Goal: Task Accomplishment & Management: Manage account settings

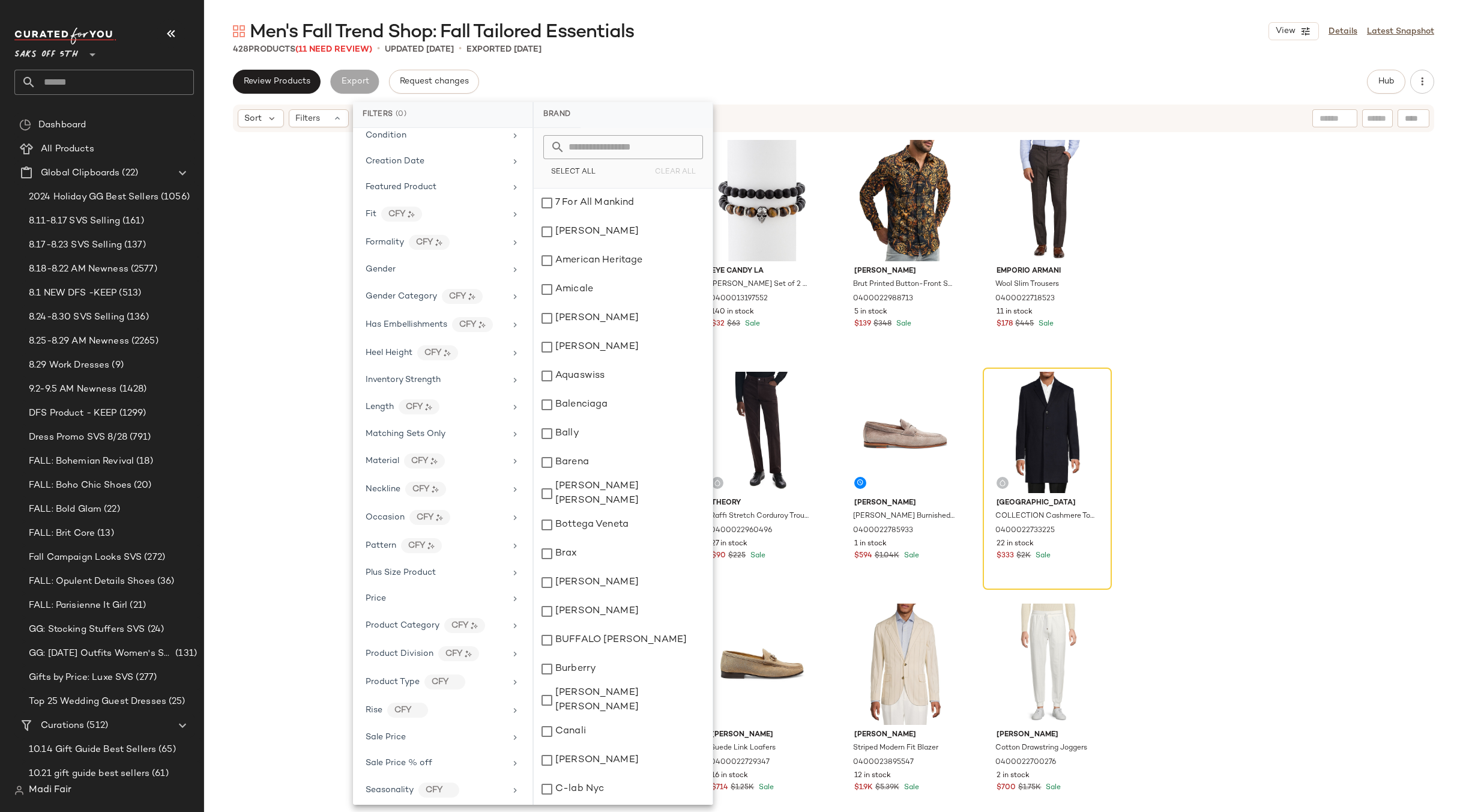
scroll to position [334, 0]
click at [283, 165] on div "Cole Haan Wool Blend Topcoat 0495576979766 1095 in stock $252 $598 Sale Eye Can…" at bounding box center [834, 490] width 1259 height 714
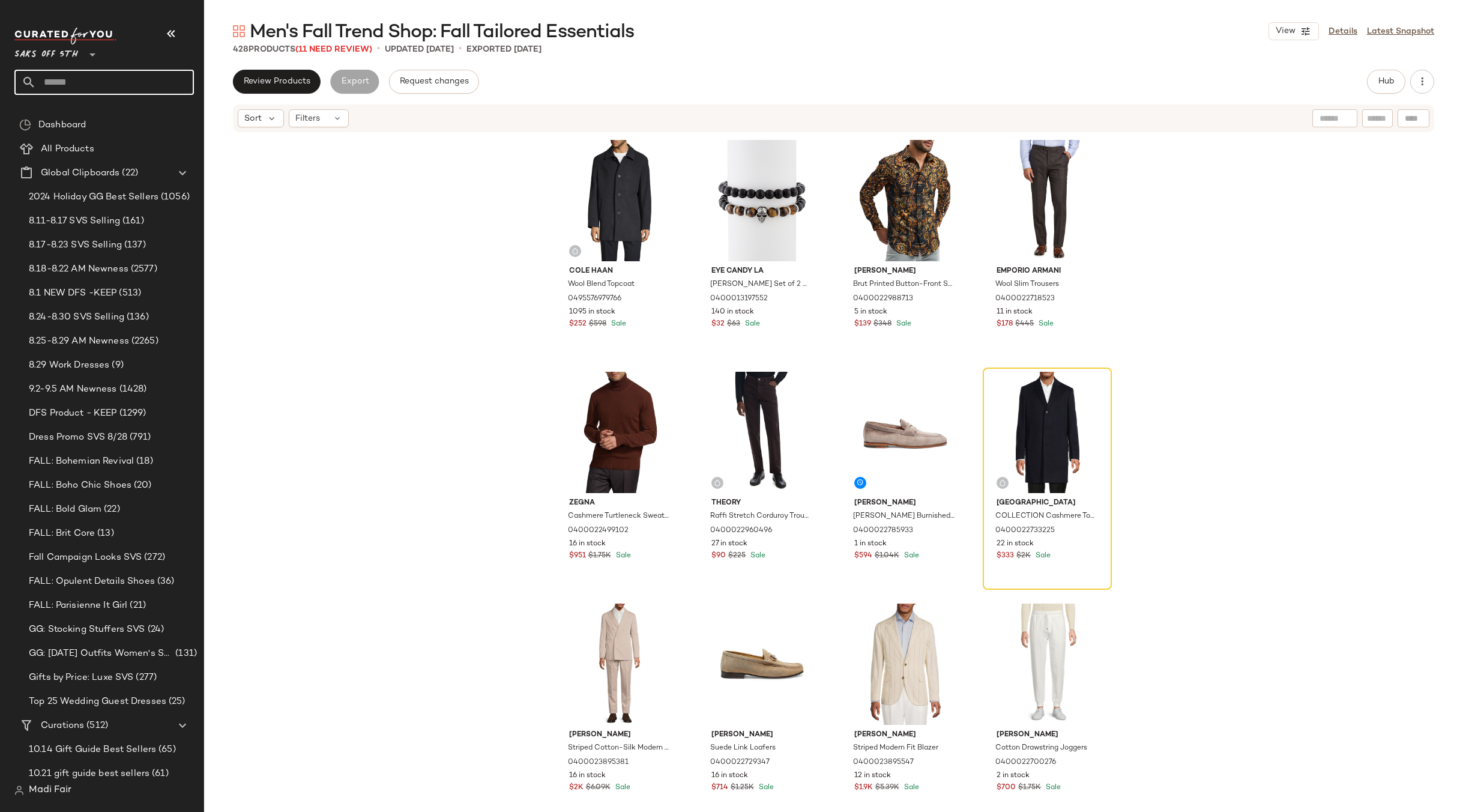
click at [78, 75] on input "text" at bounding box center [115, 82] width 158 height 25
type input "***"
click at [88, 119] on span "Women's Trend Shop:" at bounding box center [67, 117] width 86 height 12
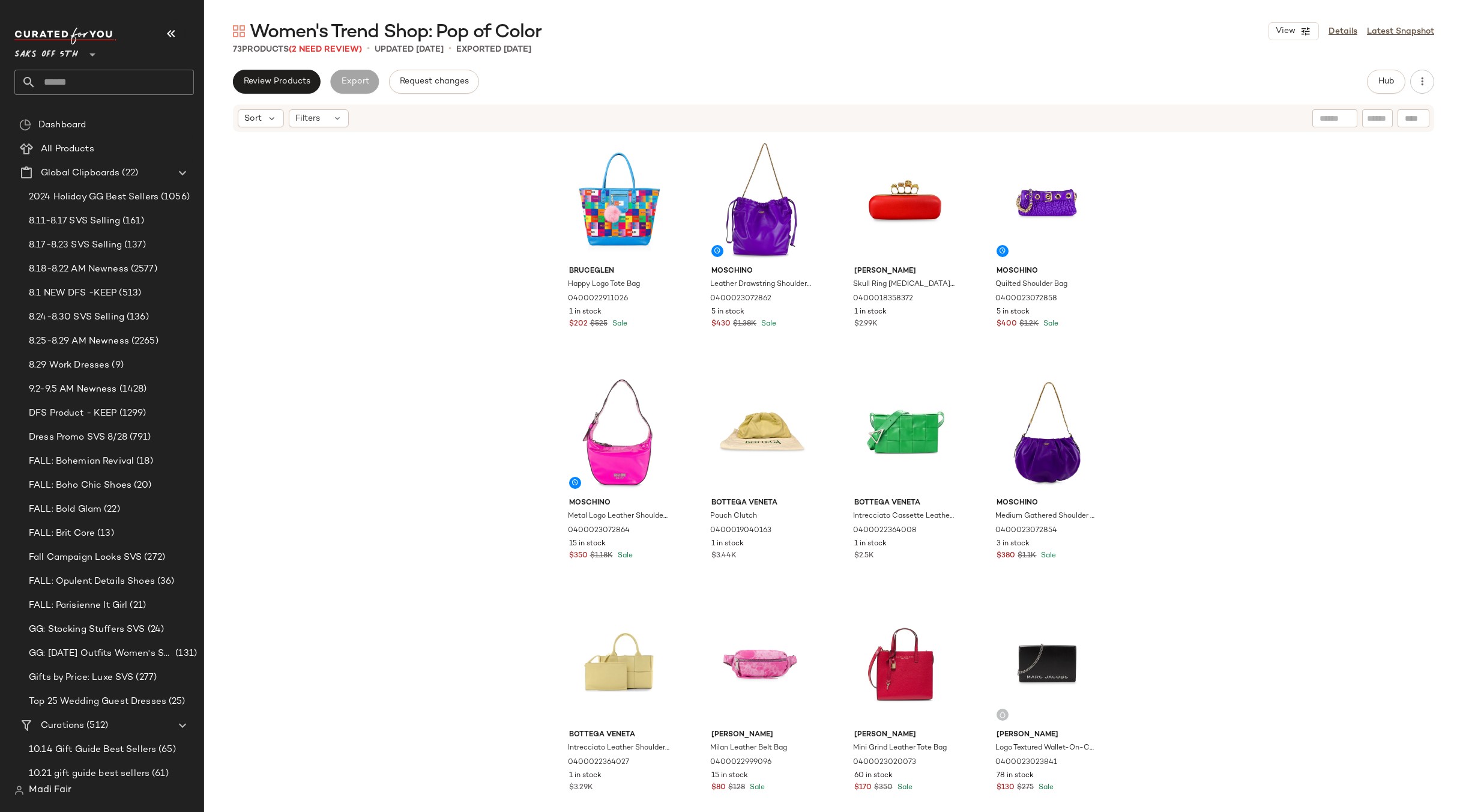
drag, startPoint x: 291, startPoint y: 81, endPoint x: 273, endPoint y: 155, distance: 76.2
click at [273, 155] on div "BruceGlen Happy Logo Tote Bag 0400022911026 1 in stock $202 $525 Sale Moschino …" at bounding box center [834, 490] width 1259 height 714
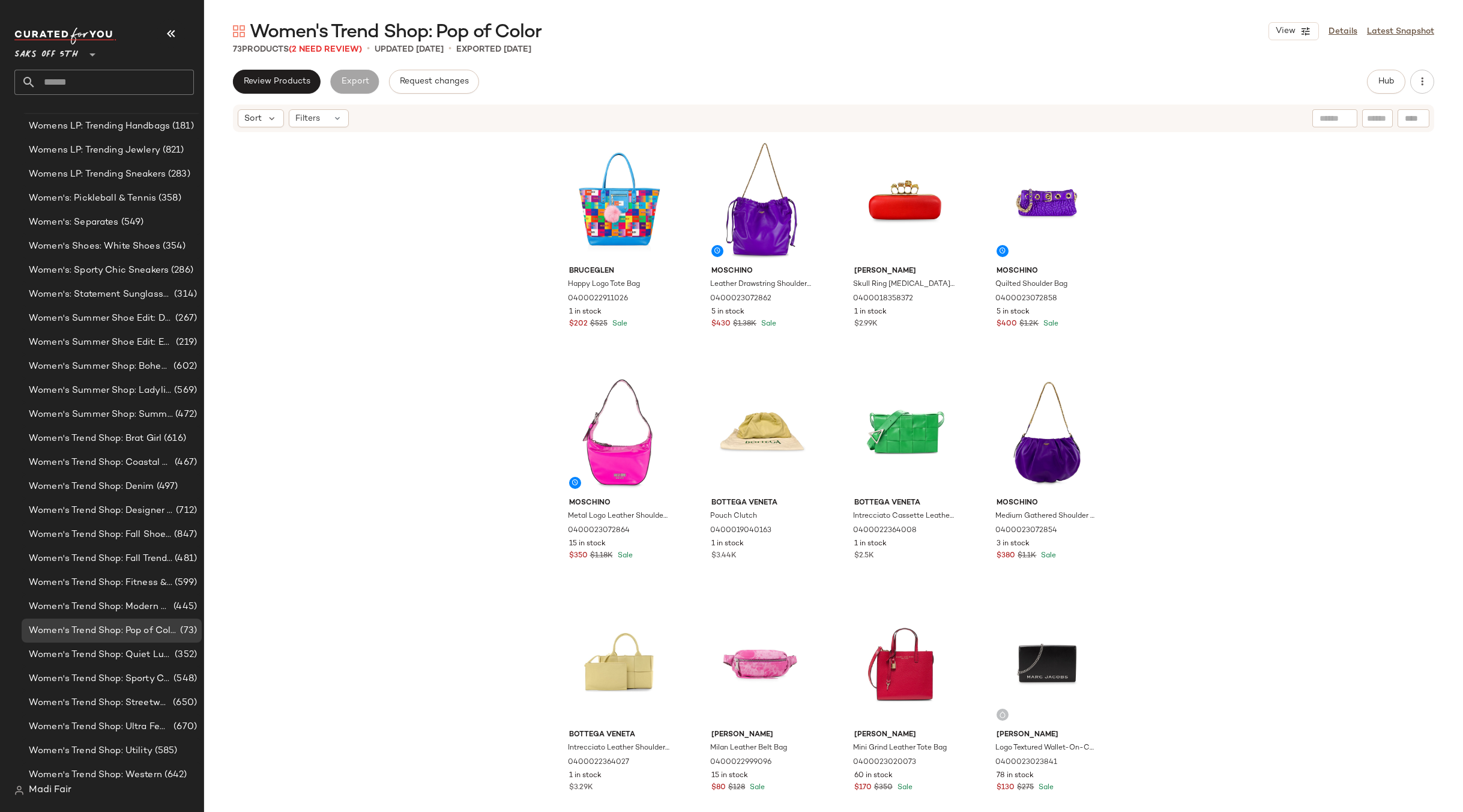
scroll to position [11790, 0]
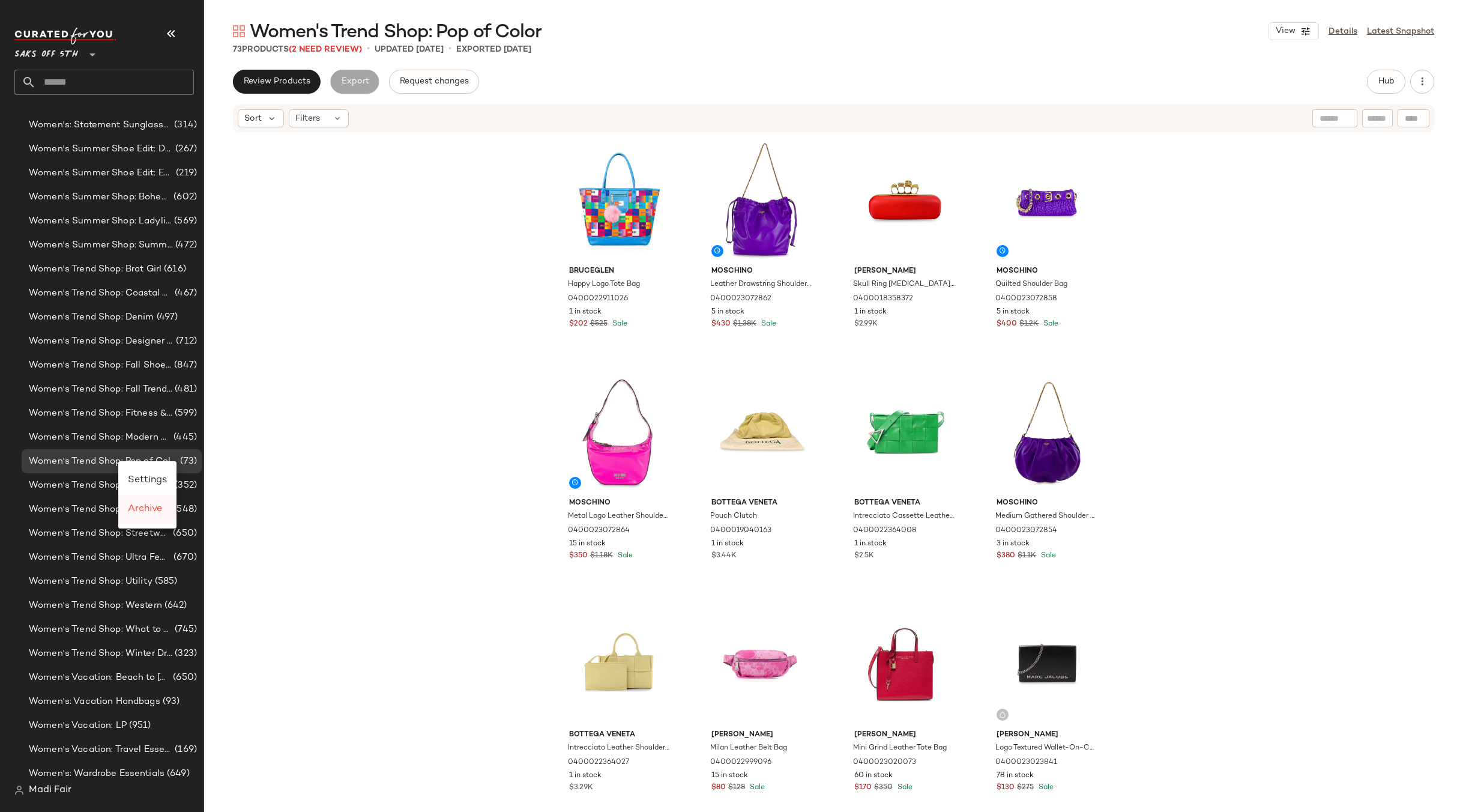
click at [148, 512] on span "Archive" at bounding box center [145, 509] width 34 height 10
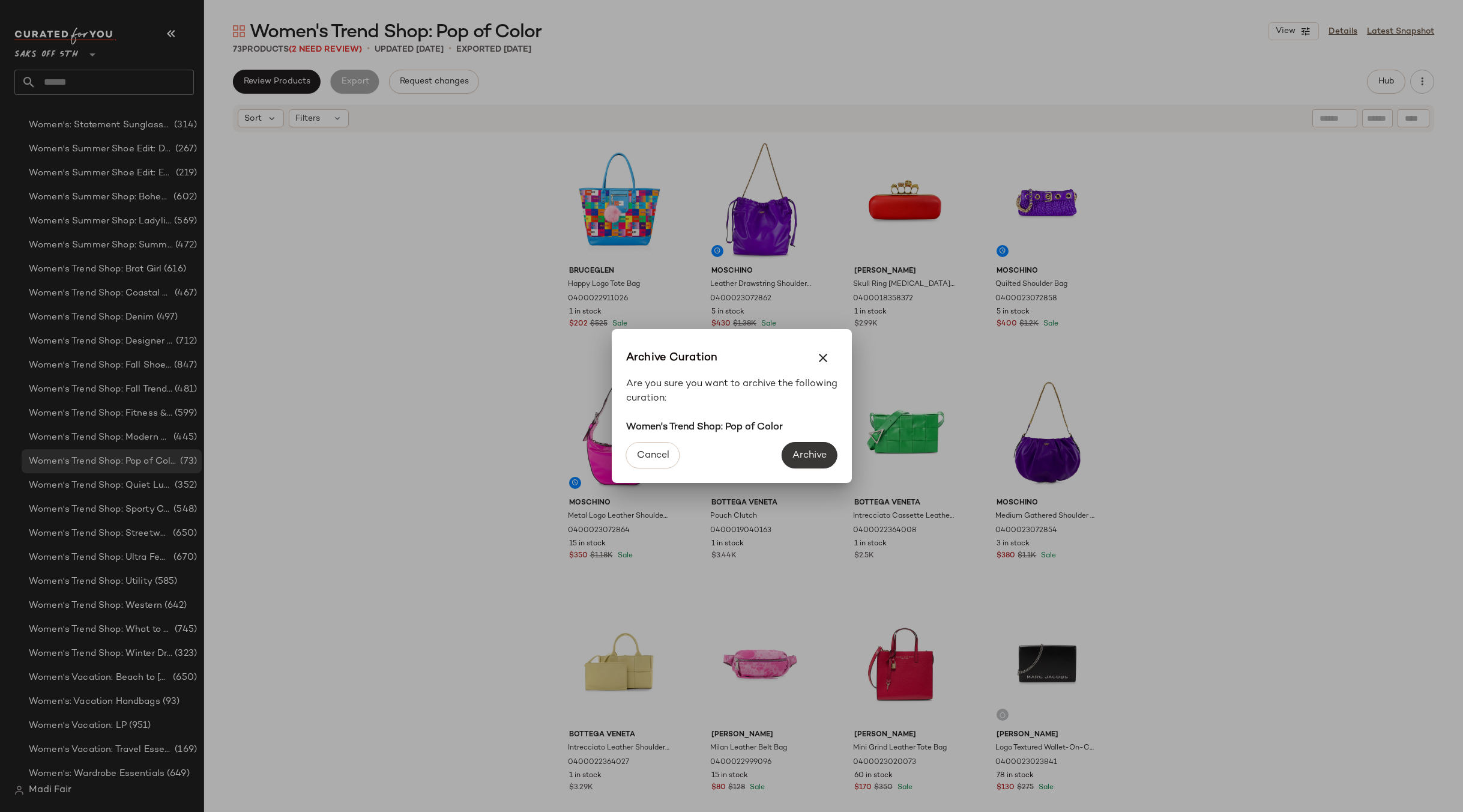
click at [819, 457] on span "Archive" at bounding box center [810, 456] width 35 height 12
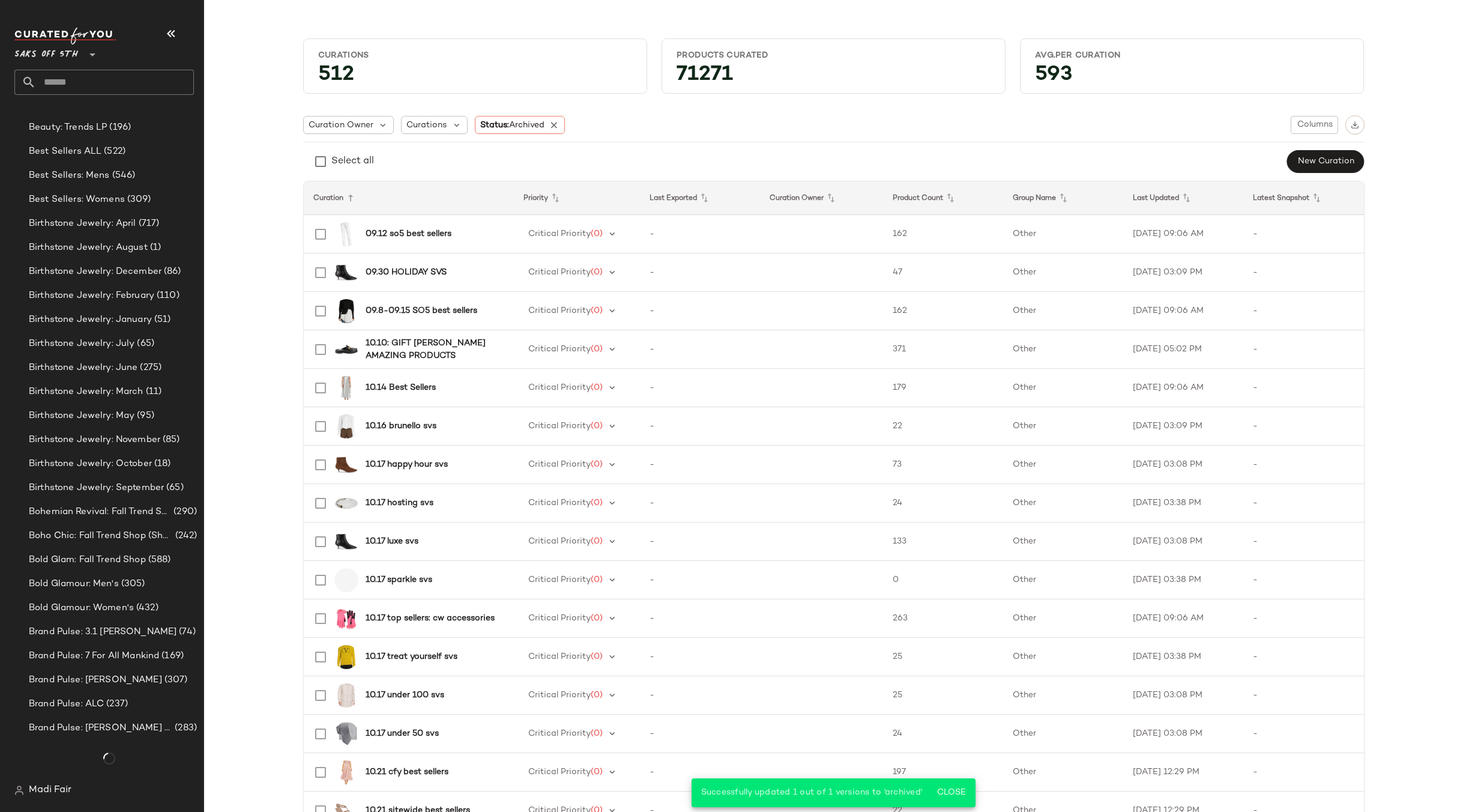
scroll to position [1236, 0]
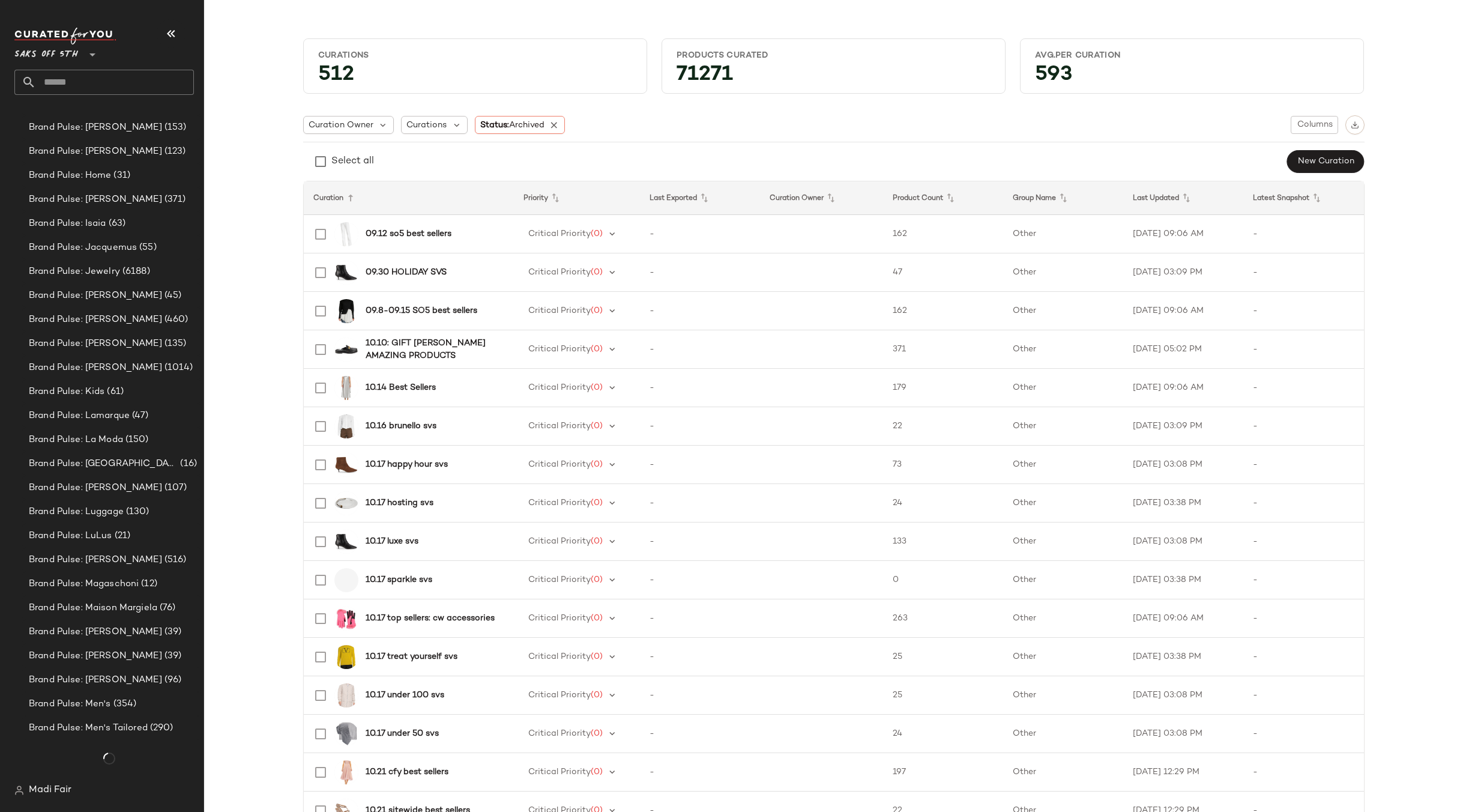
click at [75, 84] on input "text" at bounding box center [115, 82] width 158 height 25
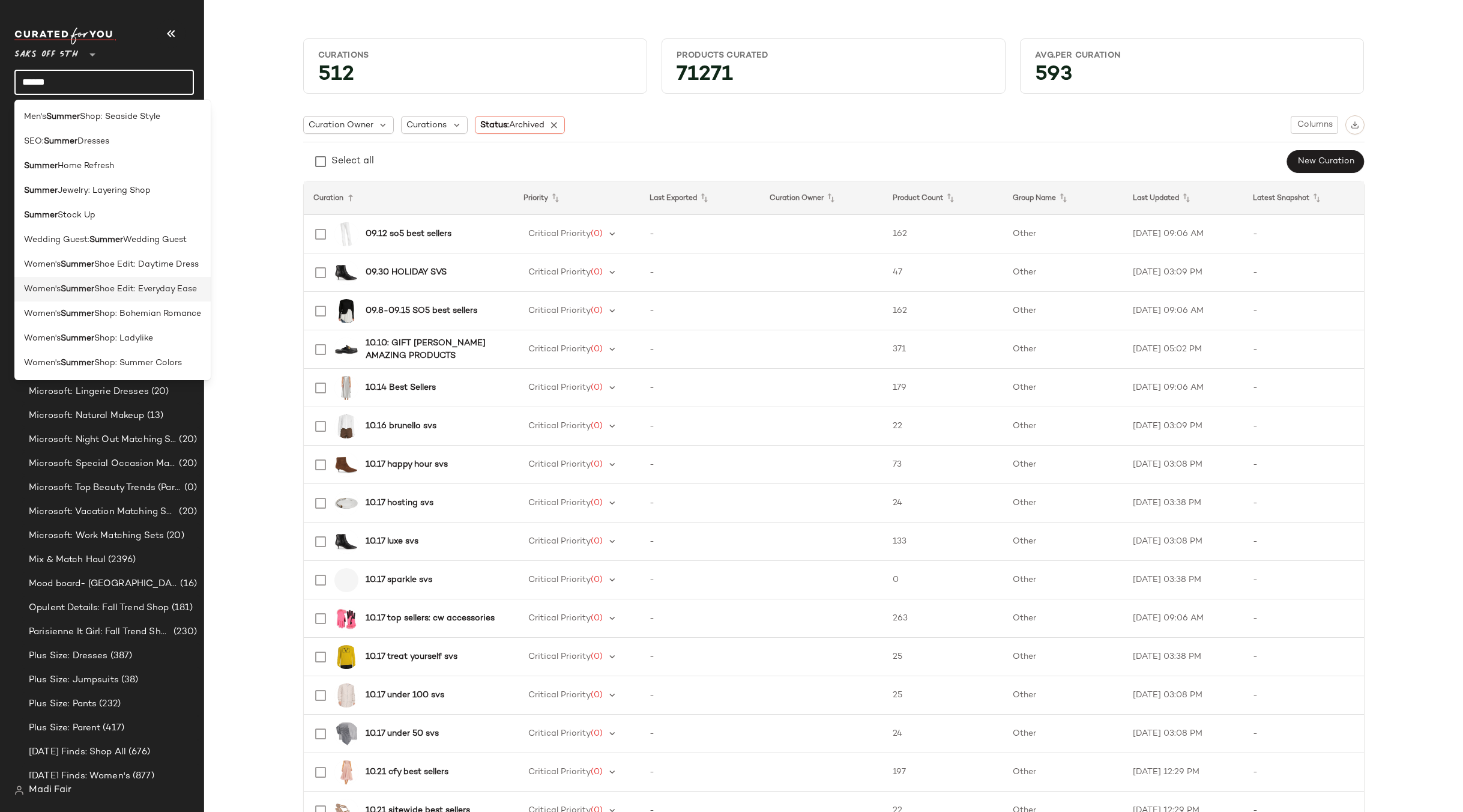
scroll to position [11790, 0]
type input "******"
click at [130, 270] on span "Shoe Edit: Daytime Dress" at bounding box center [146, 264] width 104 height 12
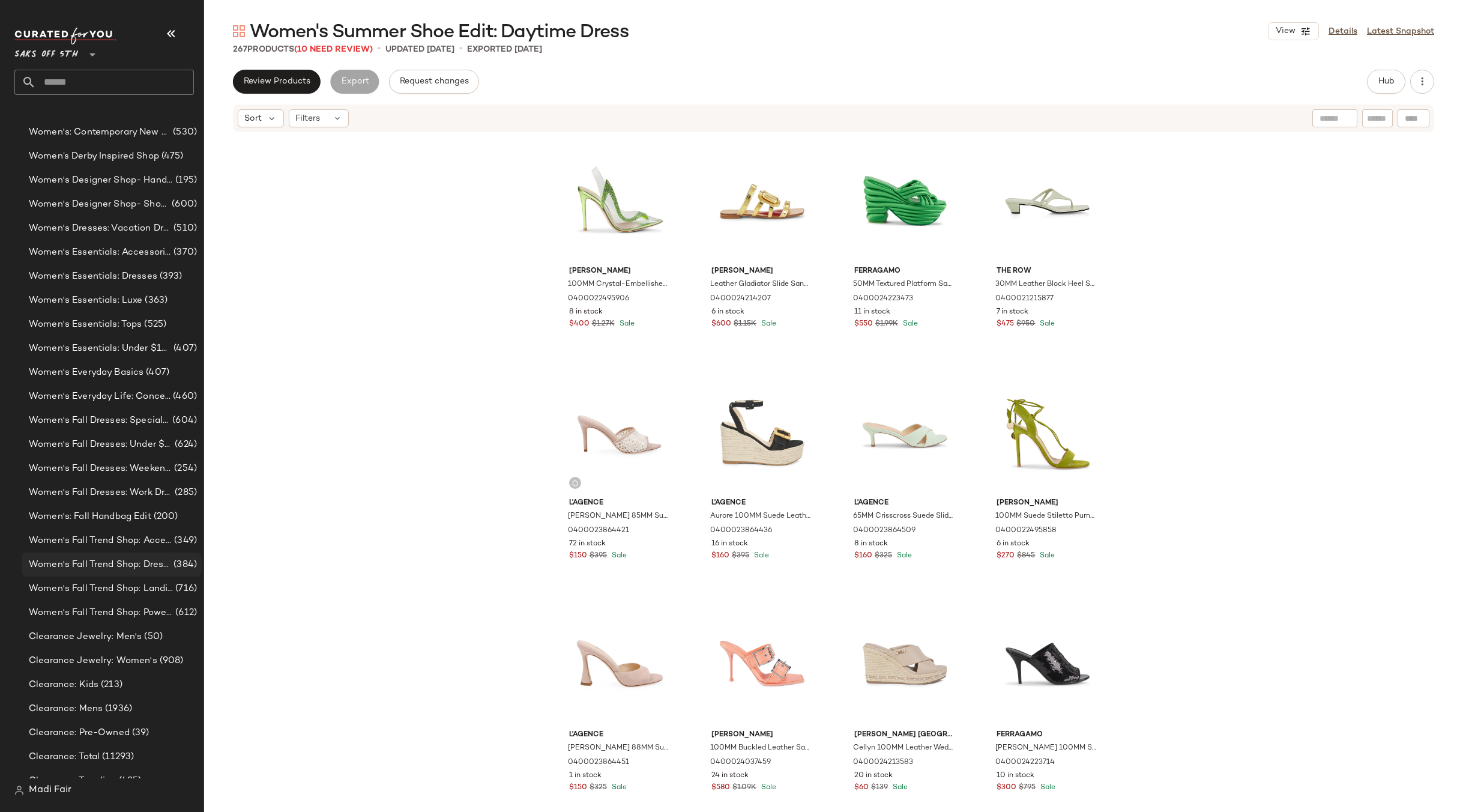
scroll to position [12090, 0]
click at [464, 431] on div "[PERSON_NAME] 100MM [PERSON_NAME]-Embellished PVC & Leather Slingback Pumps 040…" at bounding box center [834, 490] width 1259 height 714
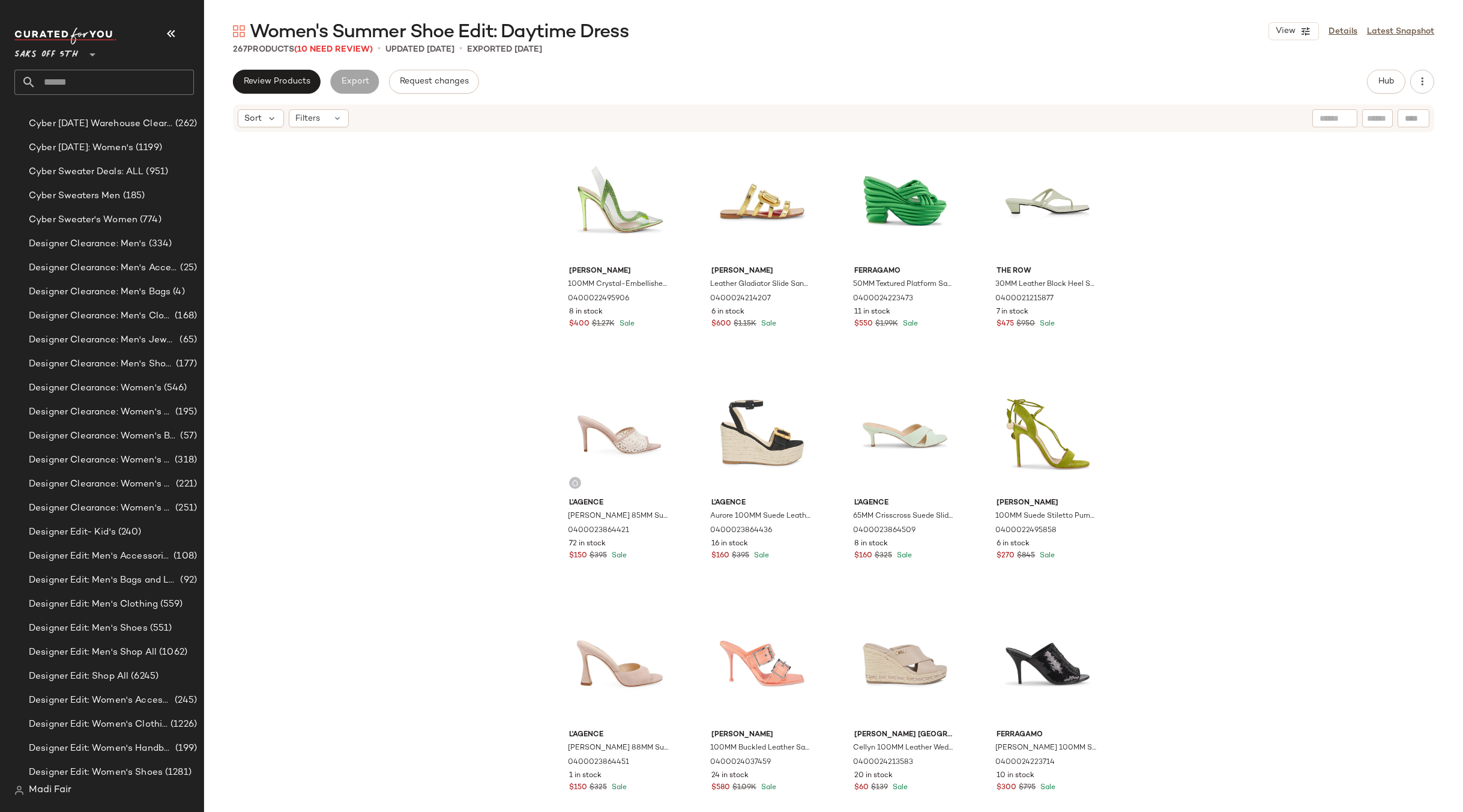
scroll to position [13410, 0]
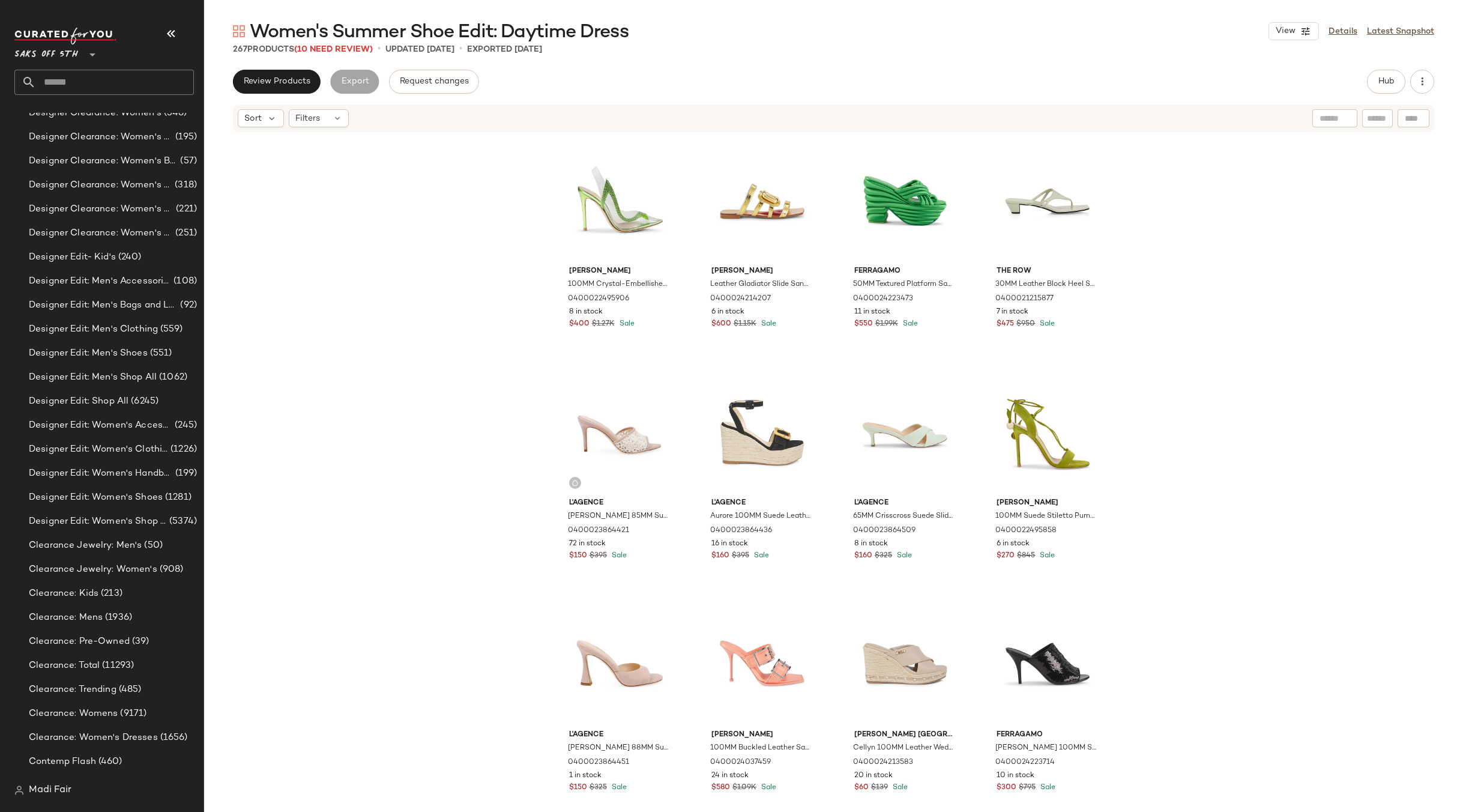
click at [310, 212] on div "[PERSON_NAME] 100MM [PERSON_NAME]-Embellished PVC & Leather Slingback Pumps 040…" at bounding box center [834, 490] width 1259 height 714
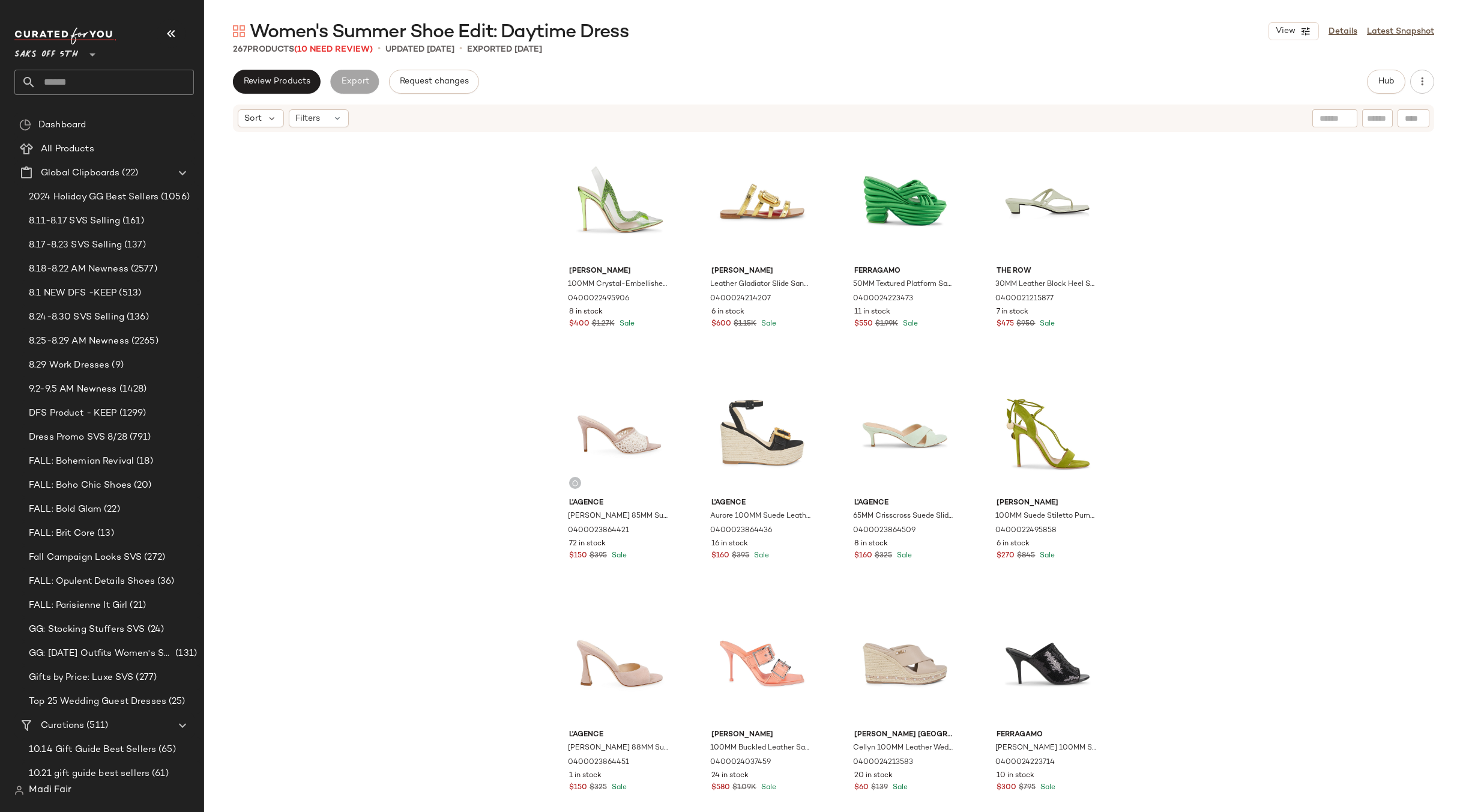
click at [342, 226] on div "[PERSON_NAME] 100MM [PERSON_NAME]-Embellished PVC & Leather Slingback Pumps 040…" at bounding box center [834, 490] width 1259 height 714
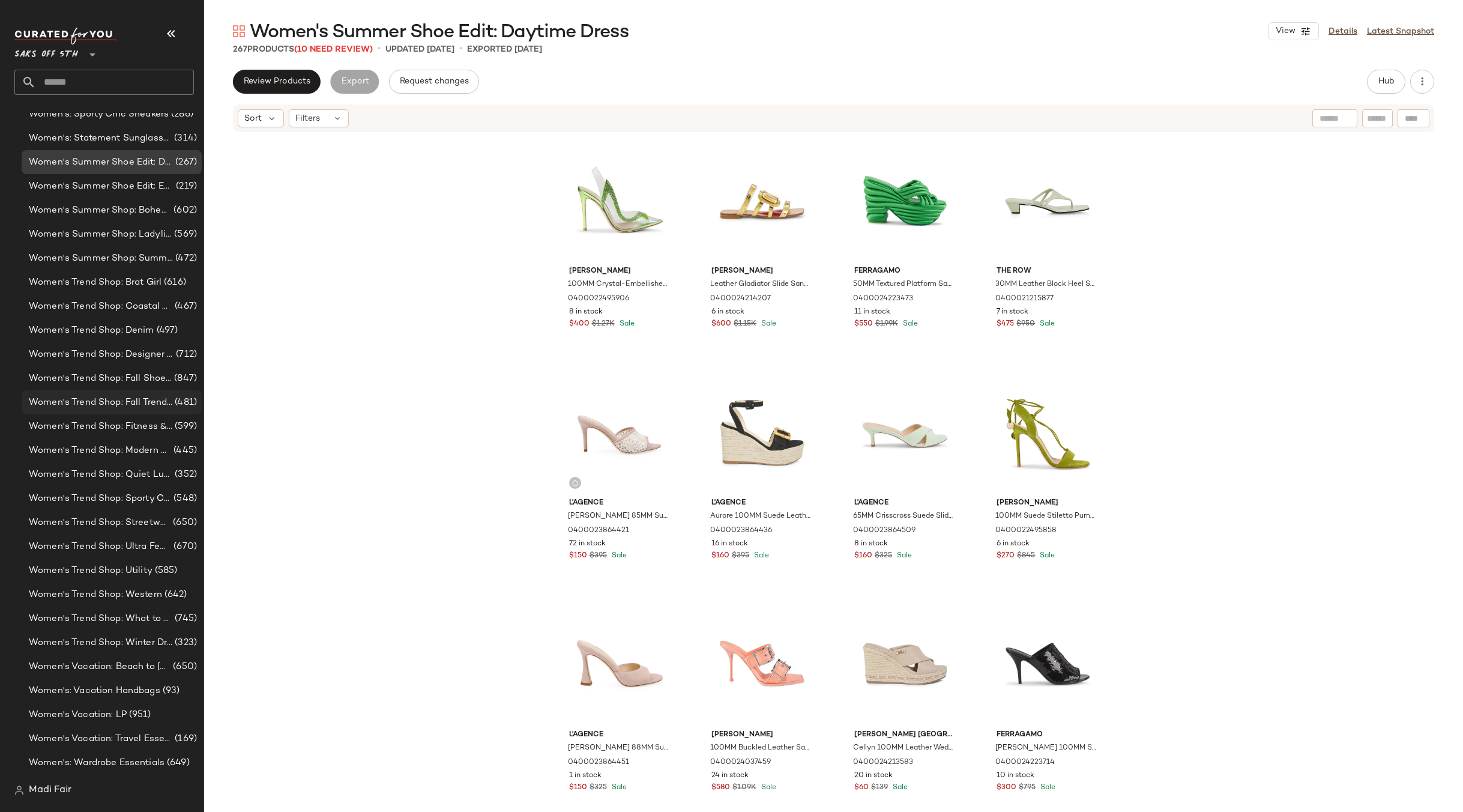
scroll to position [11511, 0]
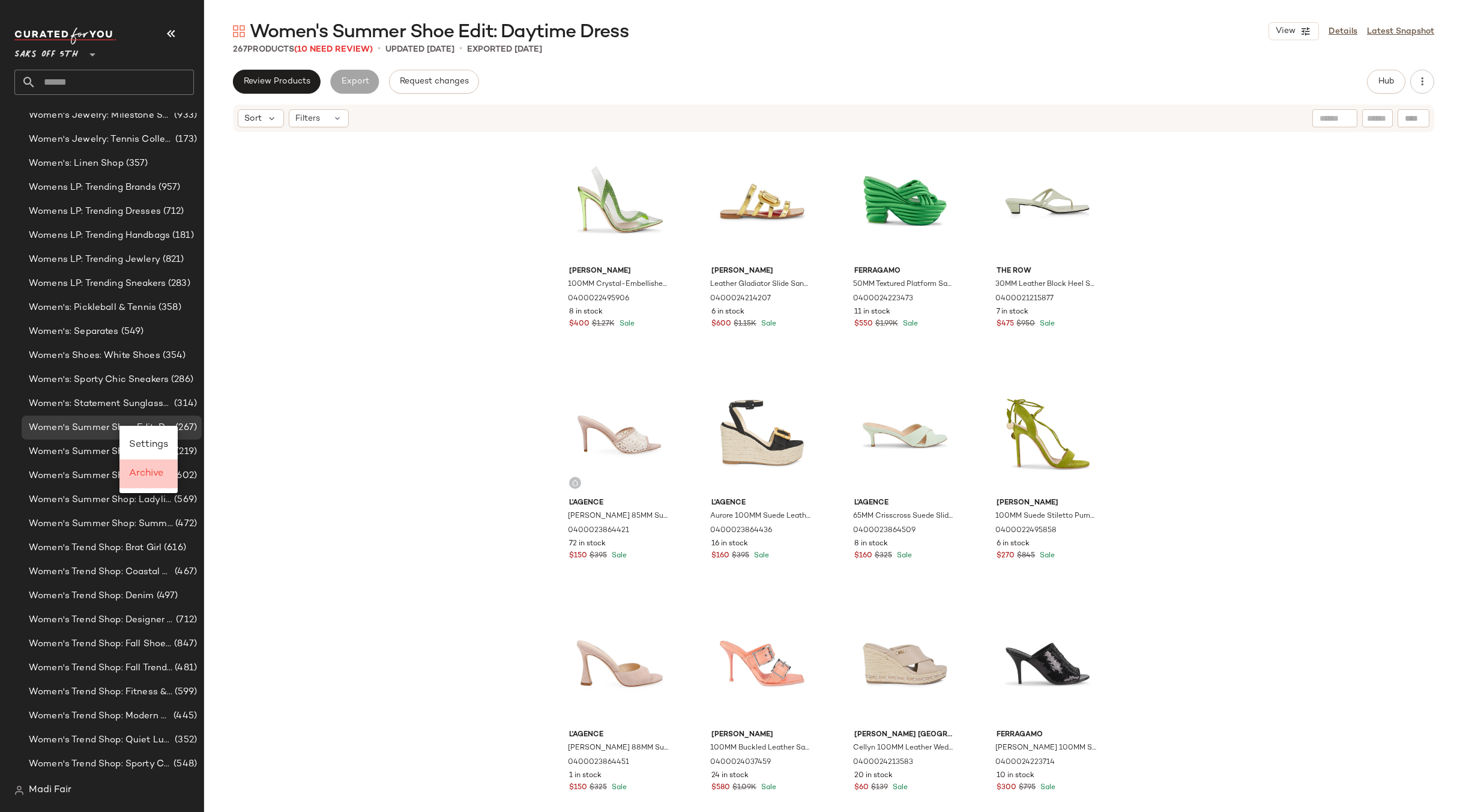
click at [143, 476] on span "Archive" at bounding box center [146, 473] width 34 height 10
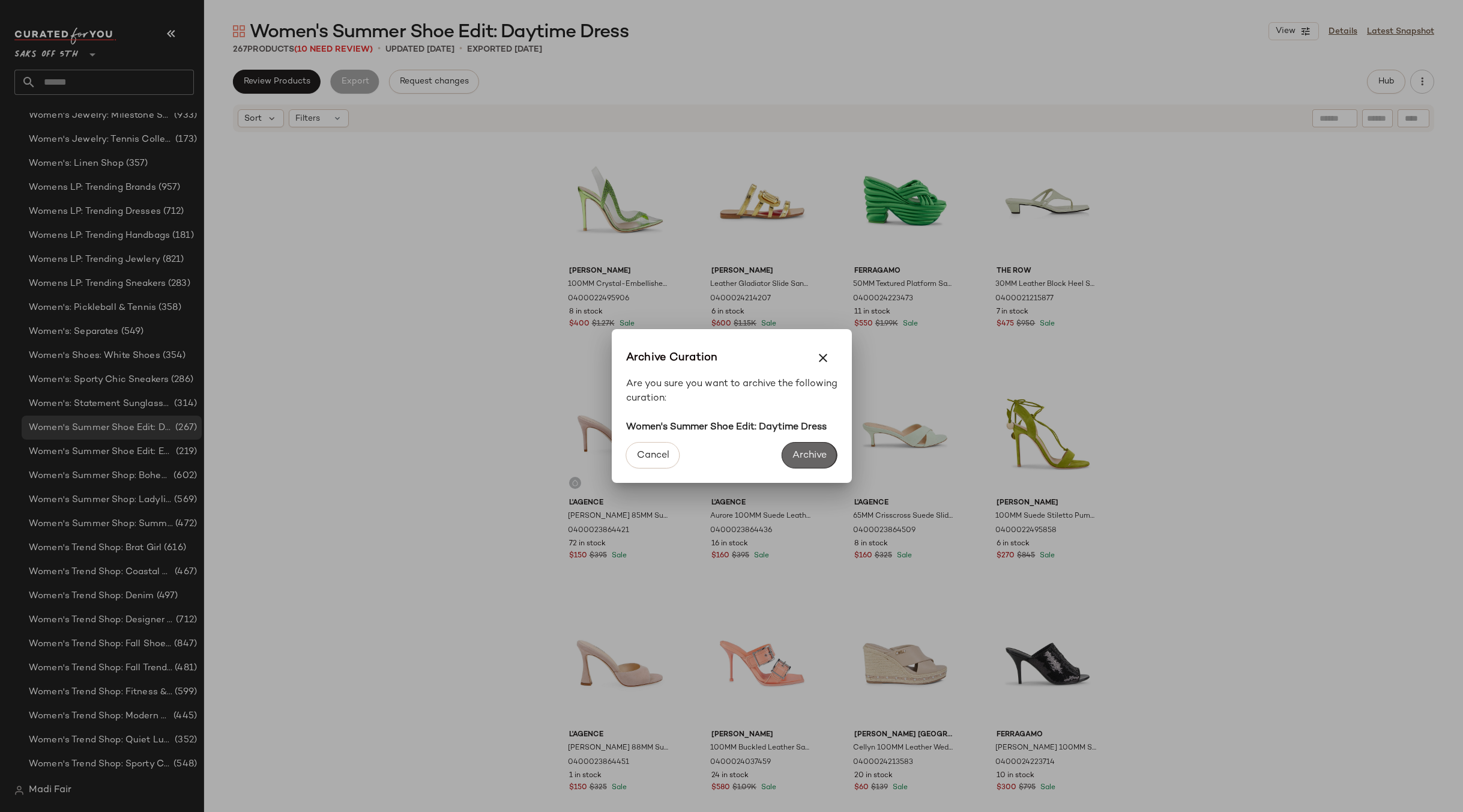
click at [806, 454] on span "Archive" at bounding box center [810, 456] width 35 height 12
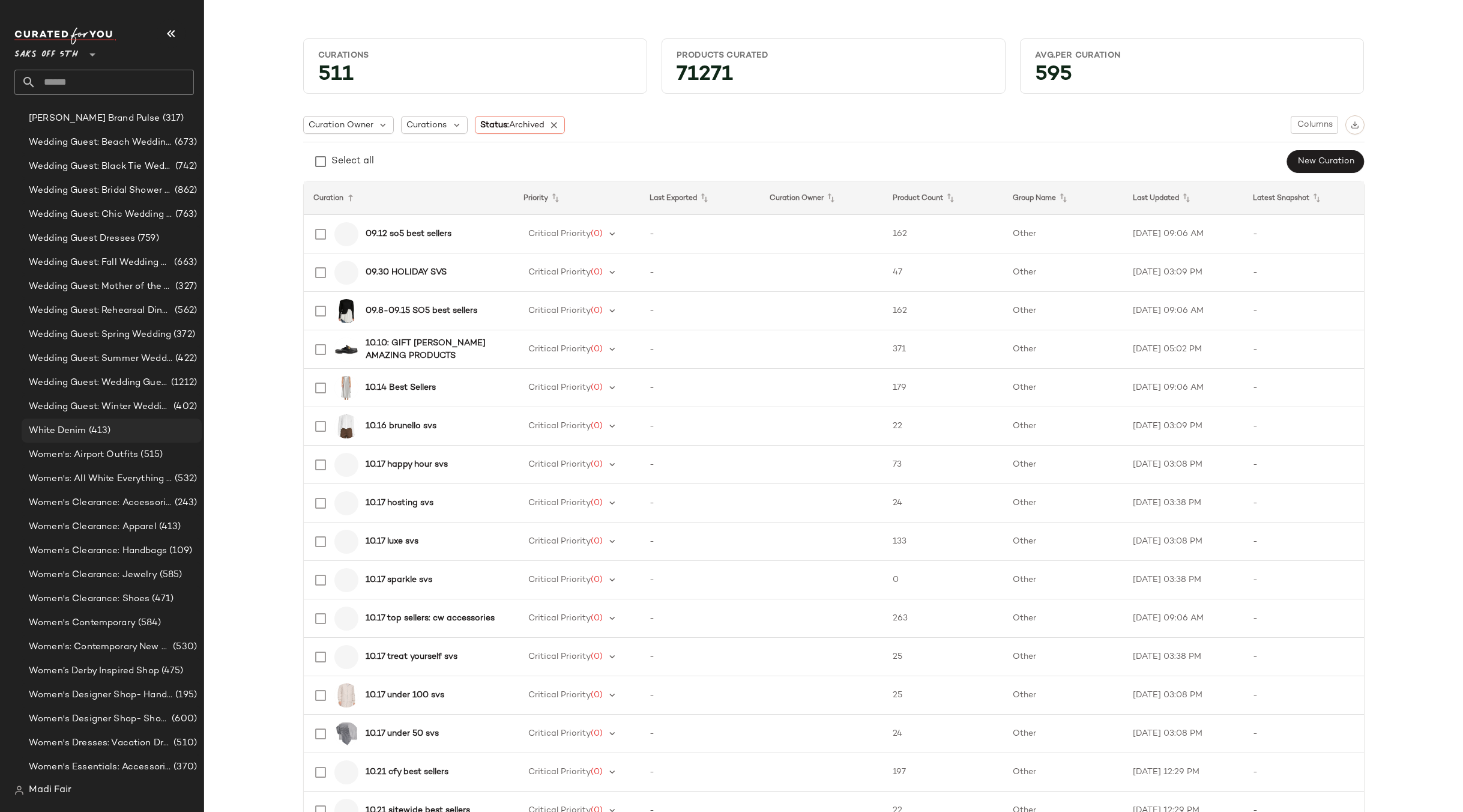
scroll to position [10730, 0]
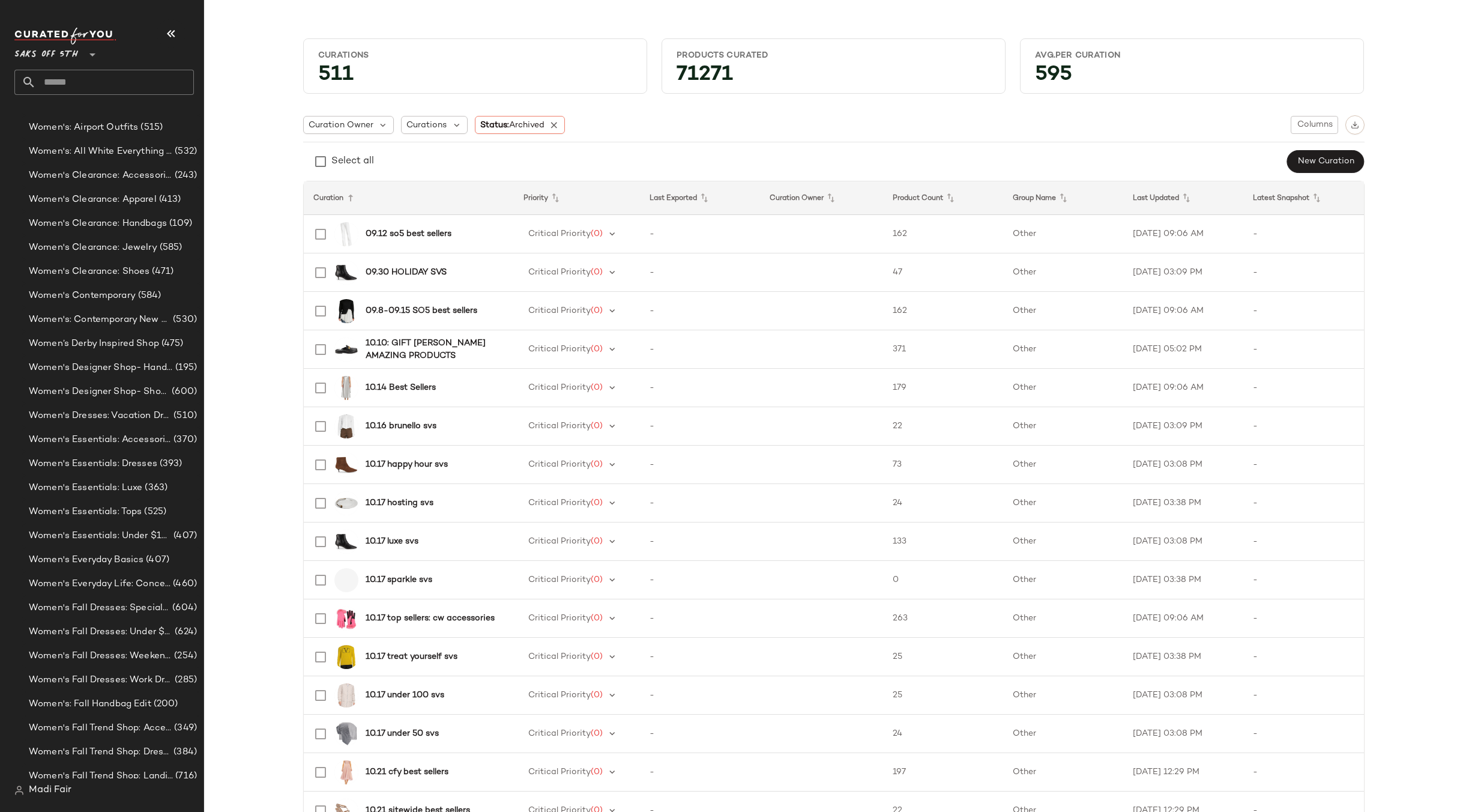
click at [86, 80] on input "text" at bounding box center [115, 82] width 158 height 25
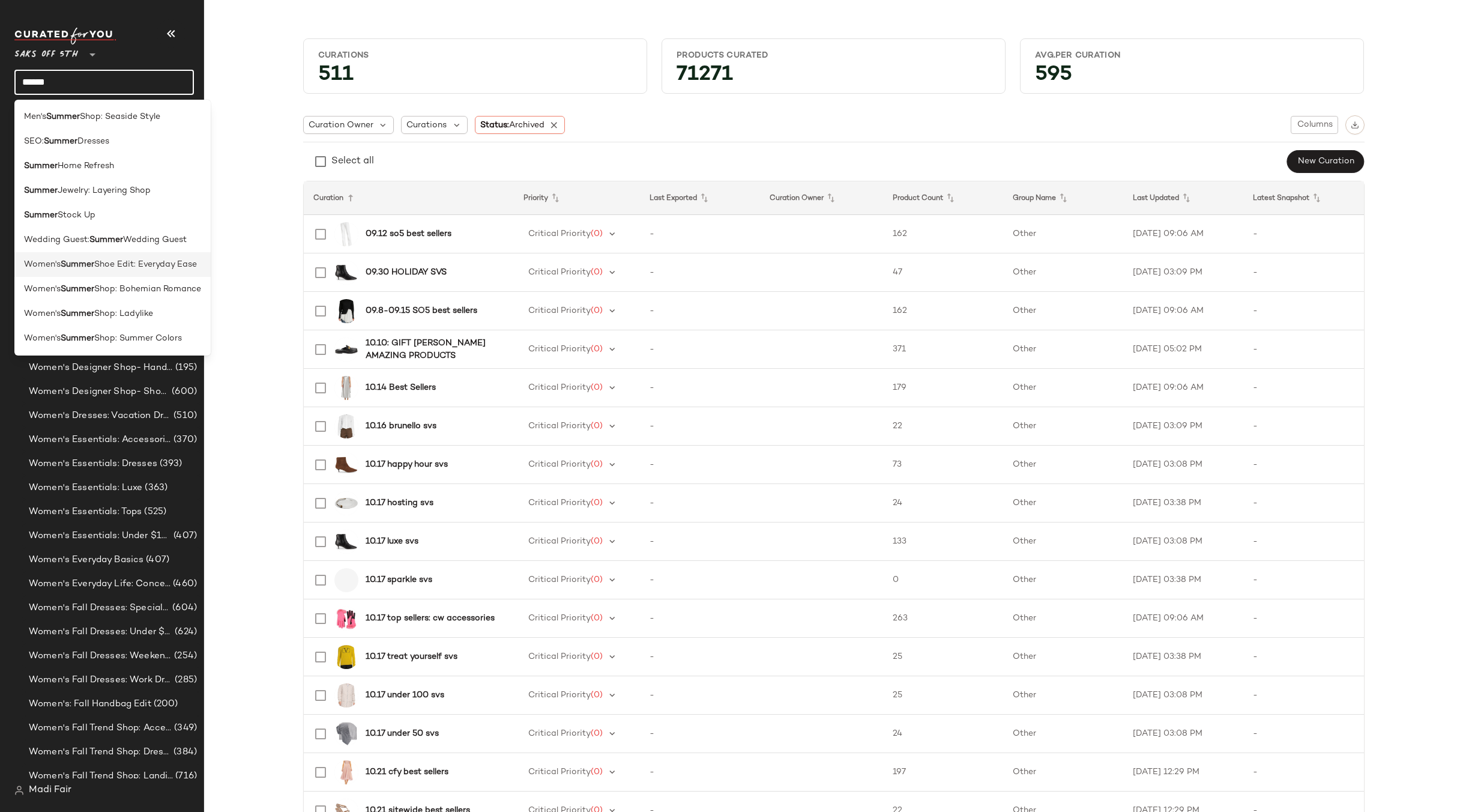
type input "******"
click at [161, 269] on span "Shoe Edit: Everyday Ease" at bounding box center [146, 264] width 103 height 12
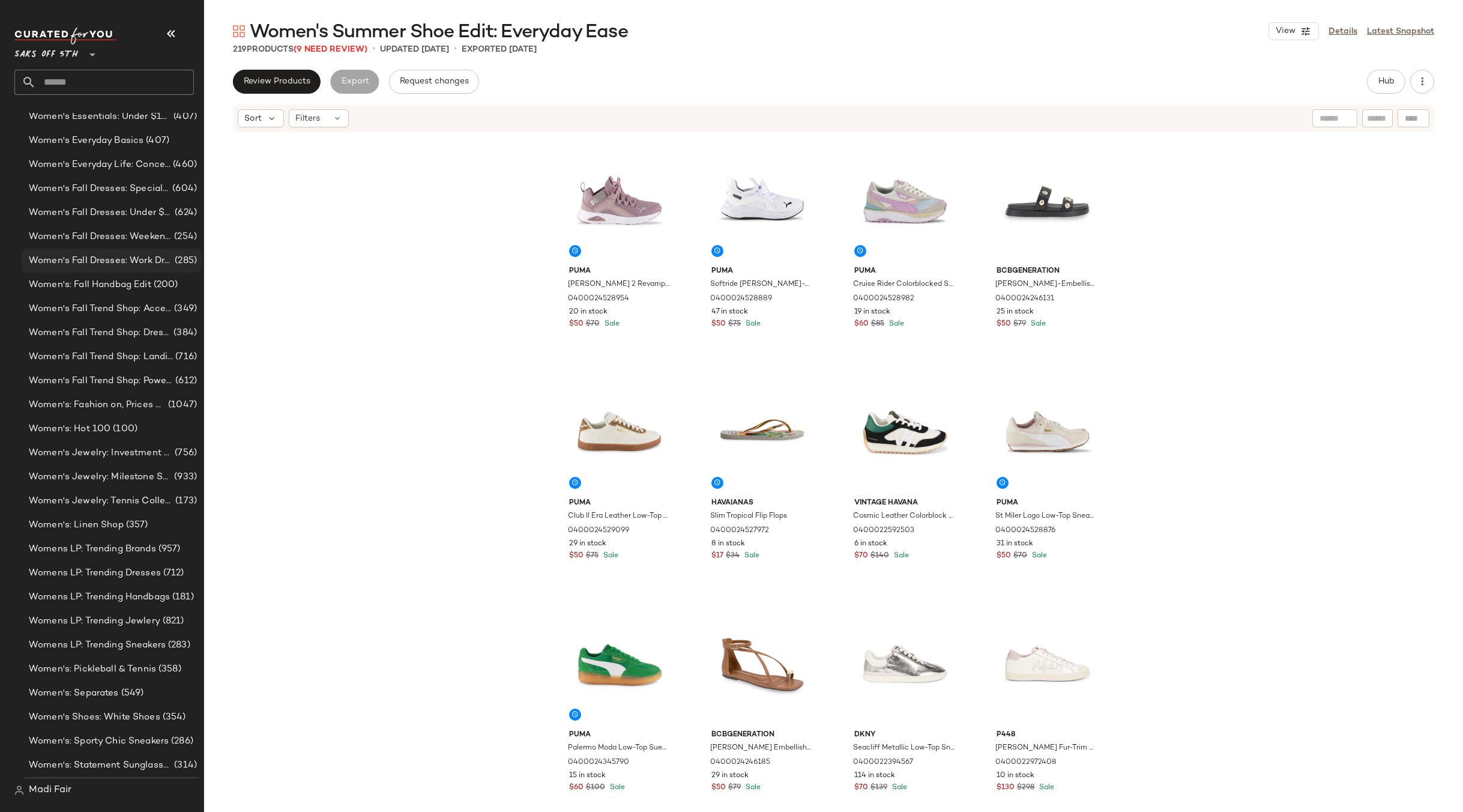
scroll to position [11452, 0]
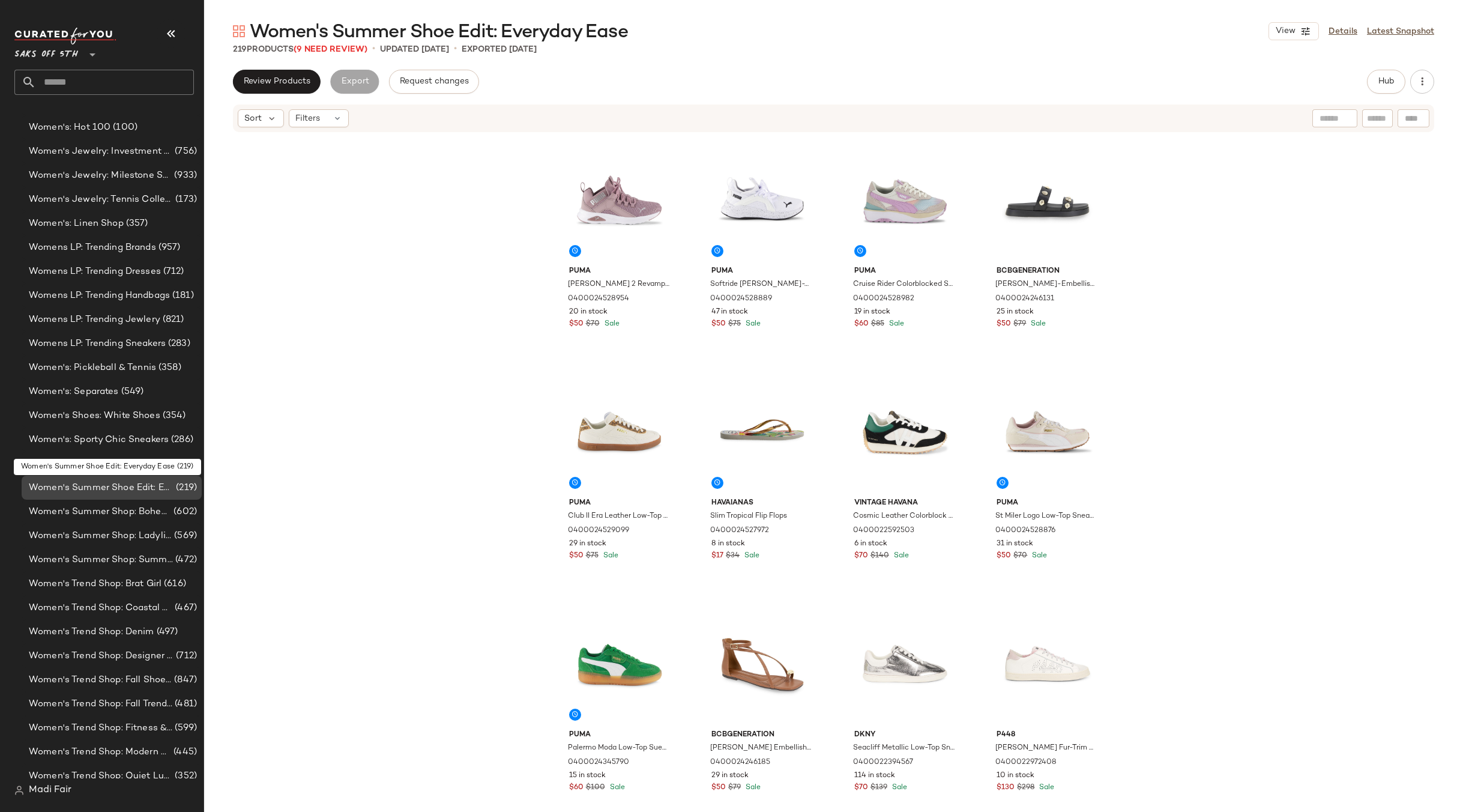
click at [104, 490] on span "Women's Summer Shoe Edit: Everyday Ease" at bounding box center [101, 488] width 145 height 14
click at [108, 510] on span "Women's Summer Shop: Bohemian Romance" at bounding box center [100, 512] width 142 height 14
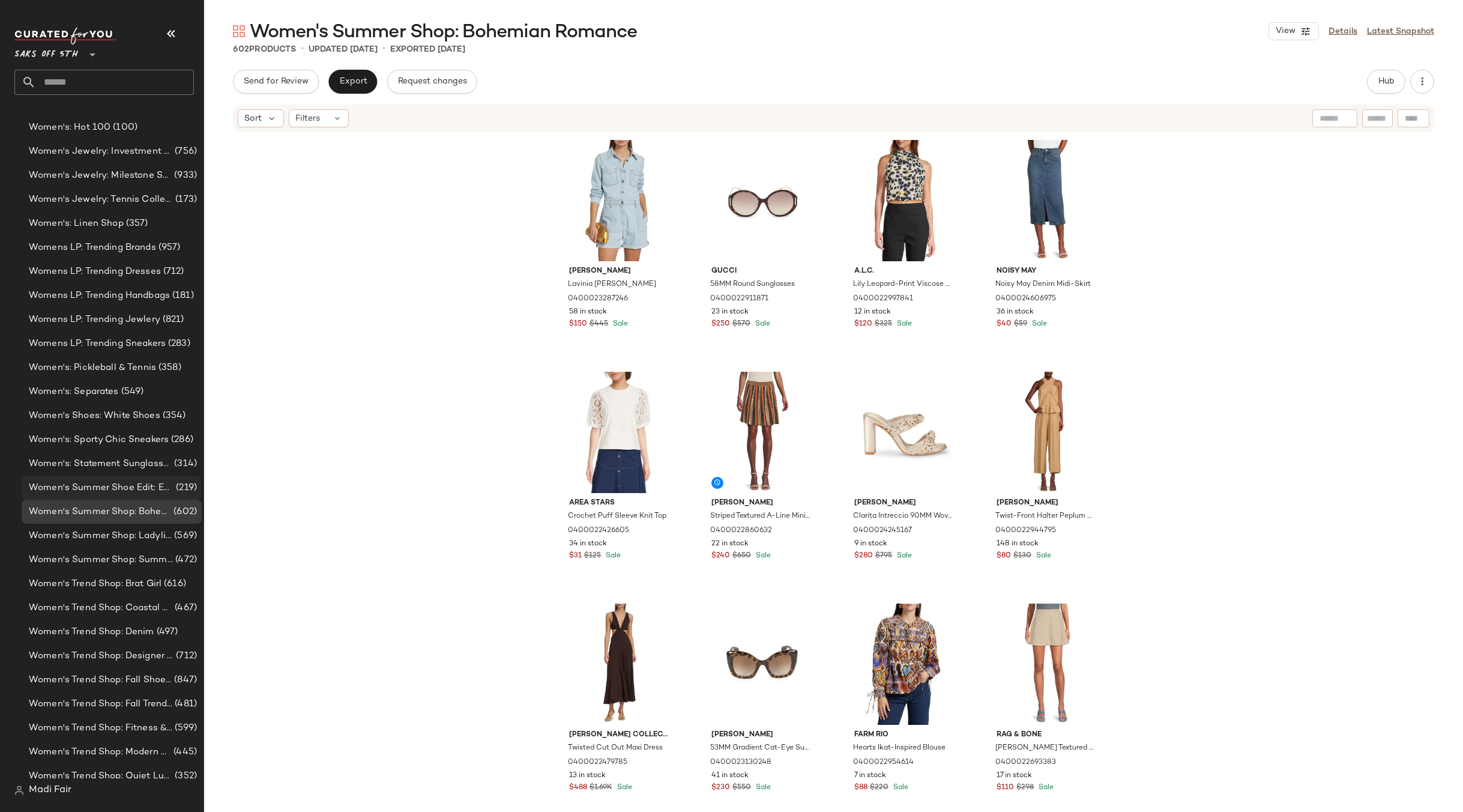
click at [132, 484] on span "Women's Summer Shoe Edit: Everyday Ease" at bounding box center [101, 488] width 145 height 14
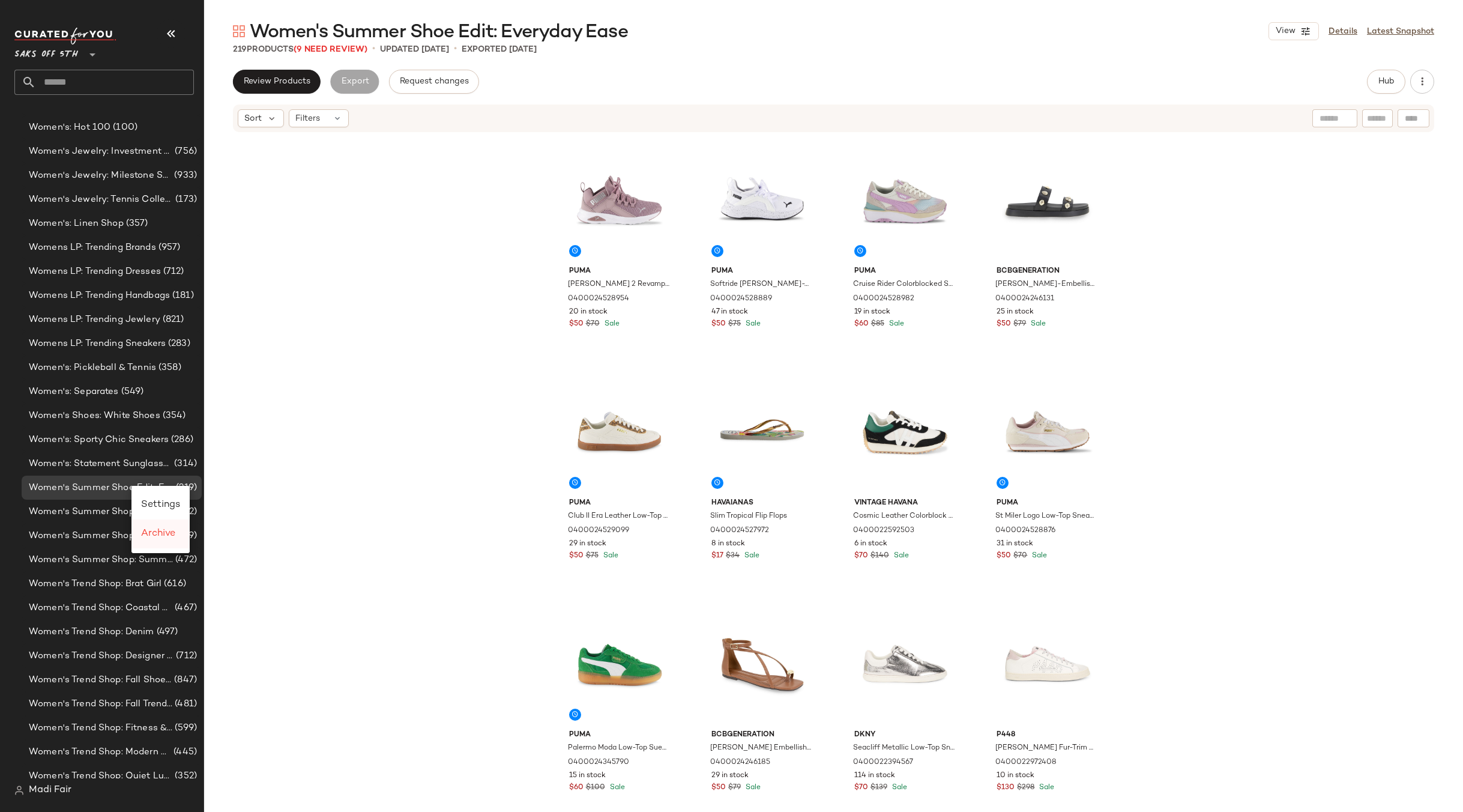
click at [159, 537] on span "Archive" at bounding box center [158, 533] width 34 height 10
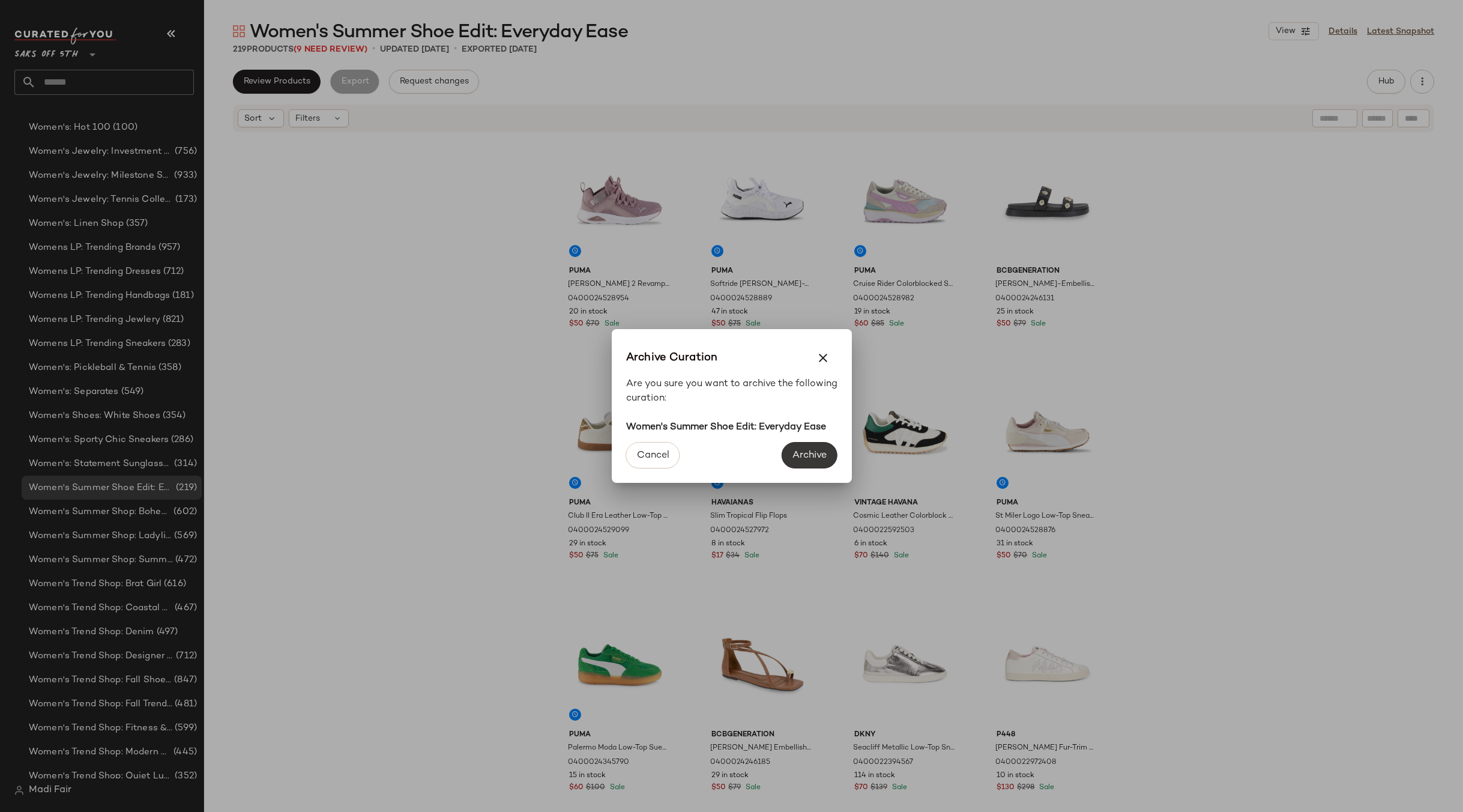
click at [796, 456] on span "Archive" at bounding box center [810, 456] width 35 height 12
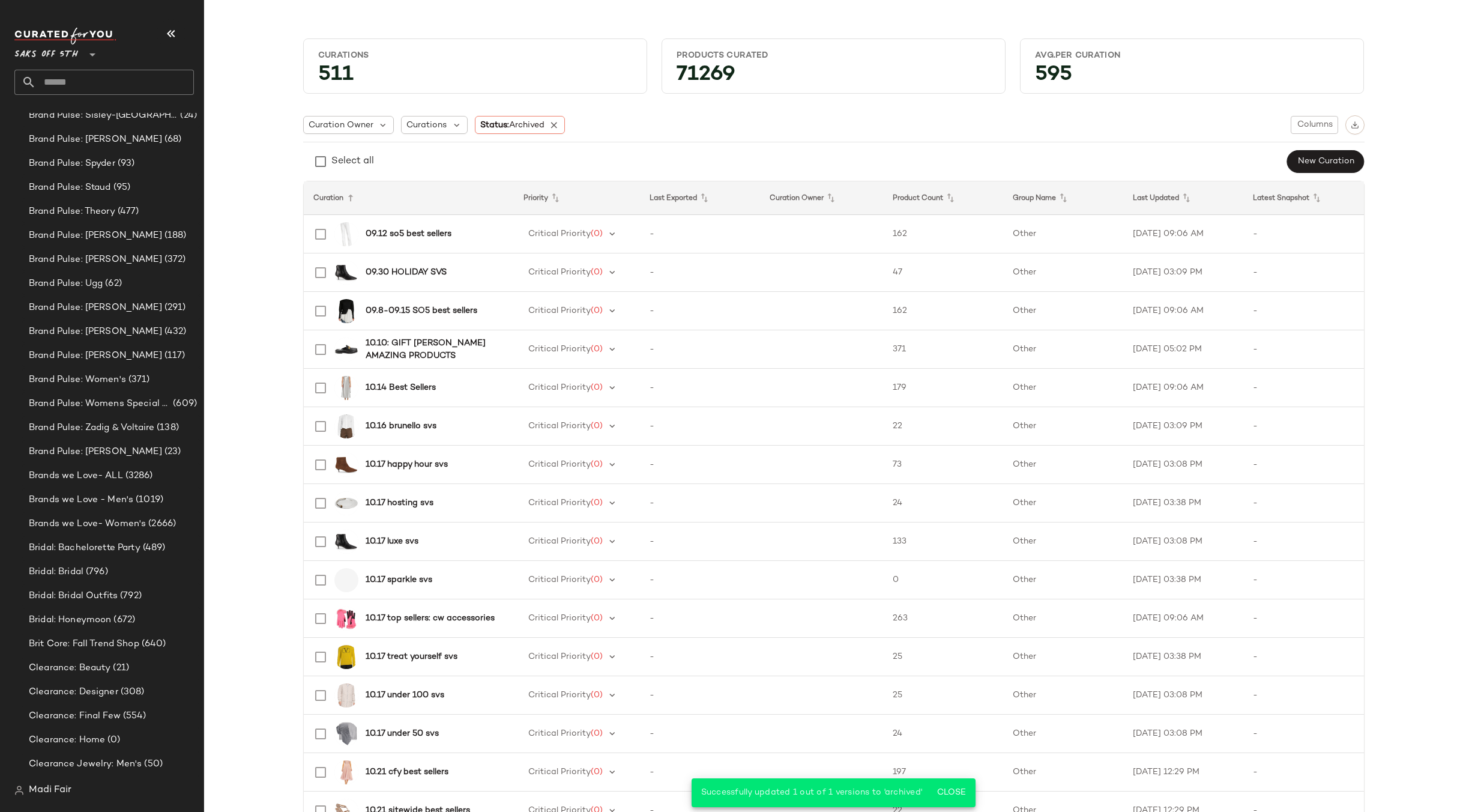
scroll to position [4800, 0]
click at [131, 517] on span "Designer Edit: Men's Bags and Leather Goods" at bounding box center [103, 523] width 149 height 14
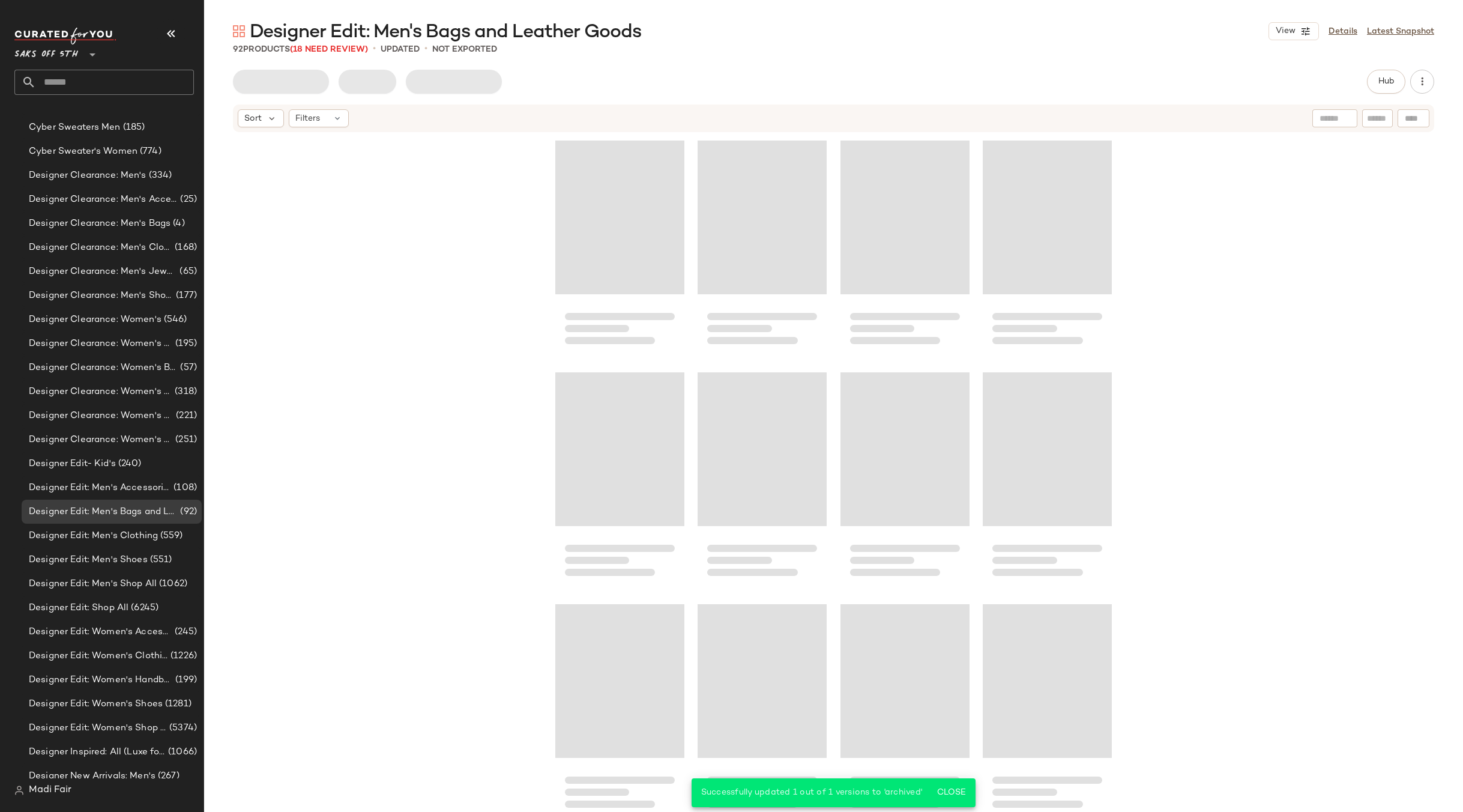
click at [72, 74] on input "text" at bounding box center [115, 82] width 158 height 25
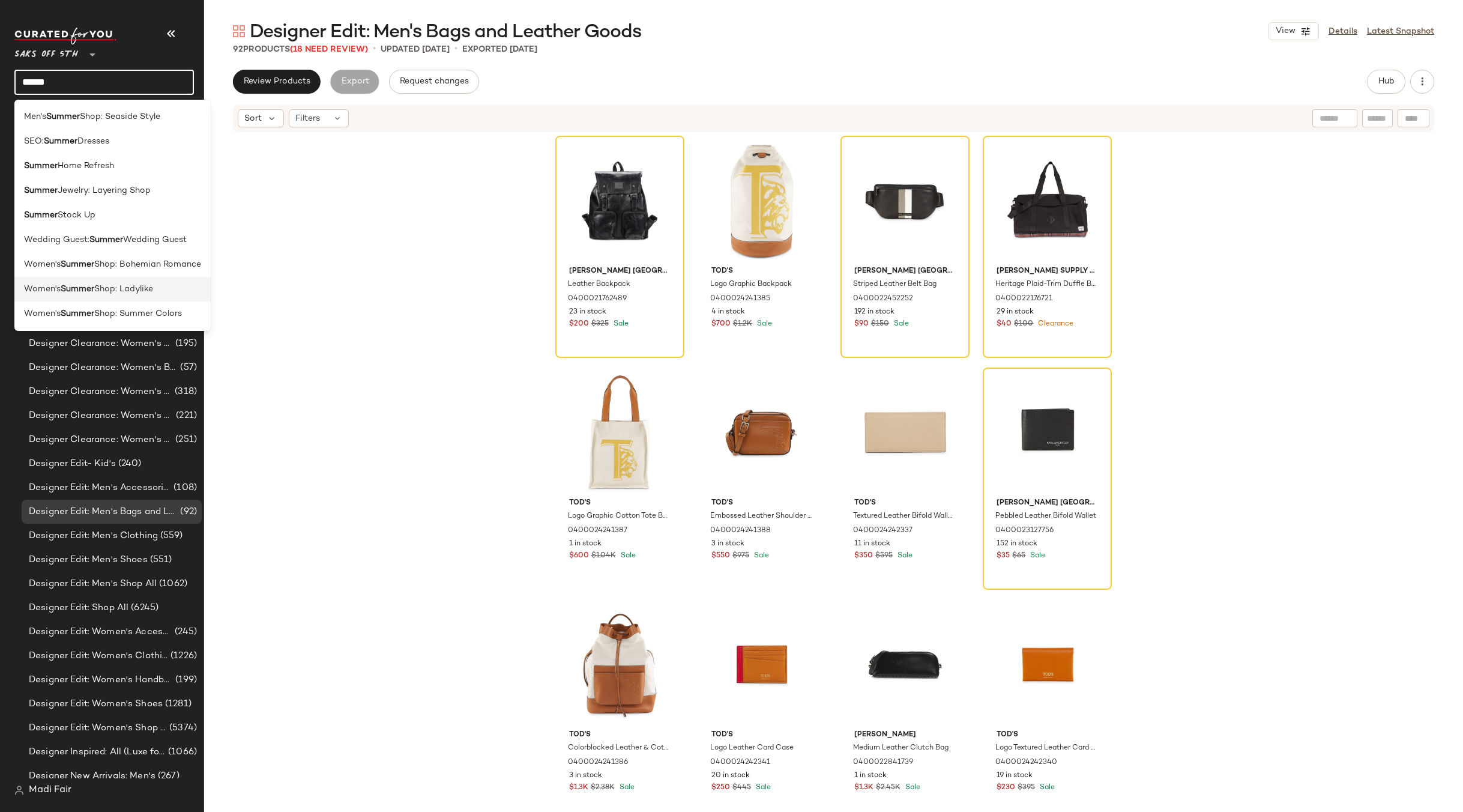
type input "******"
click at [124, 289] on span "Shop: Ladylike" at bounding box center [123, 289] width 59 height 12
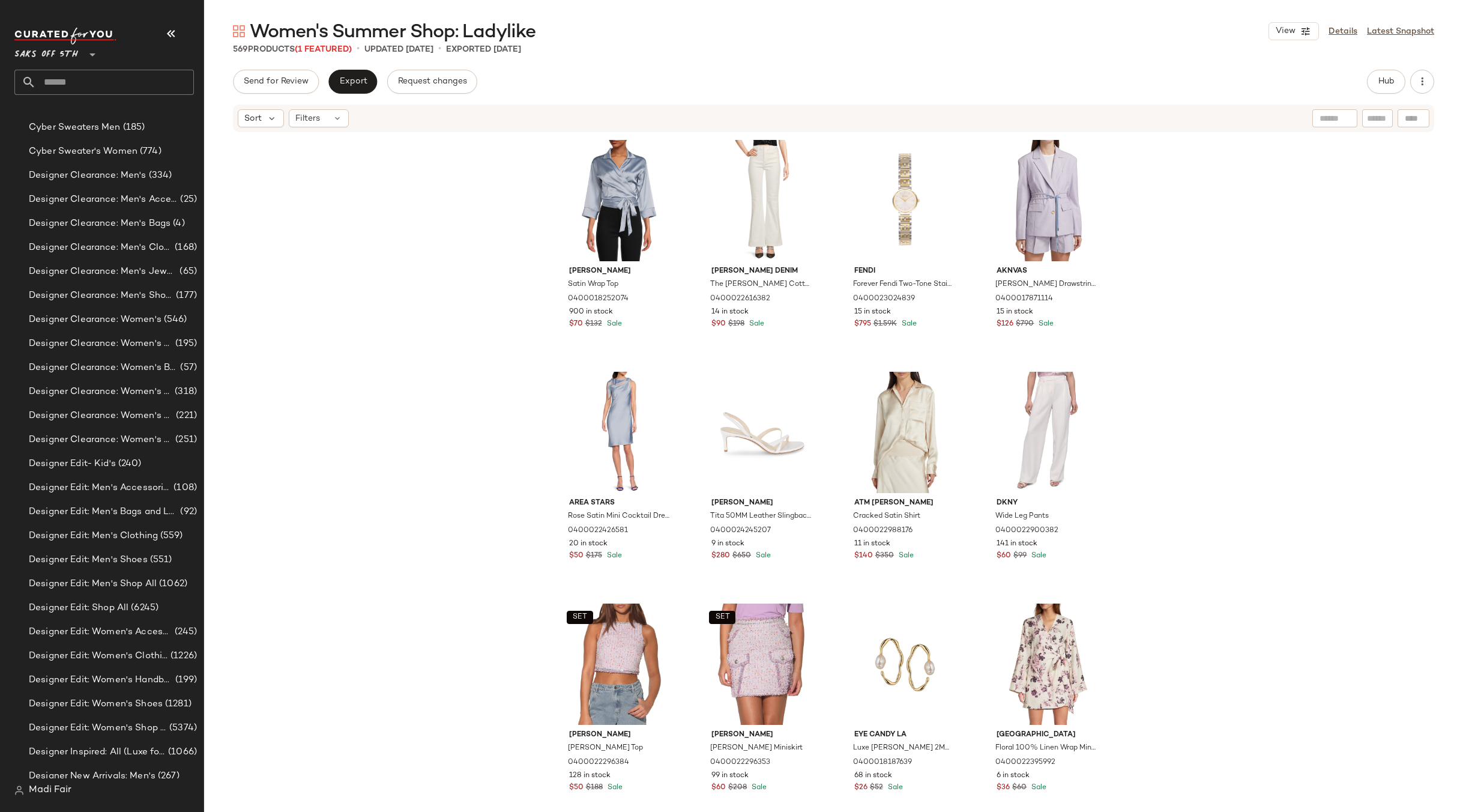
click at [67, 75] on input "text" at bounding box center [115, 82] width 158 height 25
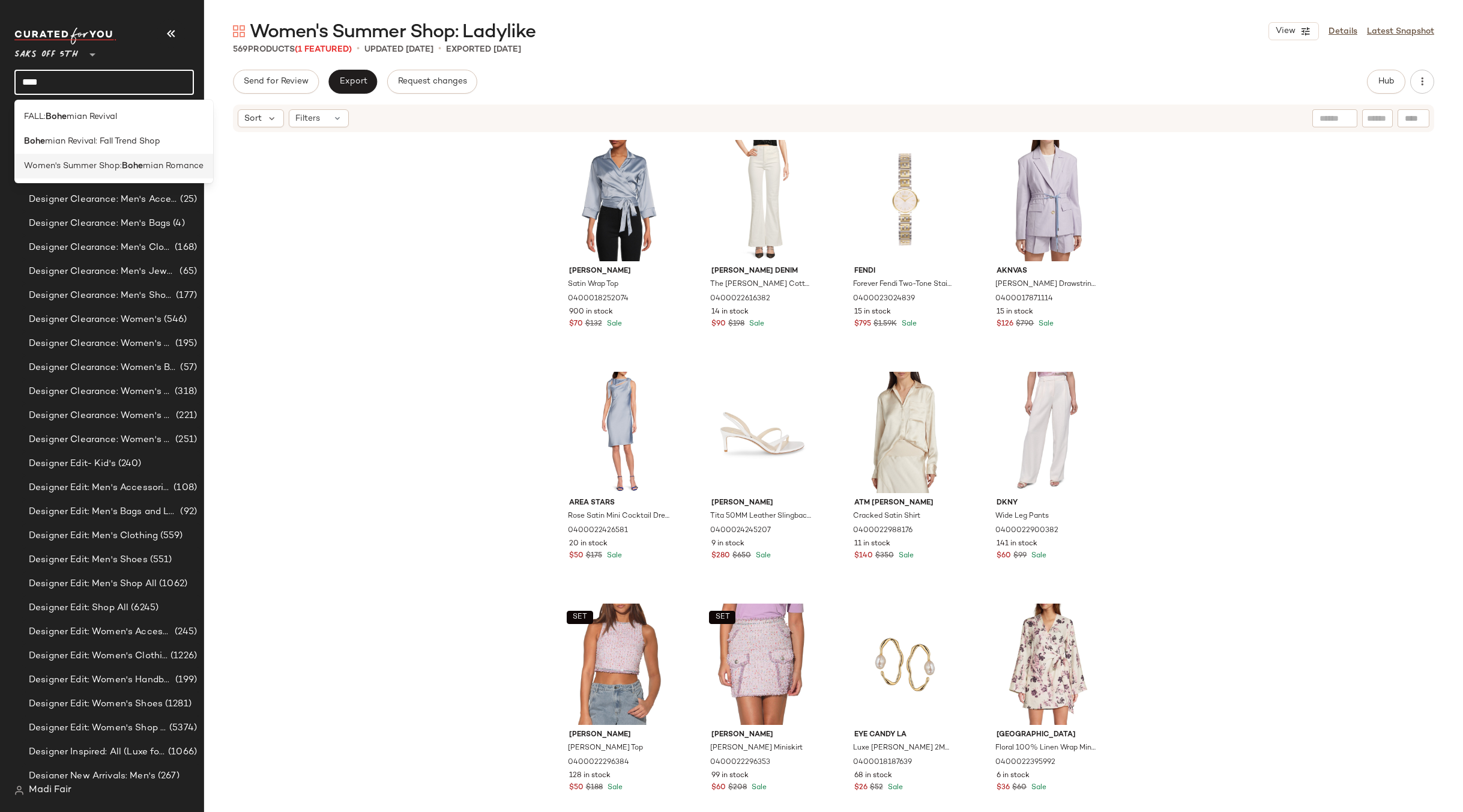
type input "****"
click at [78, 165] on span "Women's Summer Shop:" at bounding box center [73, 165] width 98 height 12
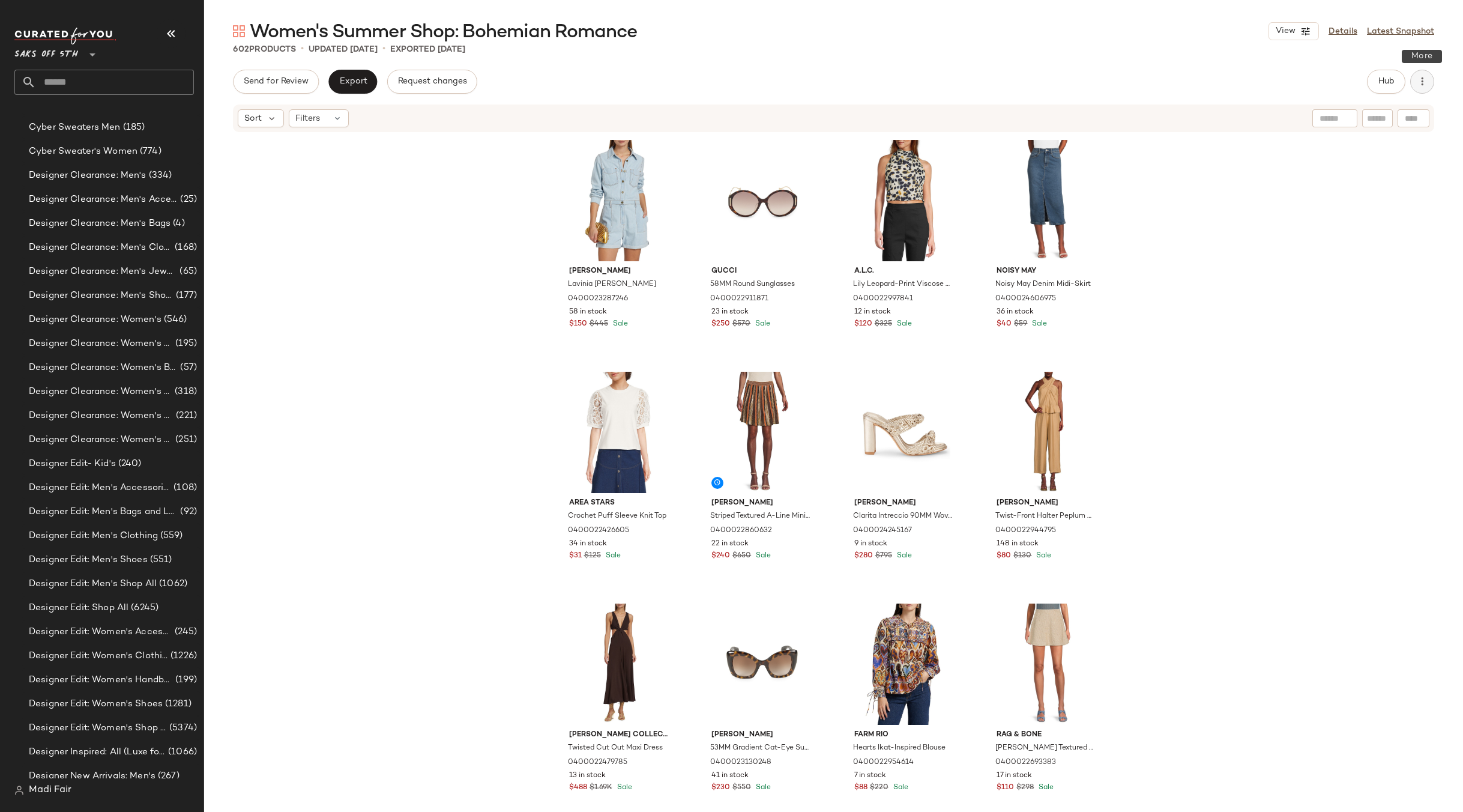
click at [1429, 80] on button "button" at bounding box center [1422, 81] width 24 height 24
click at [1357, 203] on span "Archive Curation" at bounding box center [1368, 203] width 112 height 12
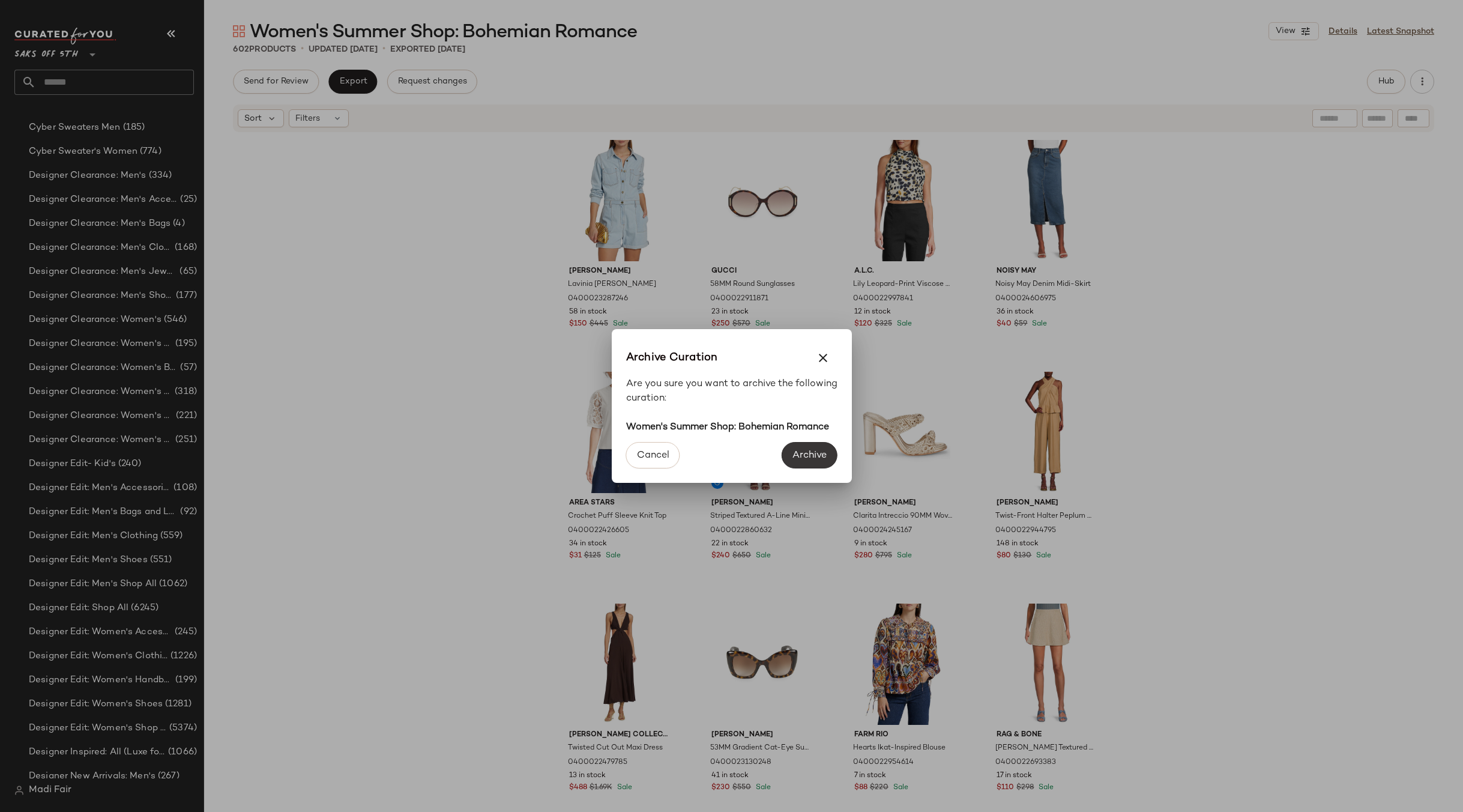
click at [816, 456] on span "Archive" at bounding box center [810, 456] width 35 height 12
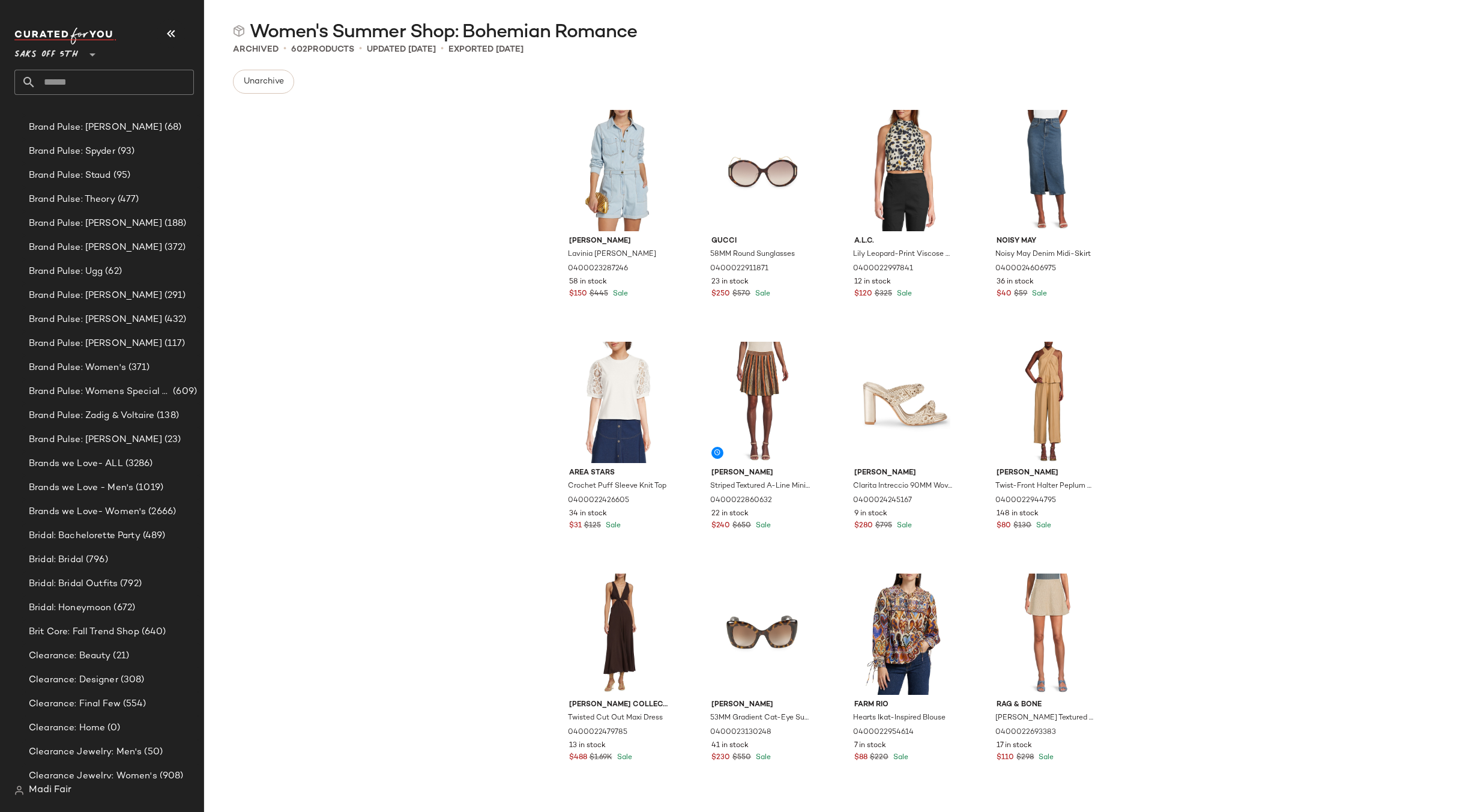
scroll to position [4838, 0]
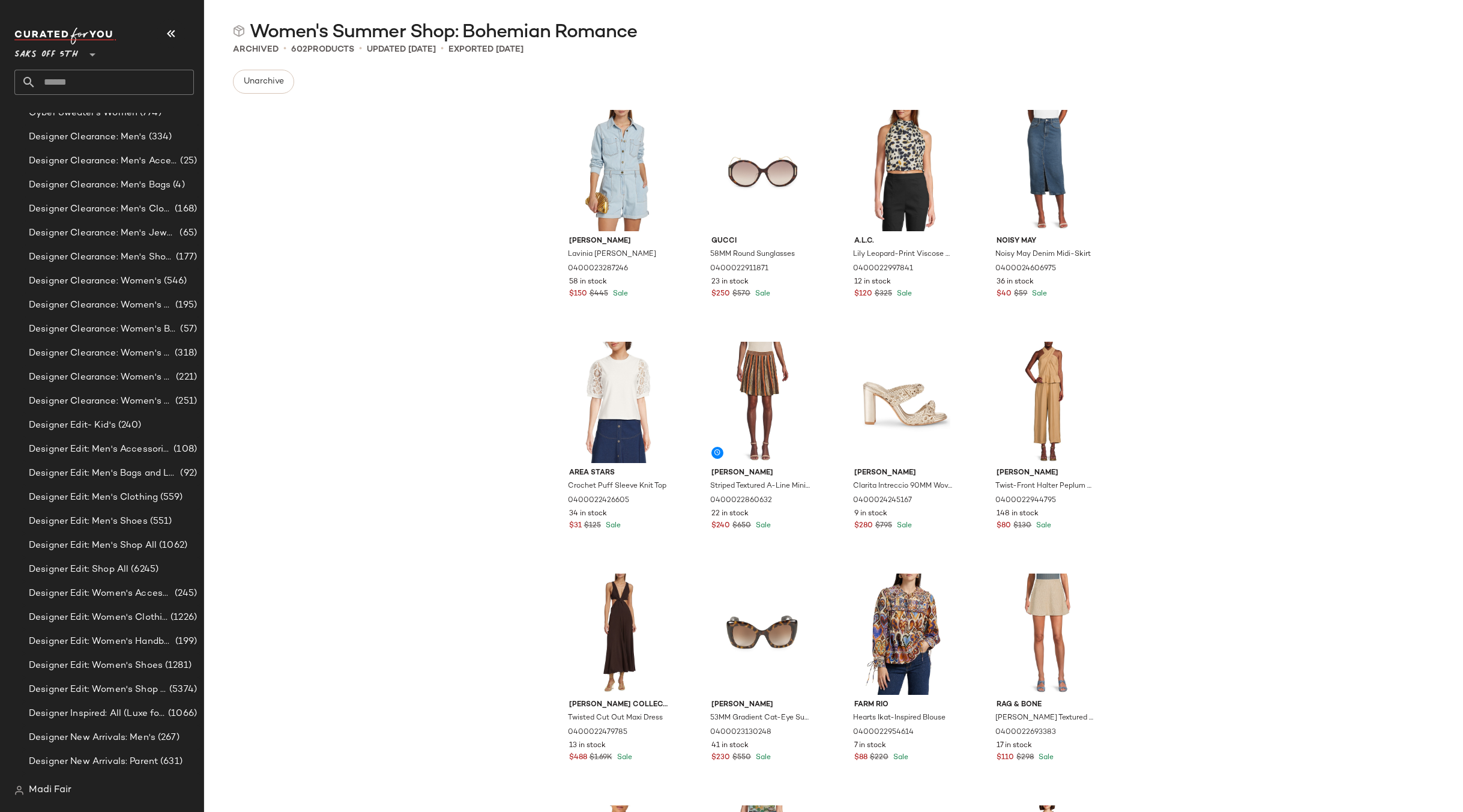
click at [67, 86] on input "text" at bounding box center [115, 82] width 158 height 25
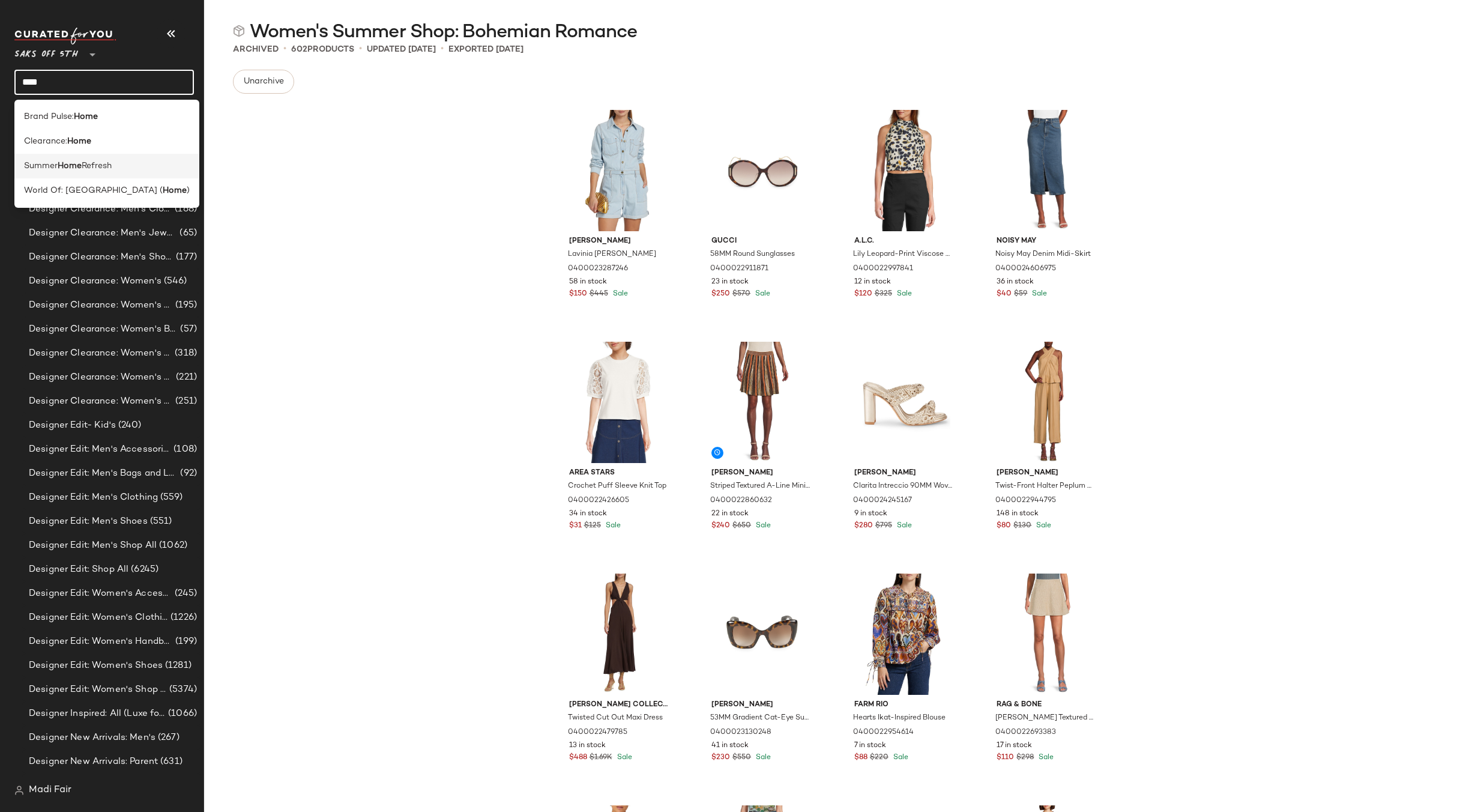
type input "****"
click at [82, 163] on b "Home" at bounding box center [69, 165] width 24 height 12
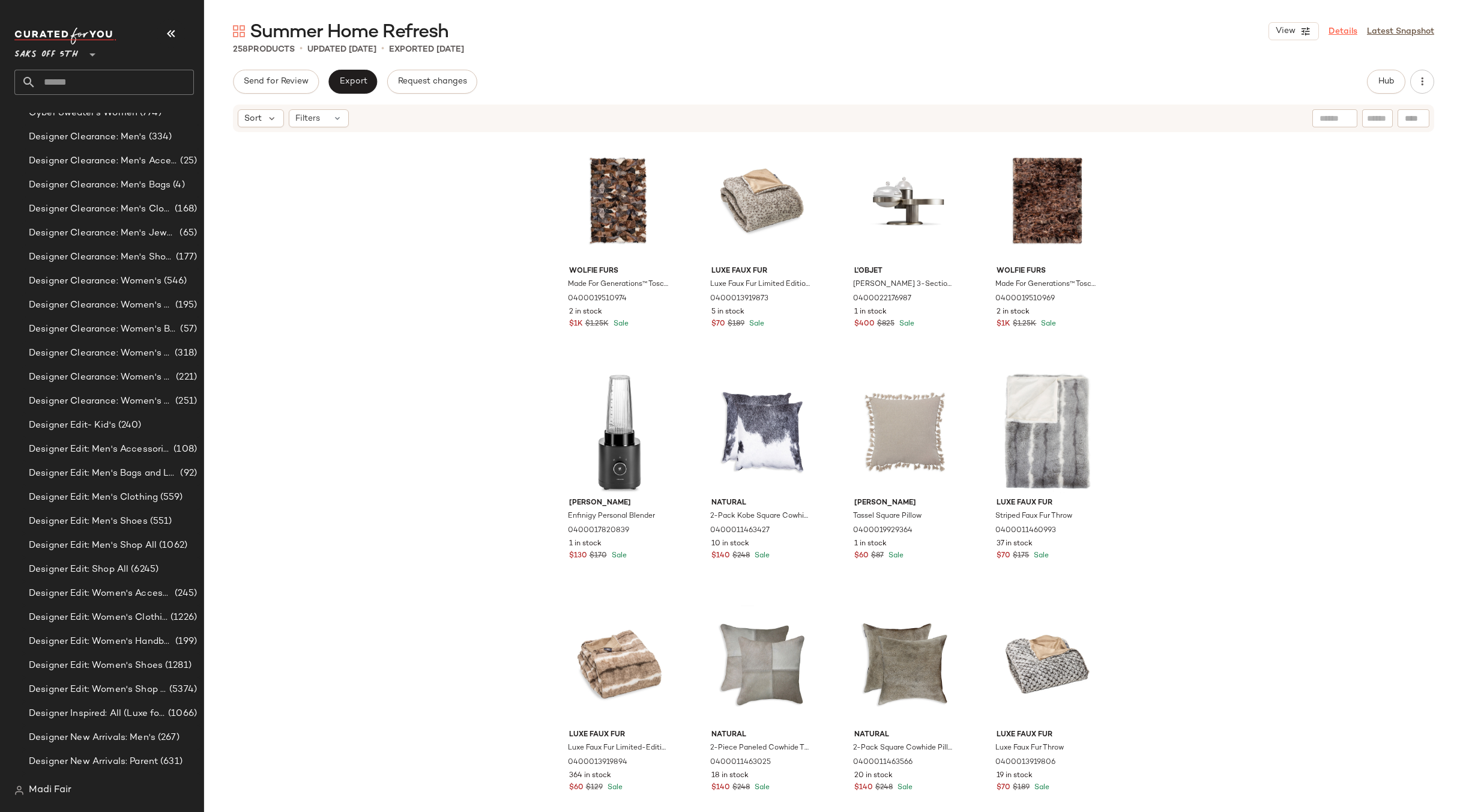
click at [1351, 30] on link "Details" at bounding box center [1343, 31] width 29 height 12
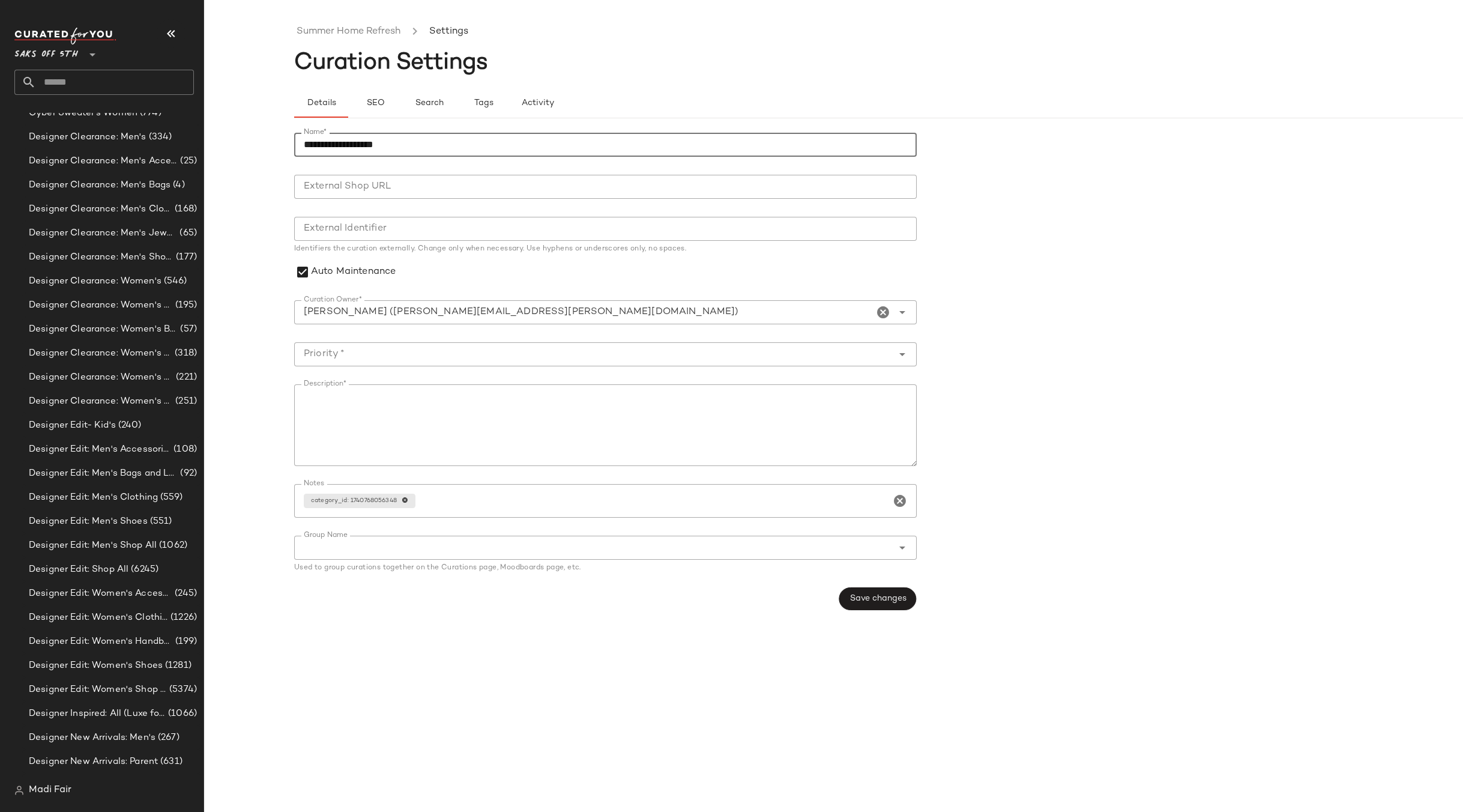
drag, startPoint x: 342, startPoint y: 146, endPoint x: 284, endPoint y: 148, distance: 58.0
click at [284, 148] on div "**********" at bounding box center [731, 415] width 1463 height 792
type input "**********"
click at [348, 343] on div "**********" at bounding box center [605, 352] width 623 height 440
click at [350, 358] on input "Priority *" at bounding box center [594, 354] width 599 height 14
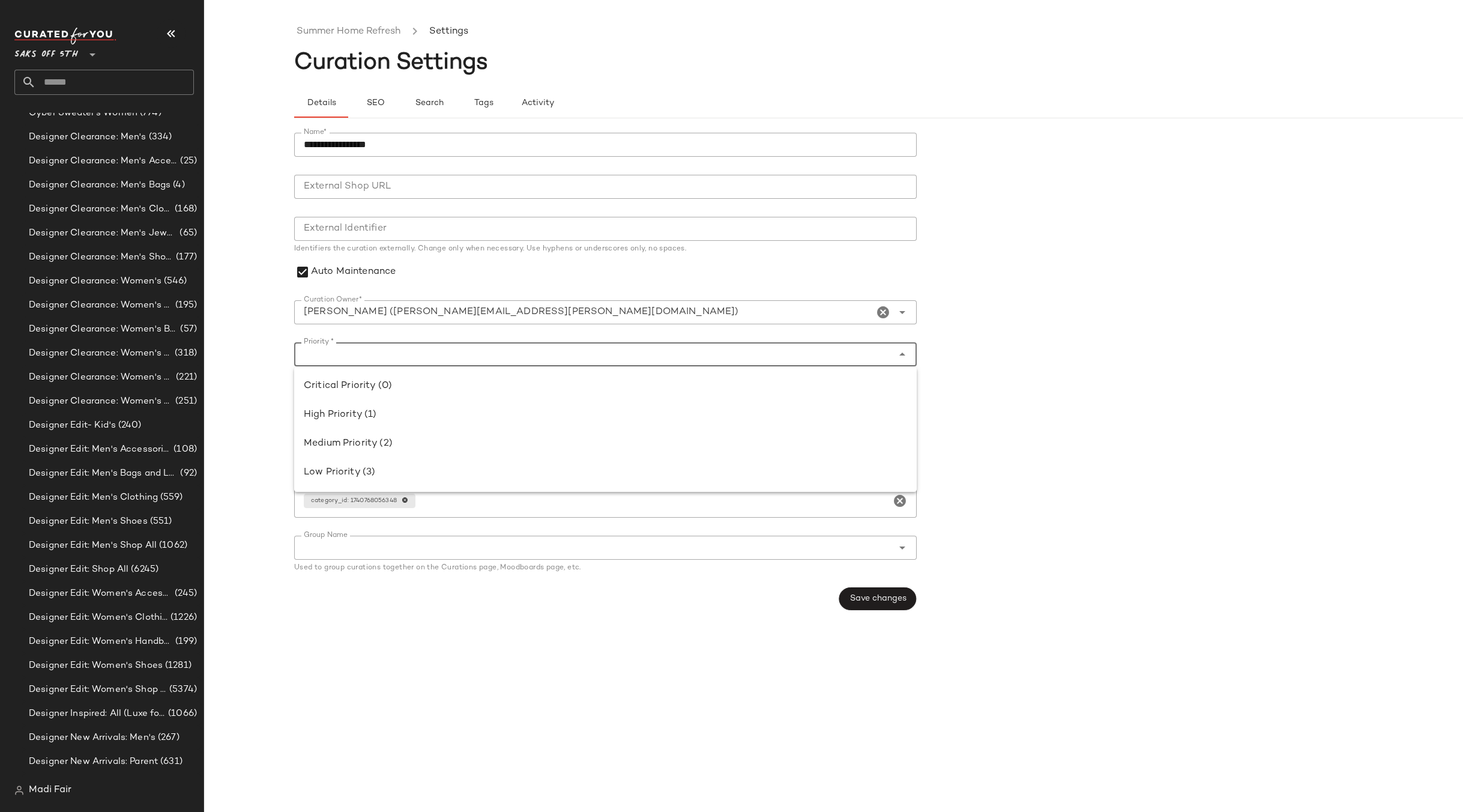
drag, startPoint x: 352, startPoint y: 418, endPoint x: 447, endPoint y: 436, distance: 96.7
click at [352, 418] on div "High Priority (1)" at bounding box center [605, 414] width 604 height 14
type input "**********"
click at [878, 602] on span "Save changes" at bounding box center [877, 599] width 57 height 10
click at [73, 78] on input "text" at bounding box center [115, 82] width 158 height 25
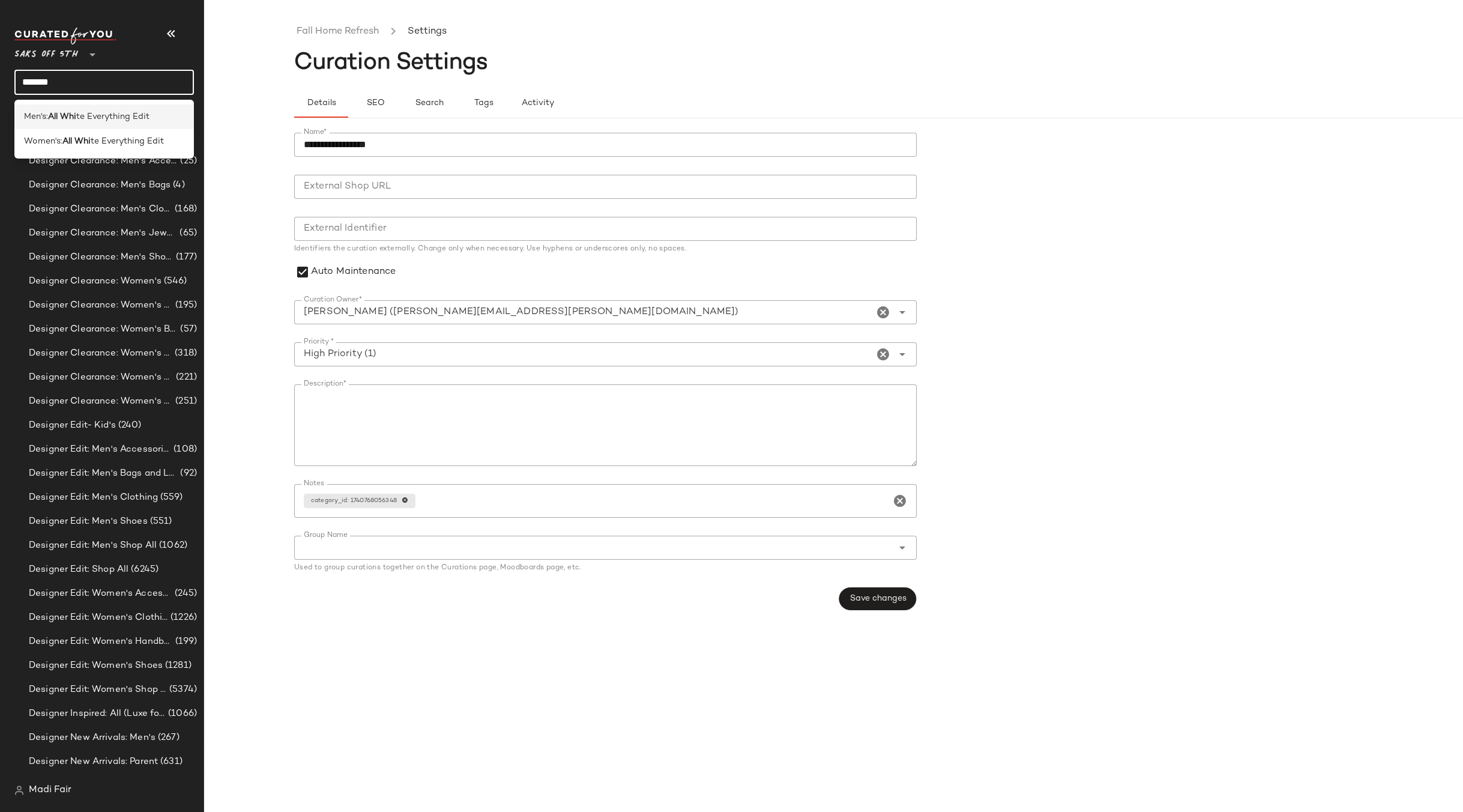
type input "*******"
click at [55, 117] on b "All Whi" at bounding box center [62, 117] width 28 height 12
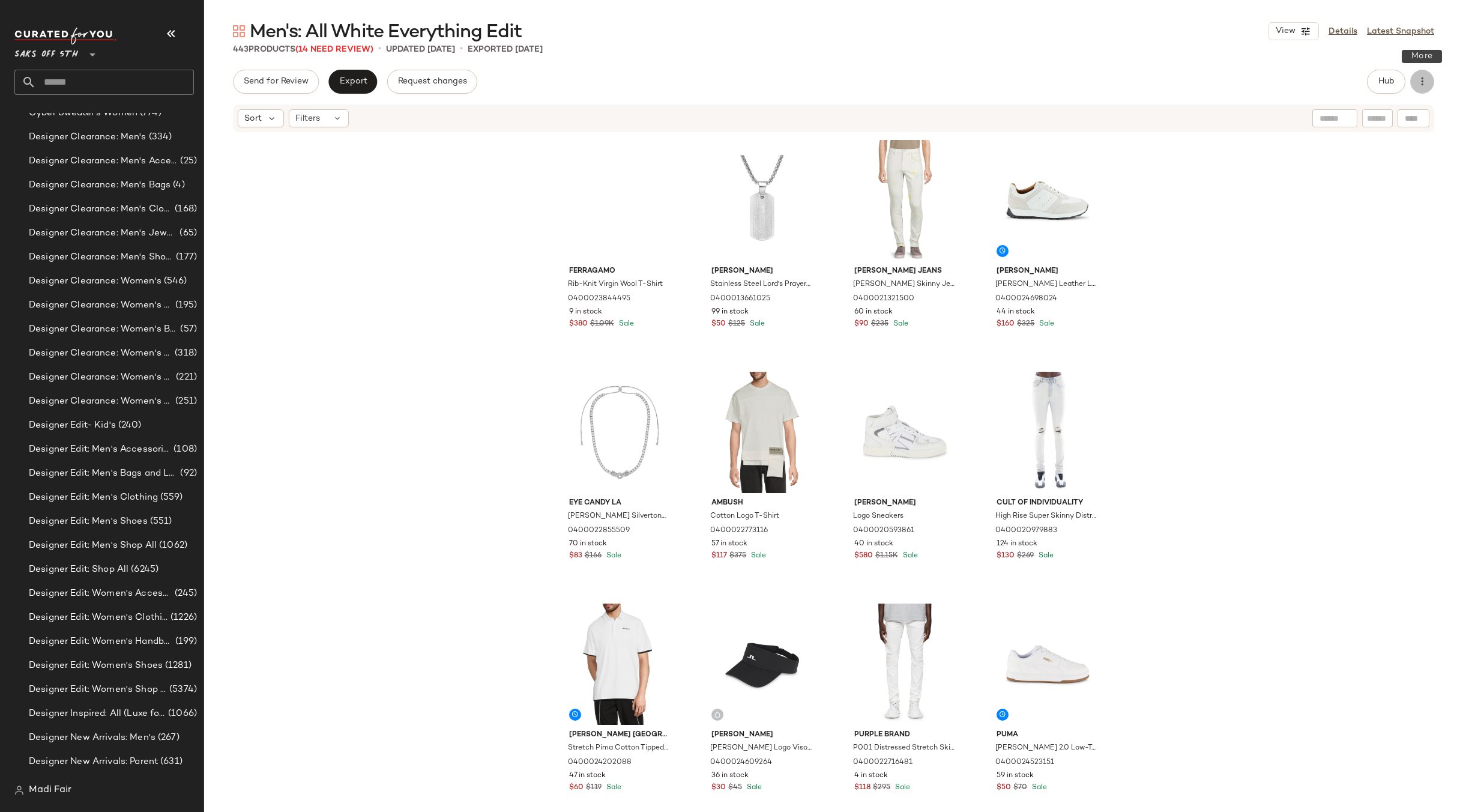
click at [1426, 79] on icon "button" at bounding box center [1422, 81] width 12 height 12
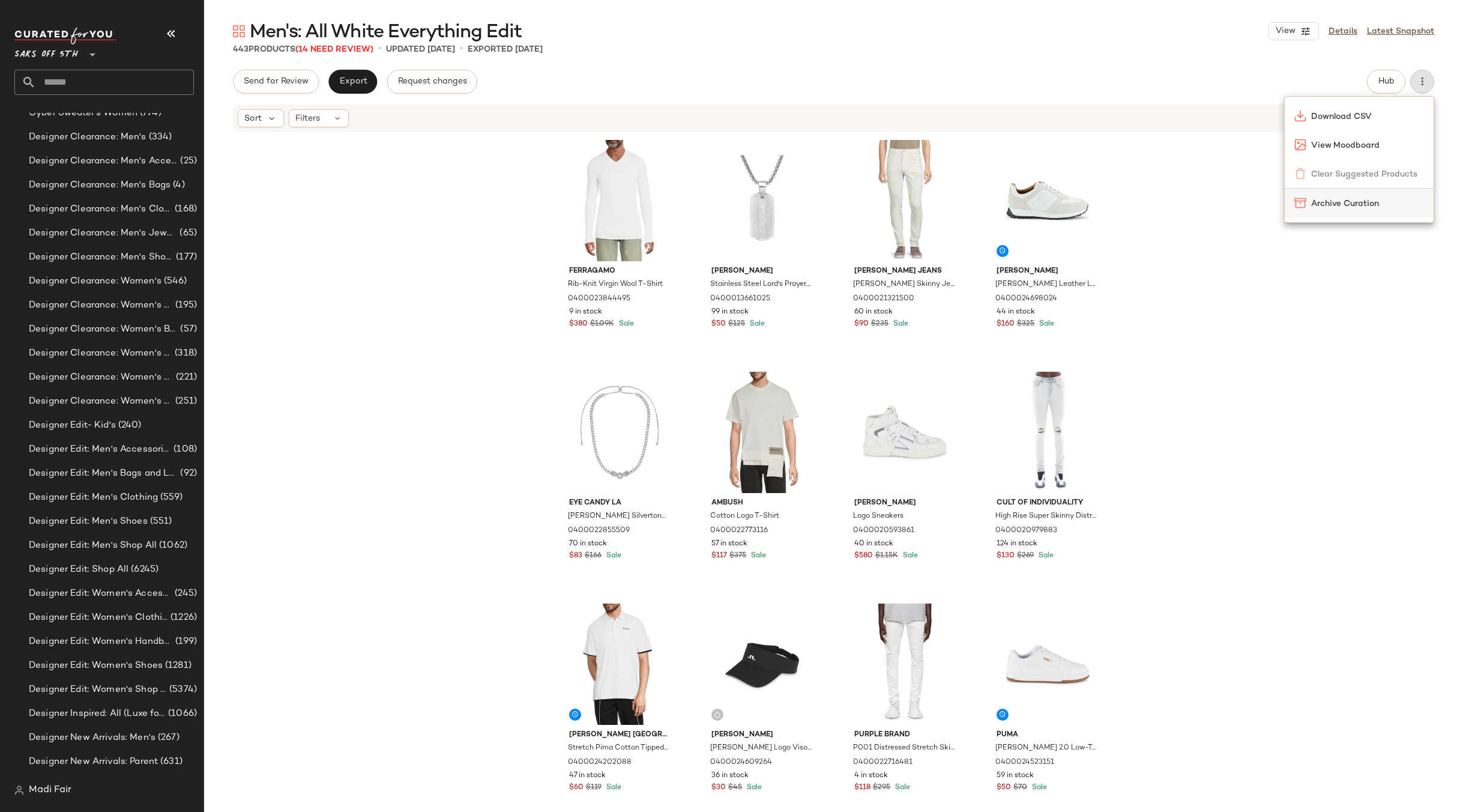
click at [1358, 202] on span "Archive Curation" at bounding box center [1368, 203] width 112 height 12
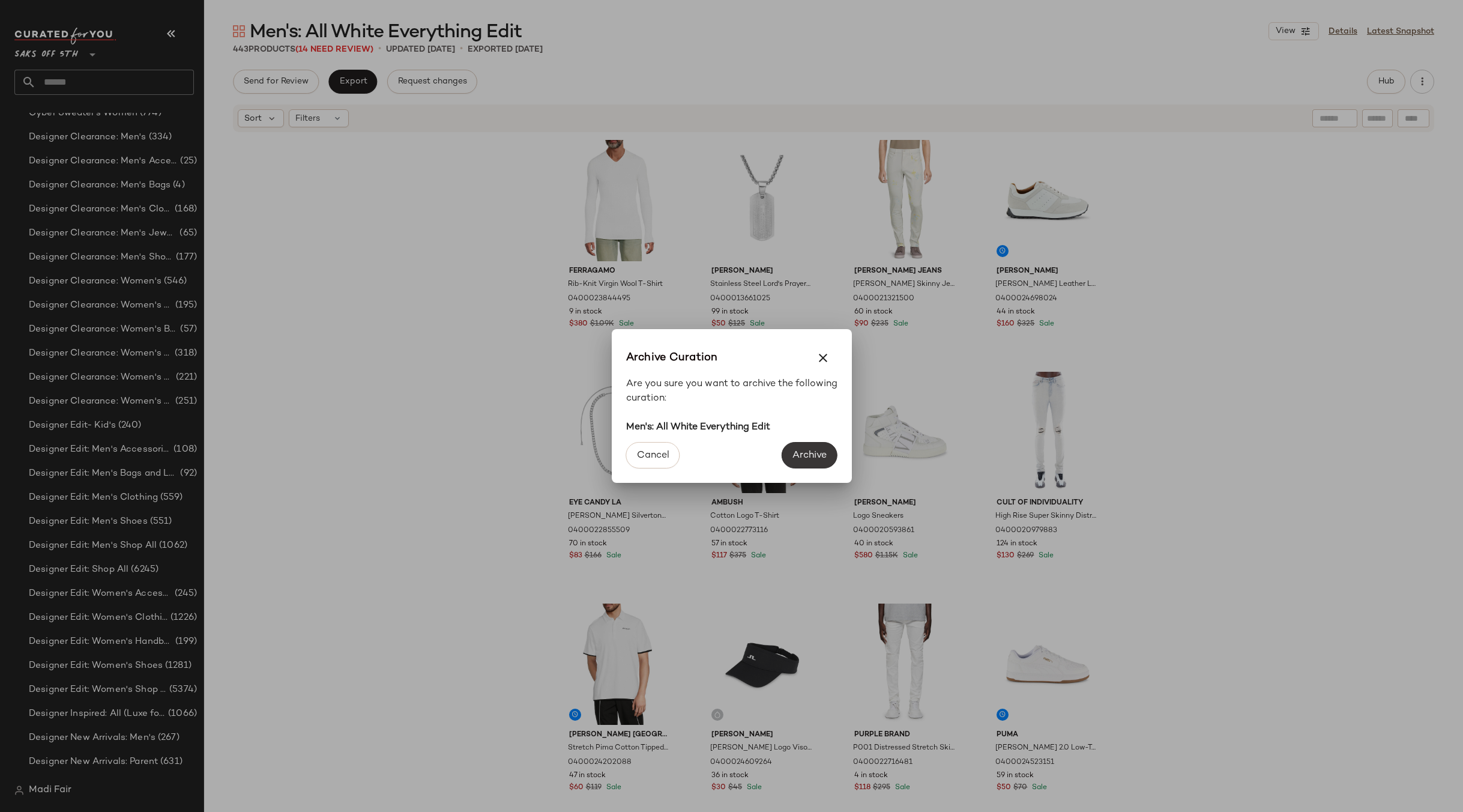
click at [816, 460] on span "Archive" at bounding box center [810, 456] width 35 height 12
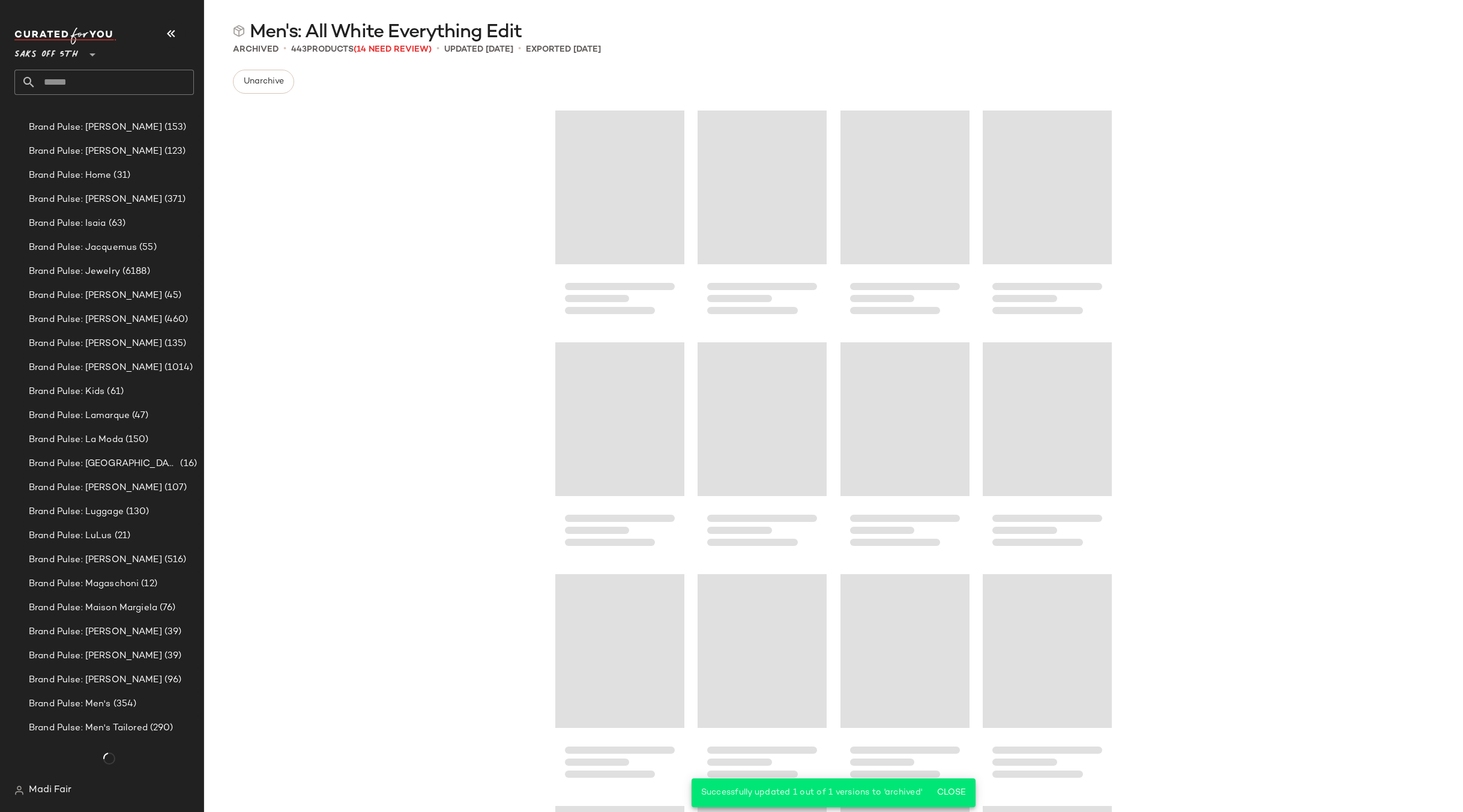
click at [84, 90] on input "text" at bounding box center [115, 82] width 158 height 25
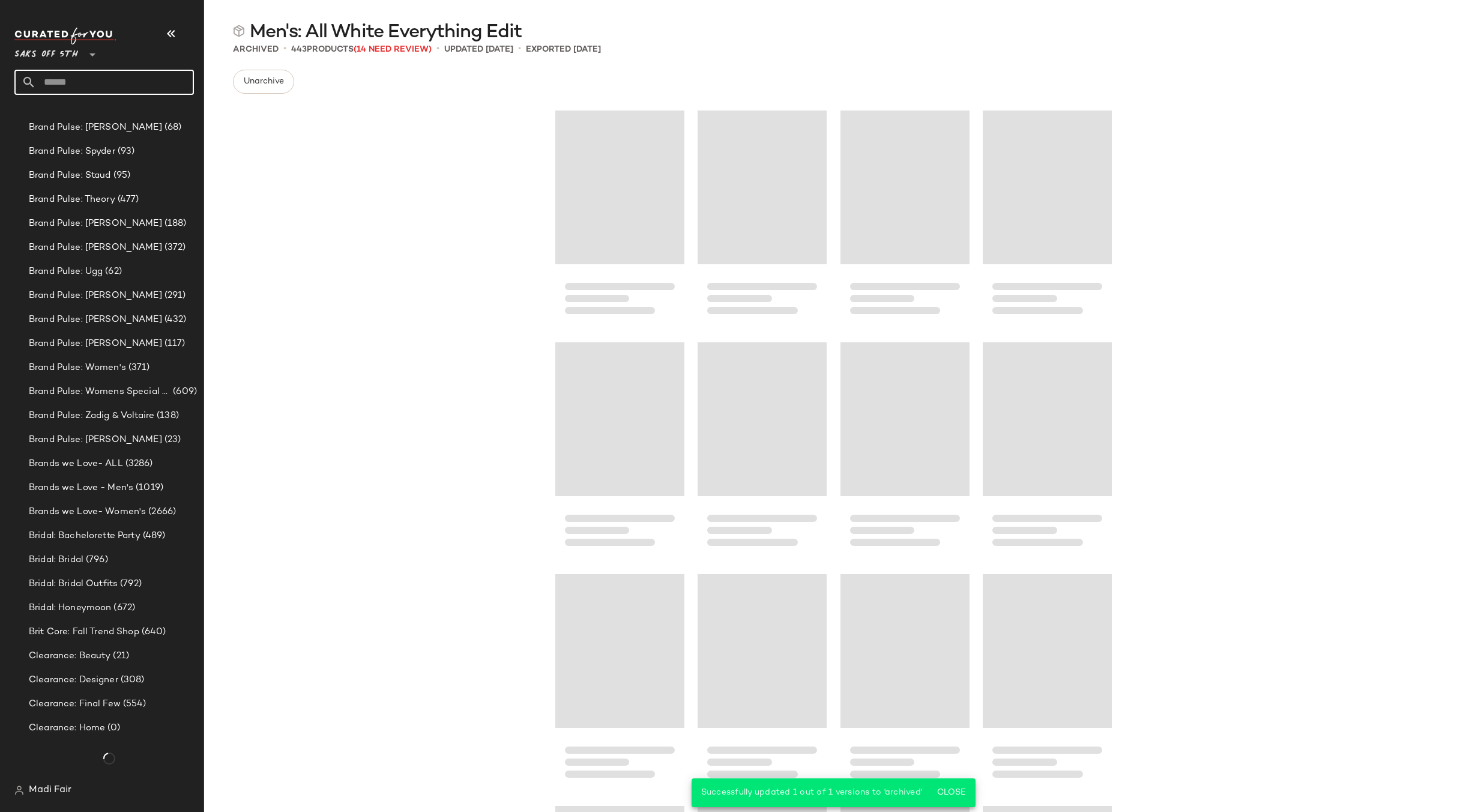
scroll to position [4838, 0]
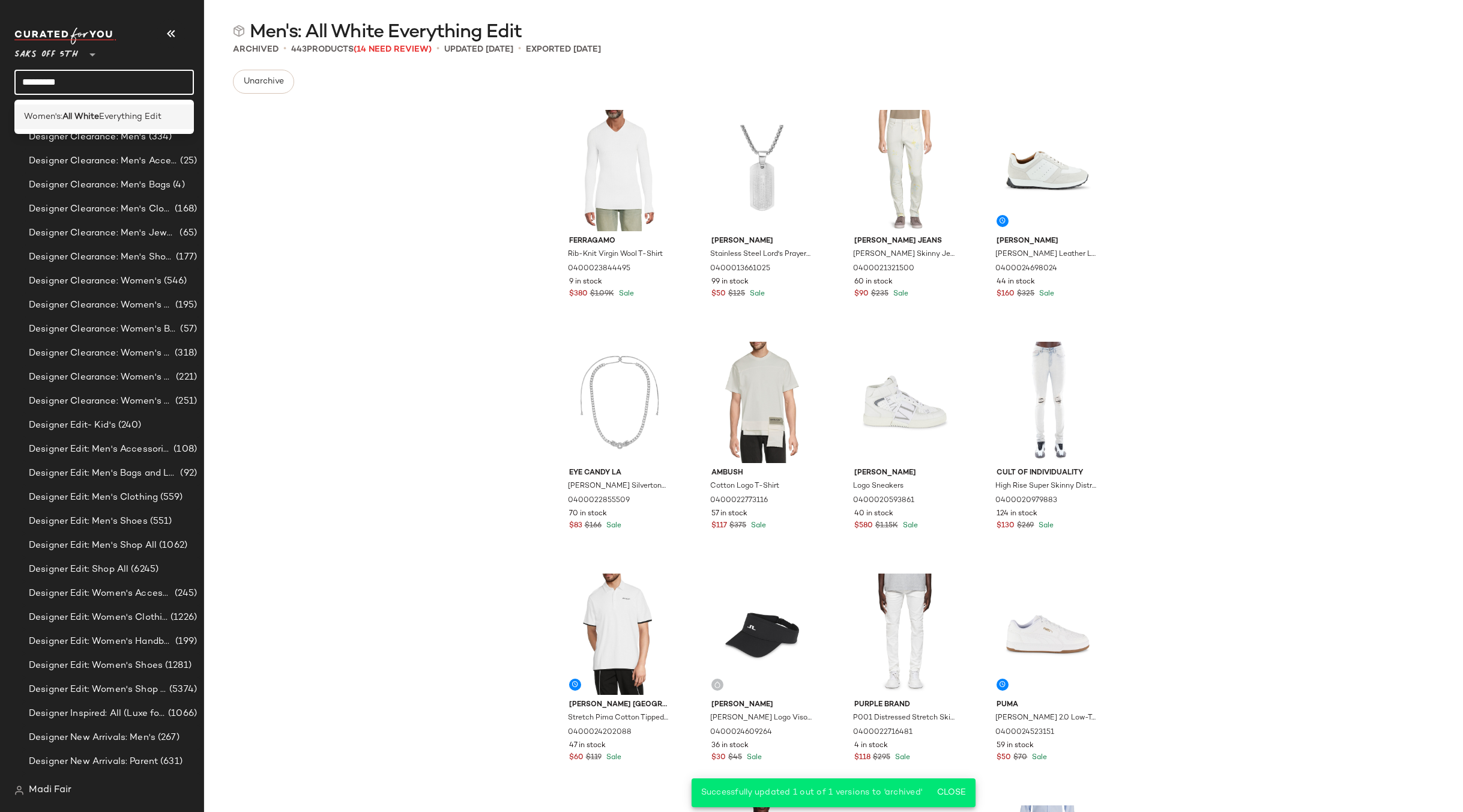
type input "*********"
click at [54, 118] on span "Women's:" at bounding box center [43, 117] width 38 height 12
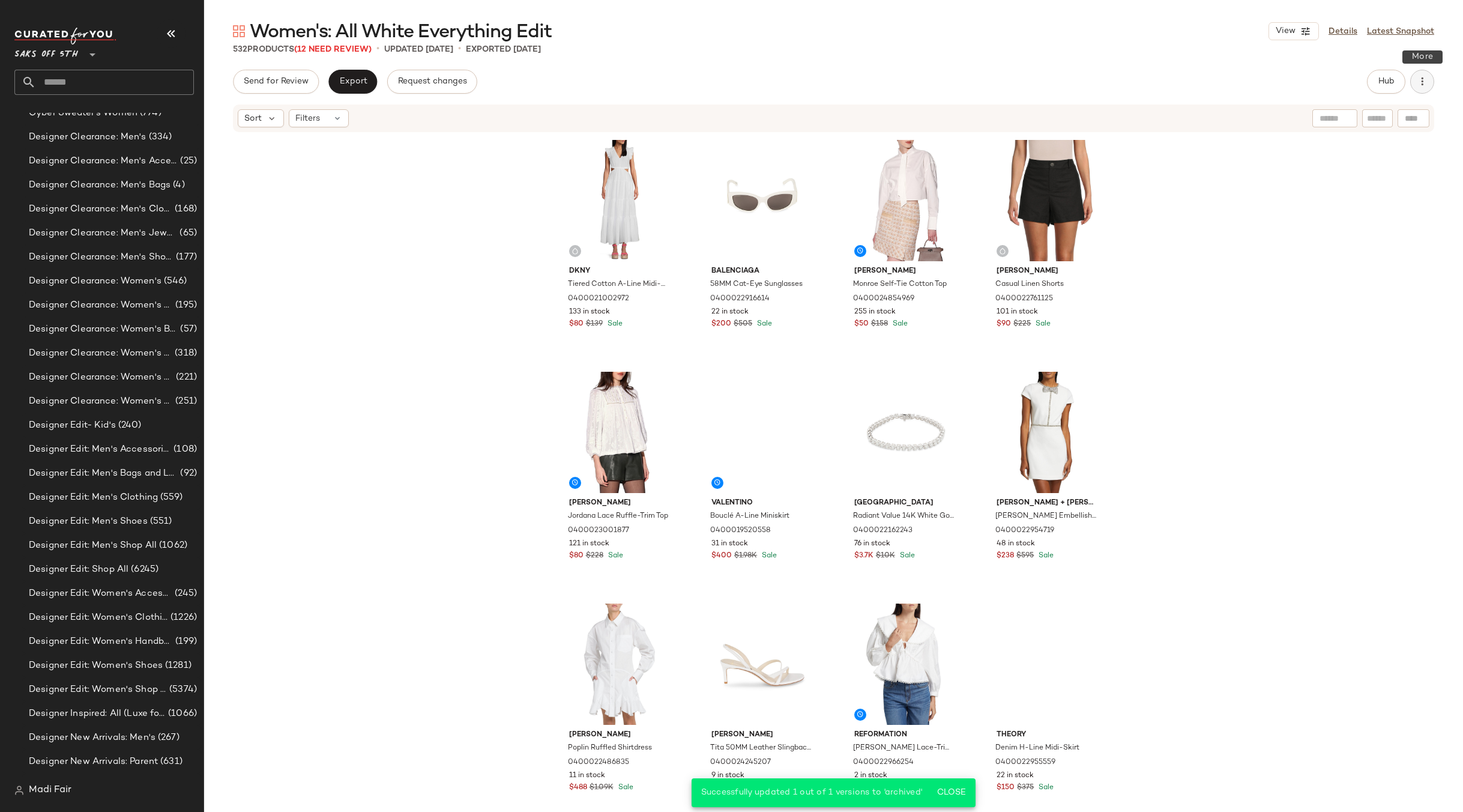
click at [1421, 77] on icon "button" at bounding box center [1422, 81] width 12 height 12
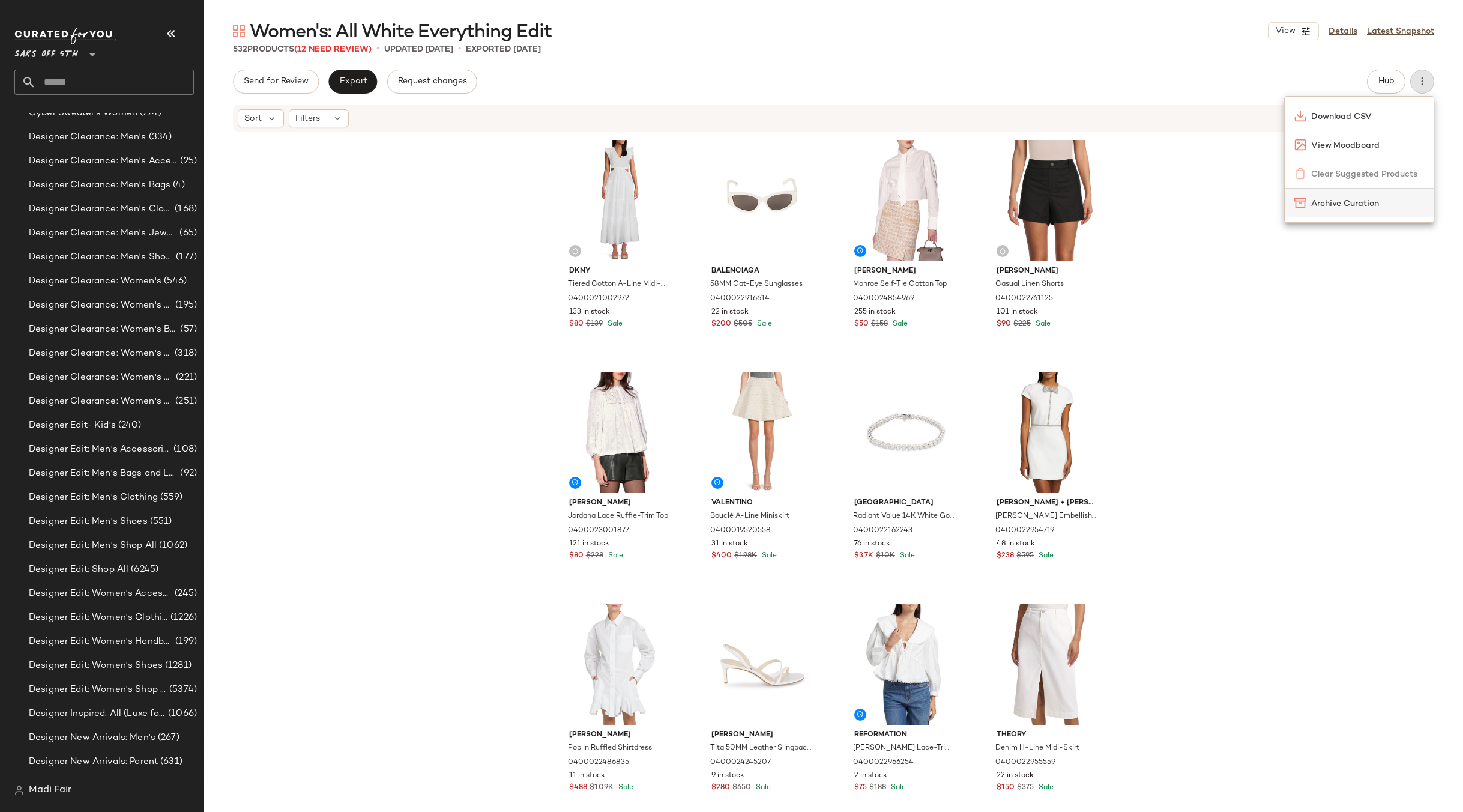
click at [1348, 207] on span "Archive Curation" at bounding box center [1368, 203] width 112 height 12
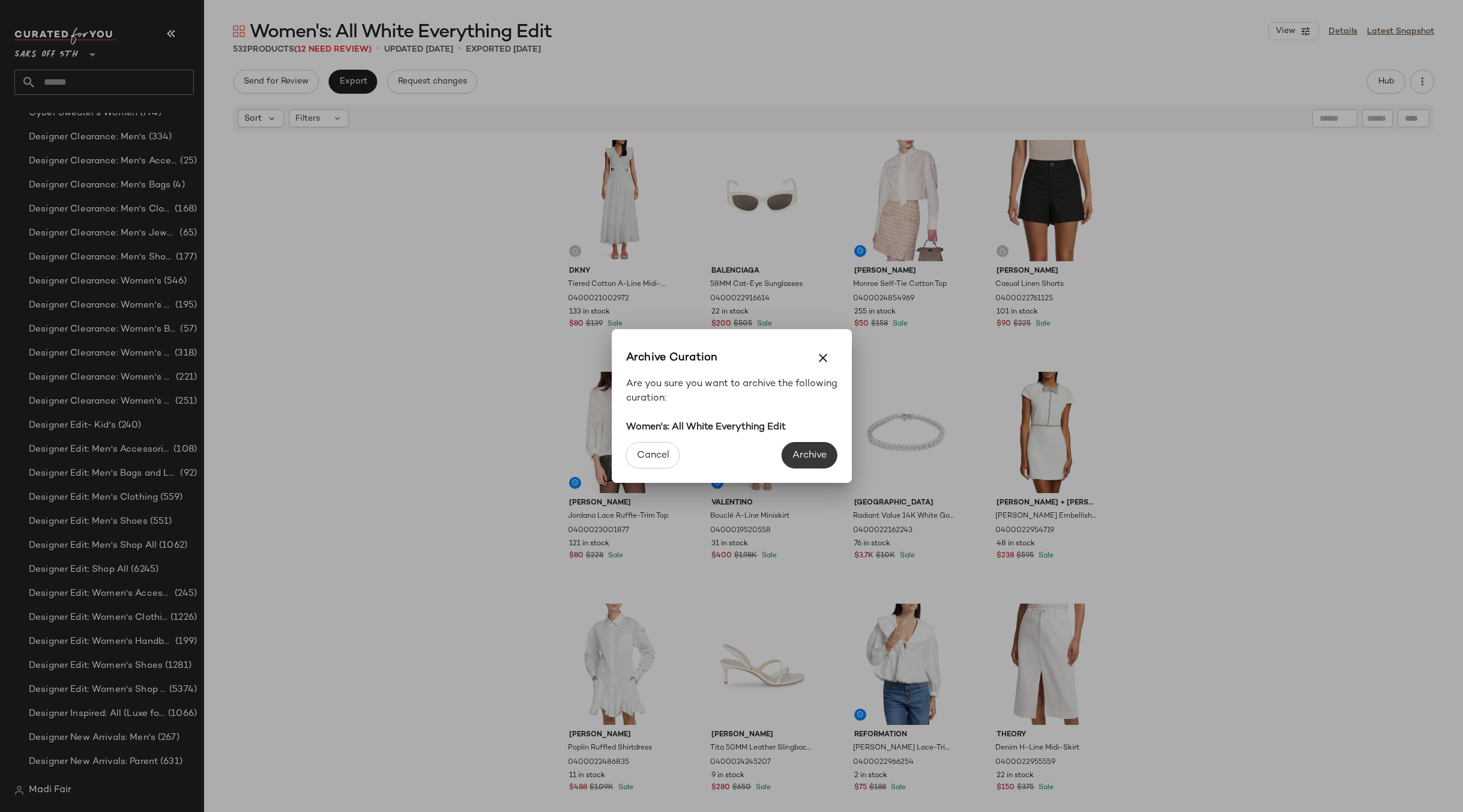
click at [803, 450] on span "Archive" at bounding box center [810, 456] width 35 height 12
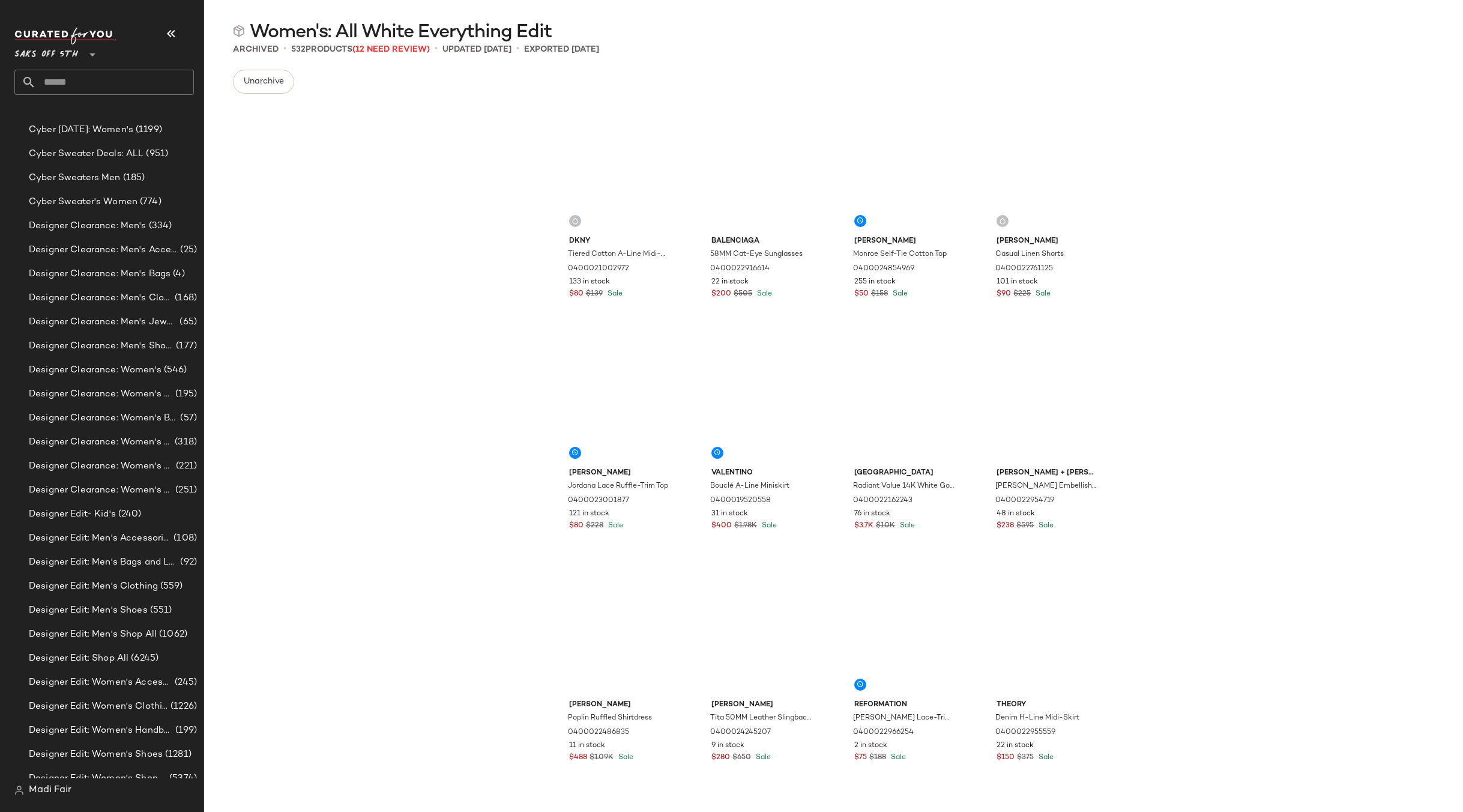
scroll to position [4838, 0]
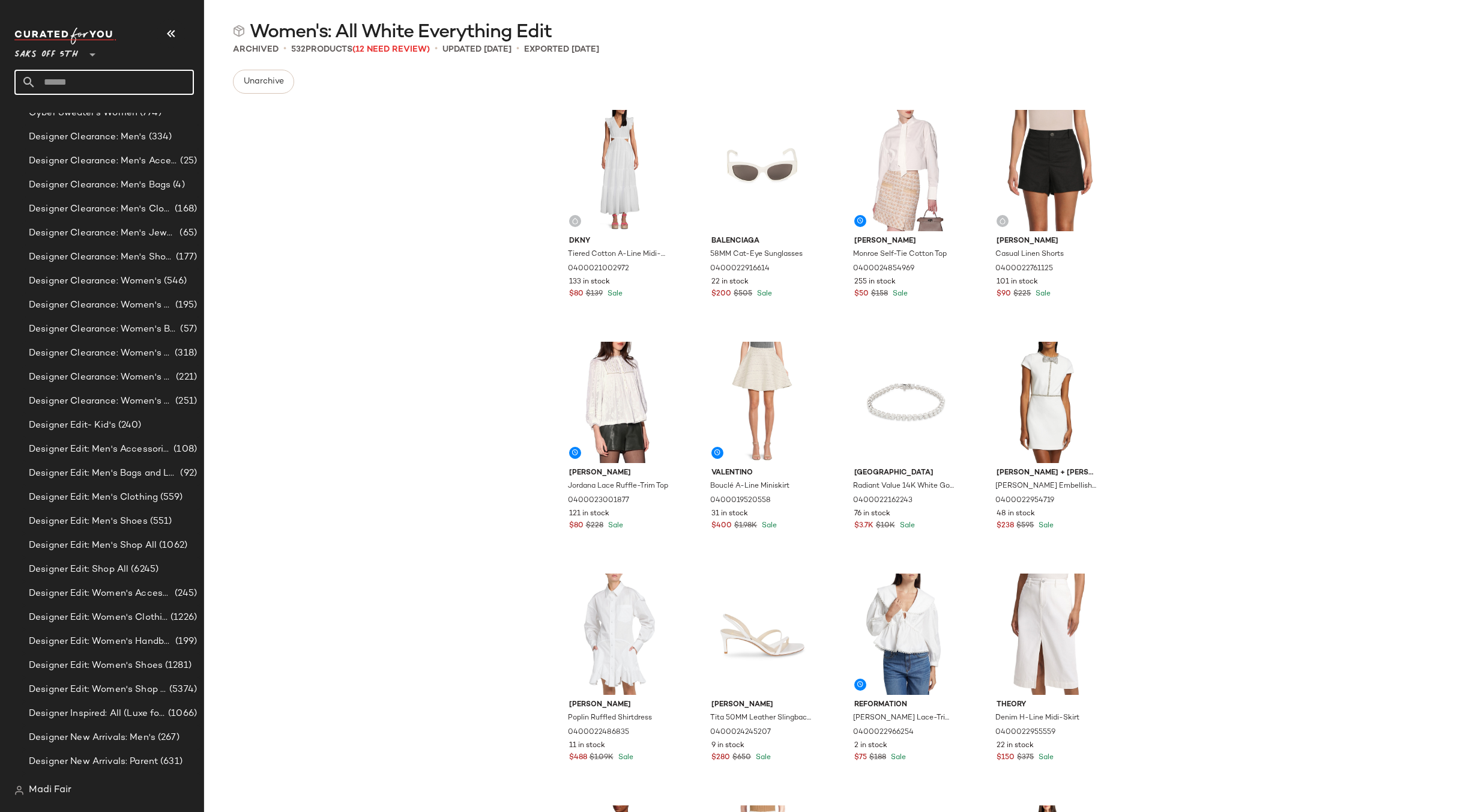
click at [67, 79] on input "text" at bounding box center [115, 82] width 158 height 25
type input "****"
click at [82, 115] on span "Men's Summer Shop:" at bounding box center [65, 117] width 84 height 12
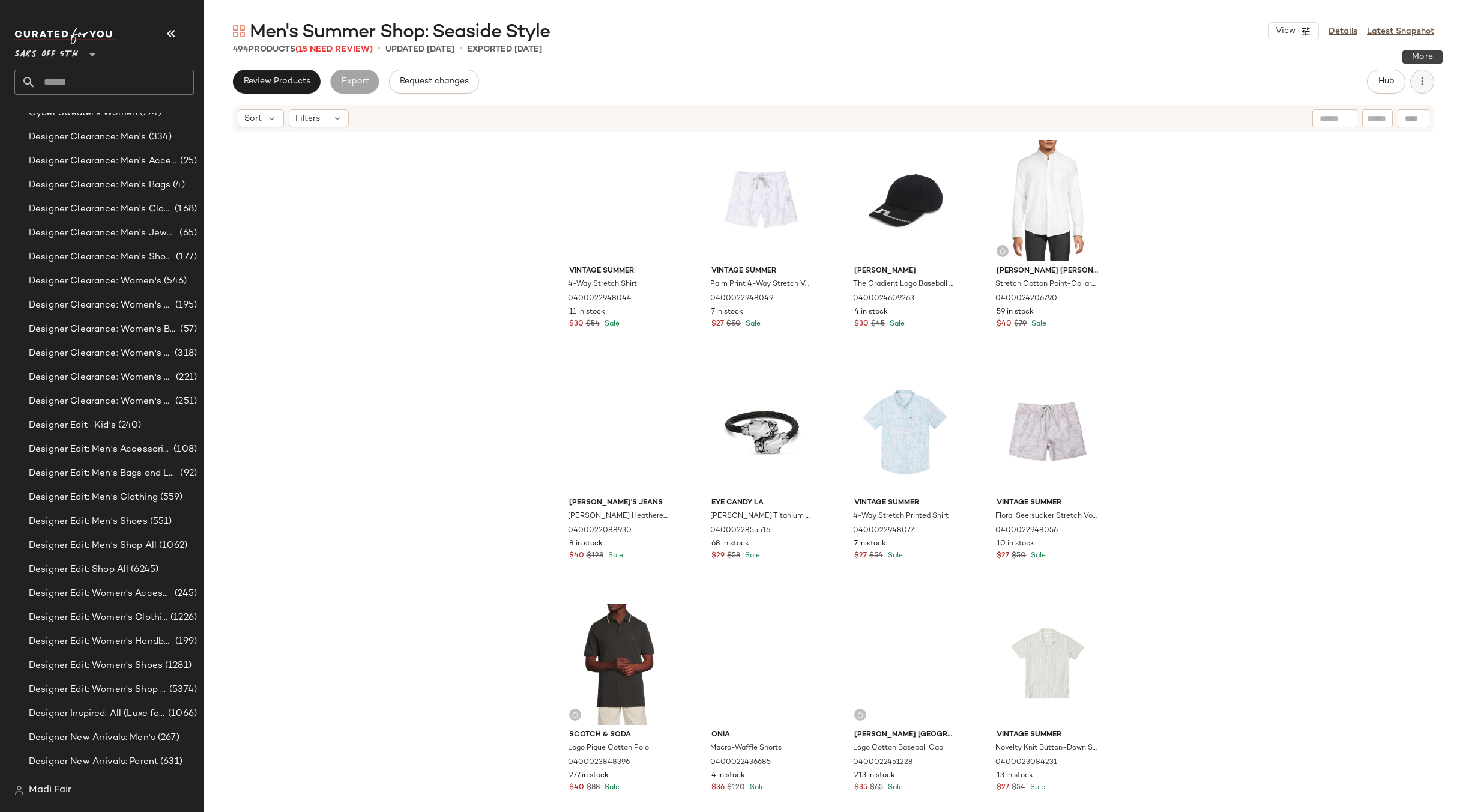
click at [1427, 79] on icon "button" at bounding box center [1422, 81] width 12 height 12
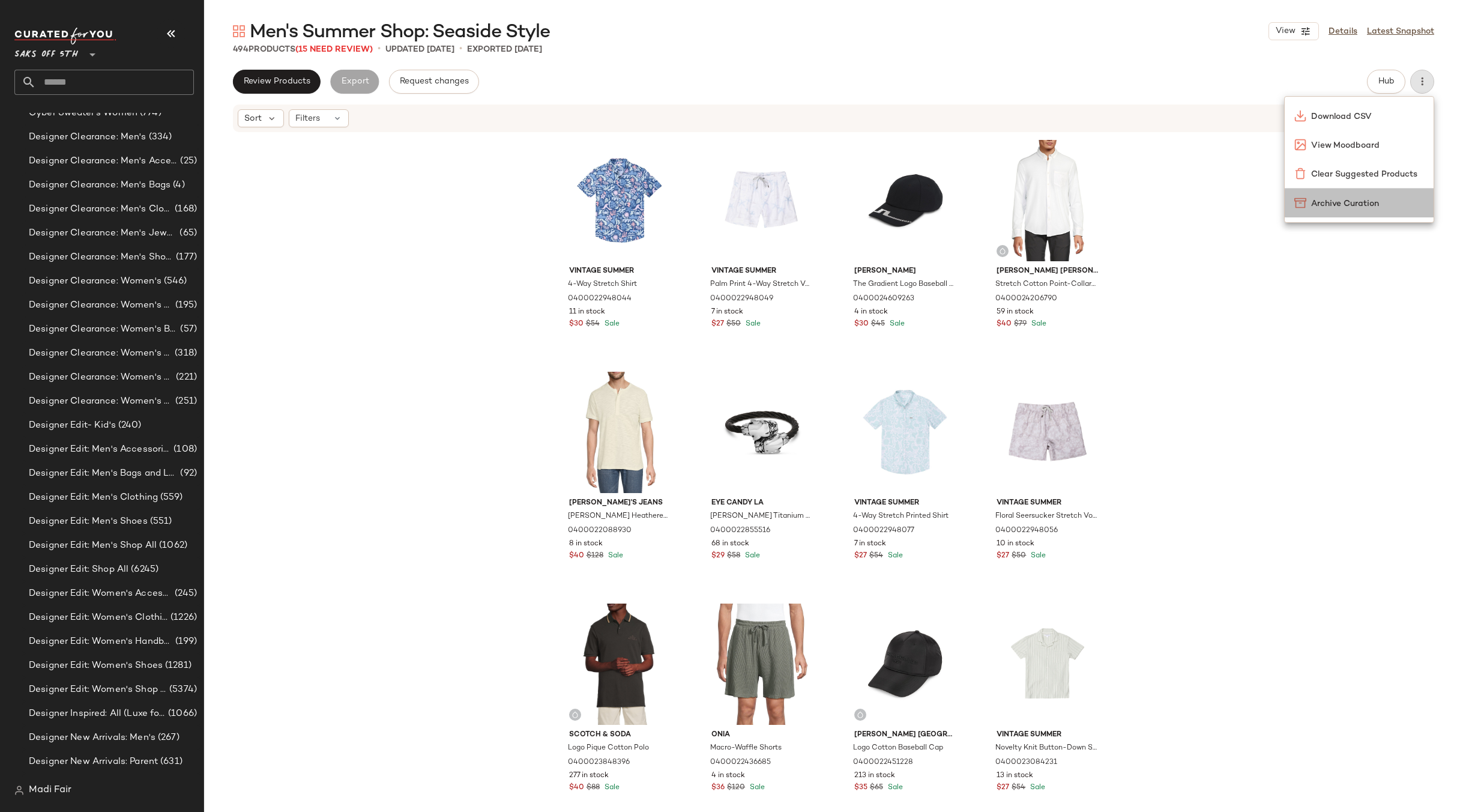
click at [1362, 200] on span "Archive Curation" at bounding box center [1368, 203] width 112 height 12
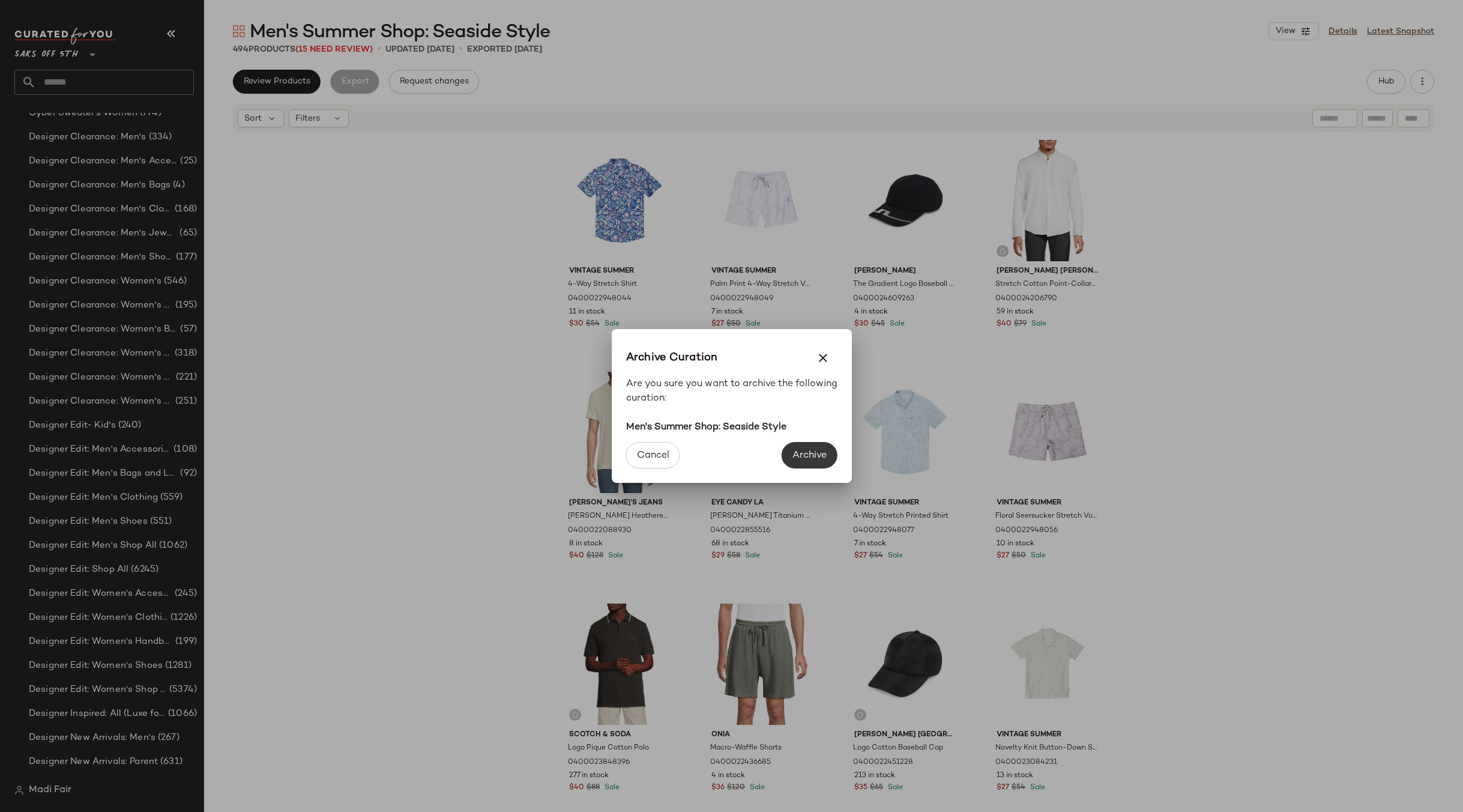
click at [799, 451] on span "Archive" at bounding box center [810, 456] width 35 height 12
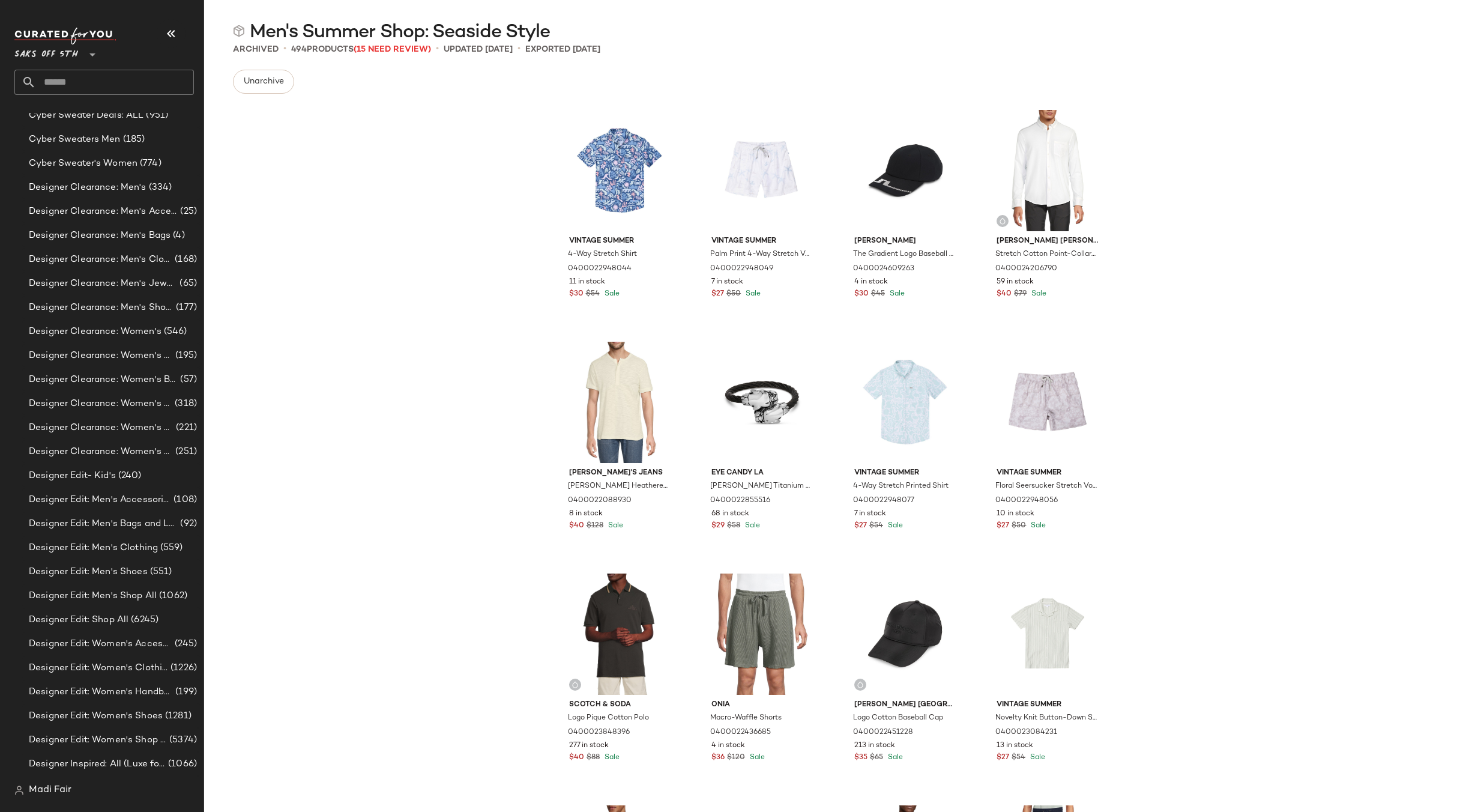
scroll to position [4838, 0]
click at [75, 80] on input "text" at bounding box center [115, 82] width 158 height 25
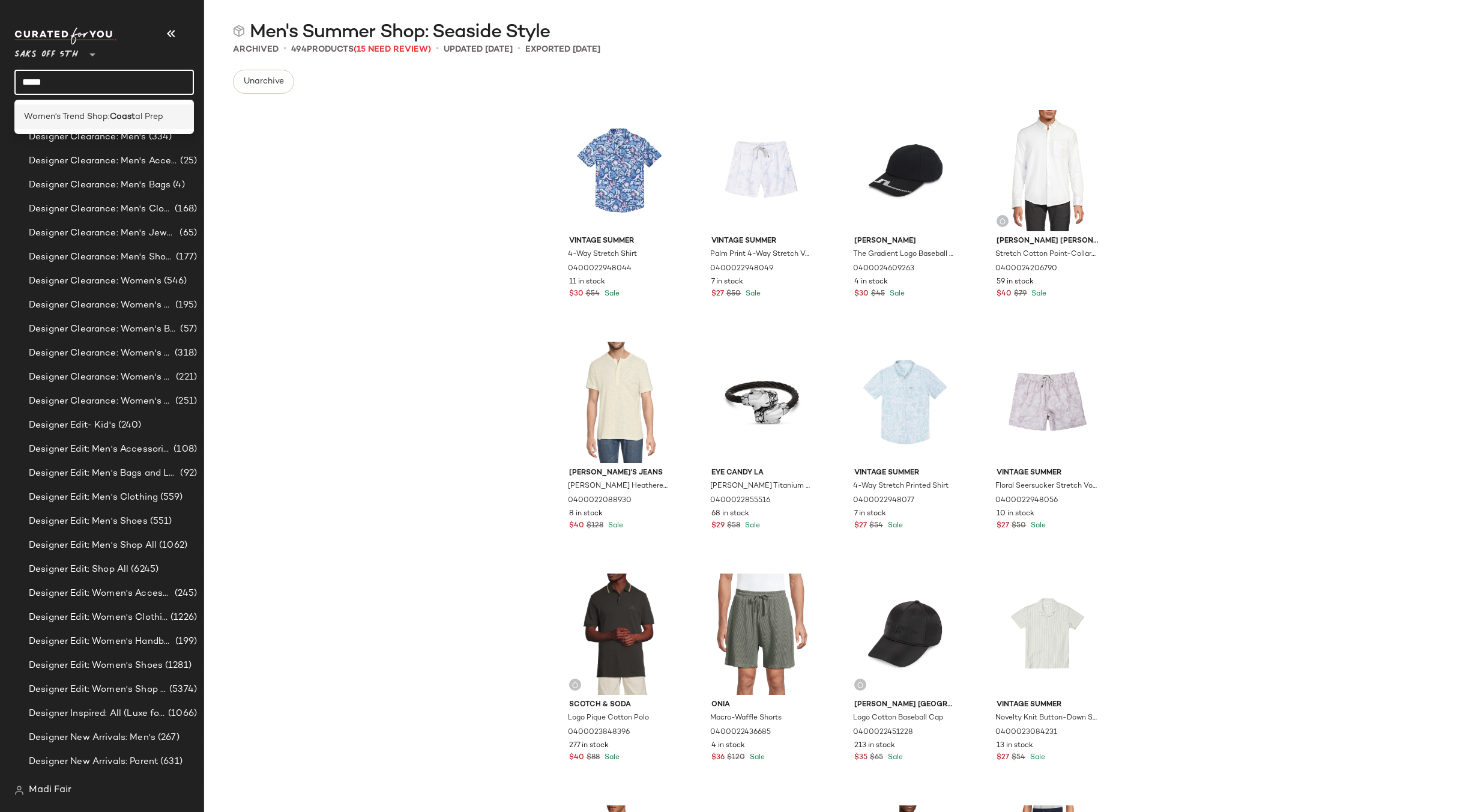
type input "*****"
click at [82, 112] on span "Women's Trend Shop:" at bounding box center [67, 117] width 86 height 12
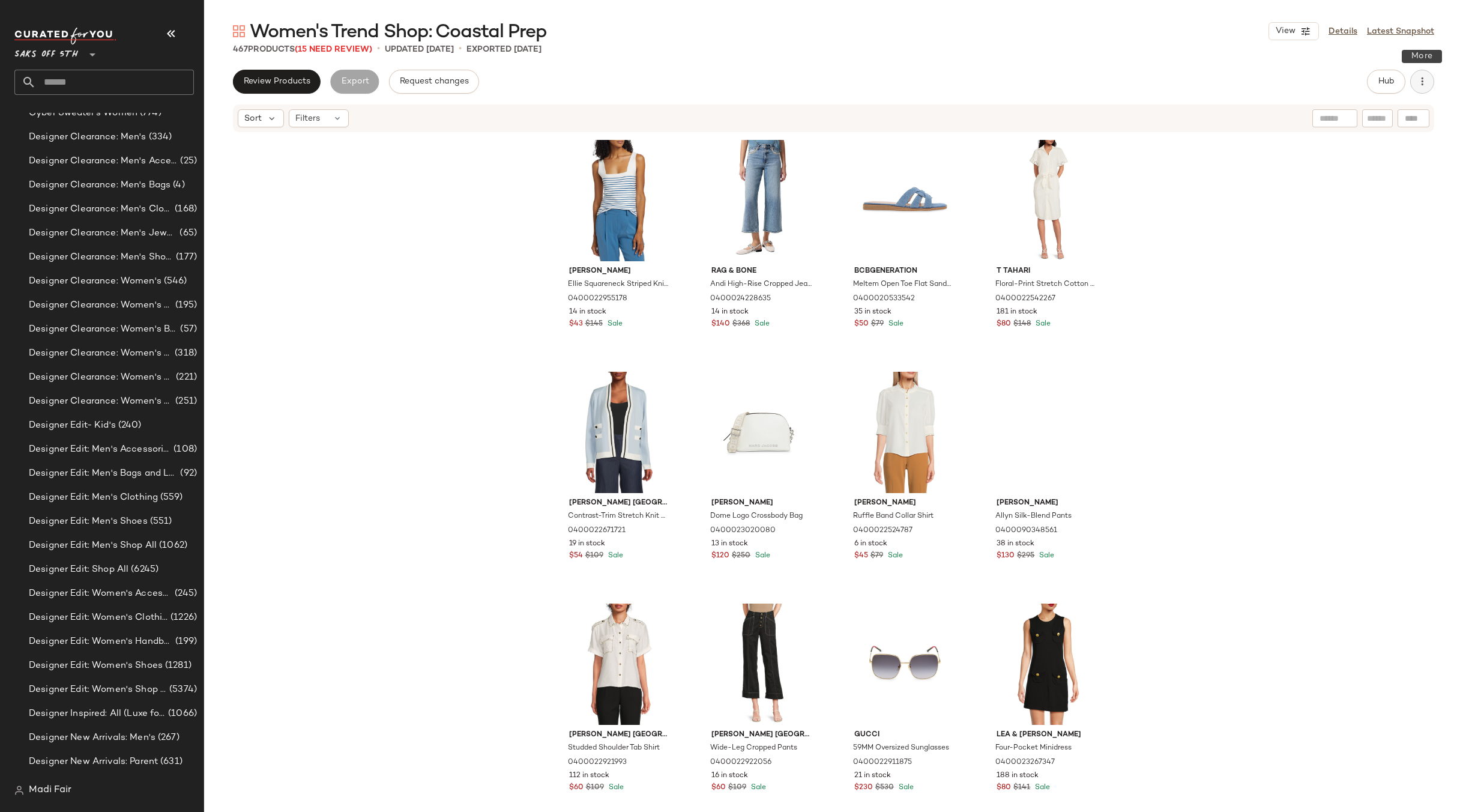
click at [1425, 83] on icon "button" at bounding box center [1422, 81] width 12 height 12
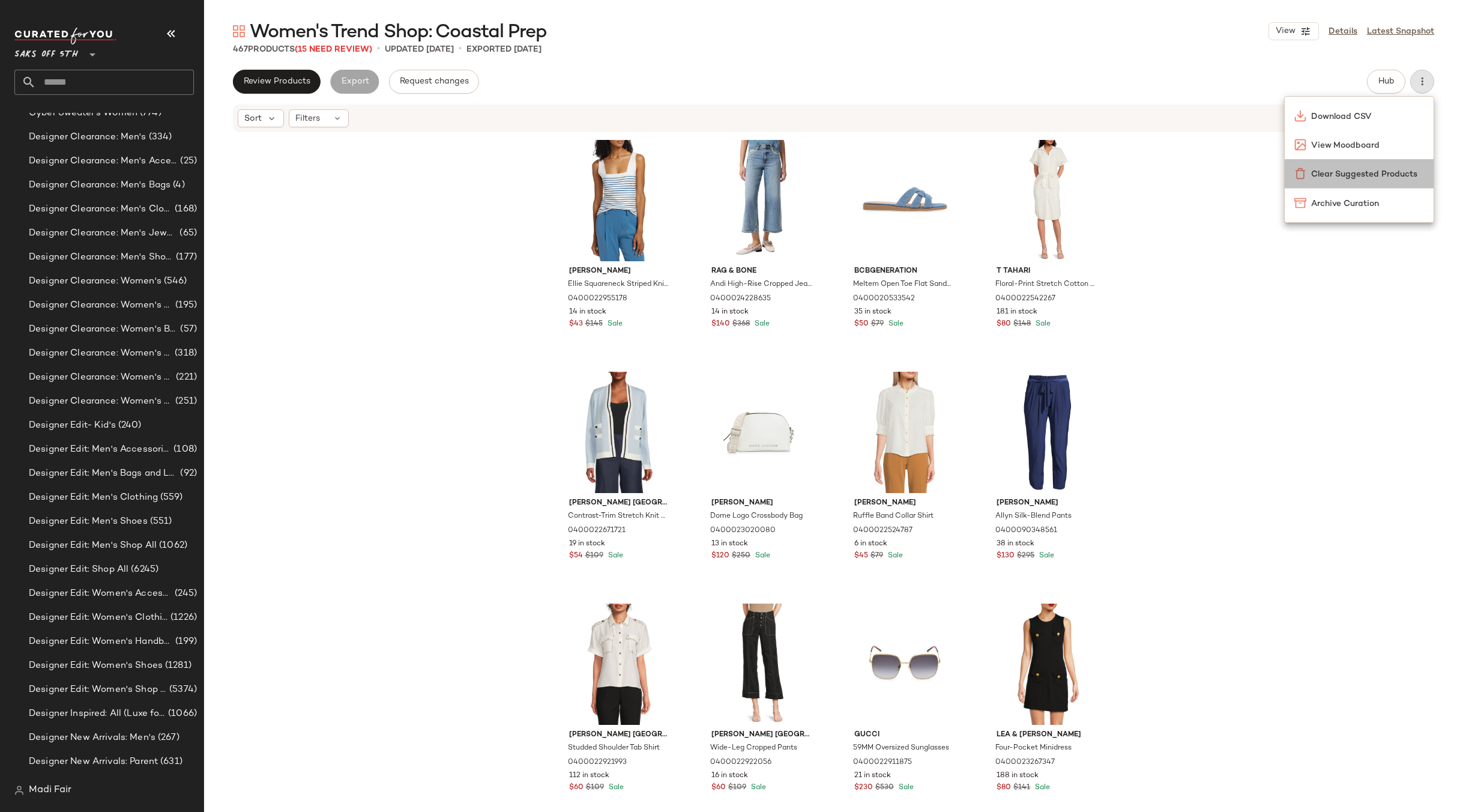
click at [1377, 176] on span "Clear Suggested Products" at bounding box center [1368, 174] width 112 height 12
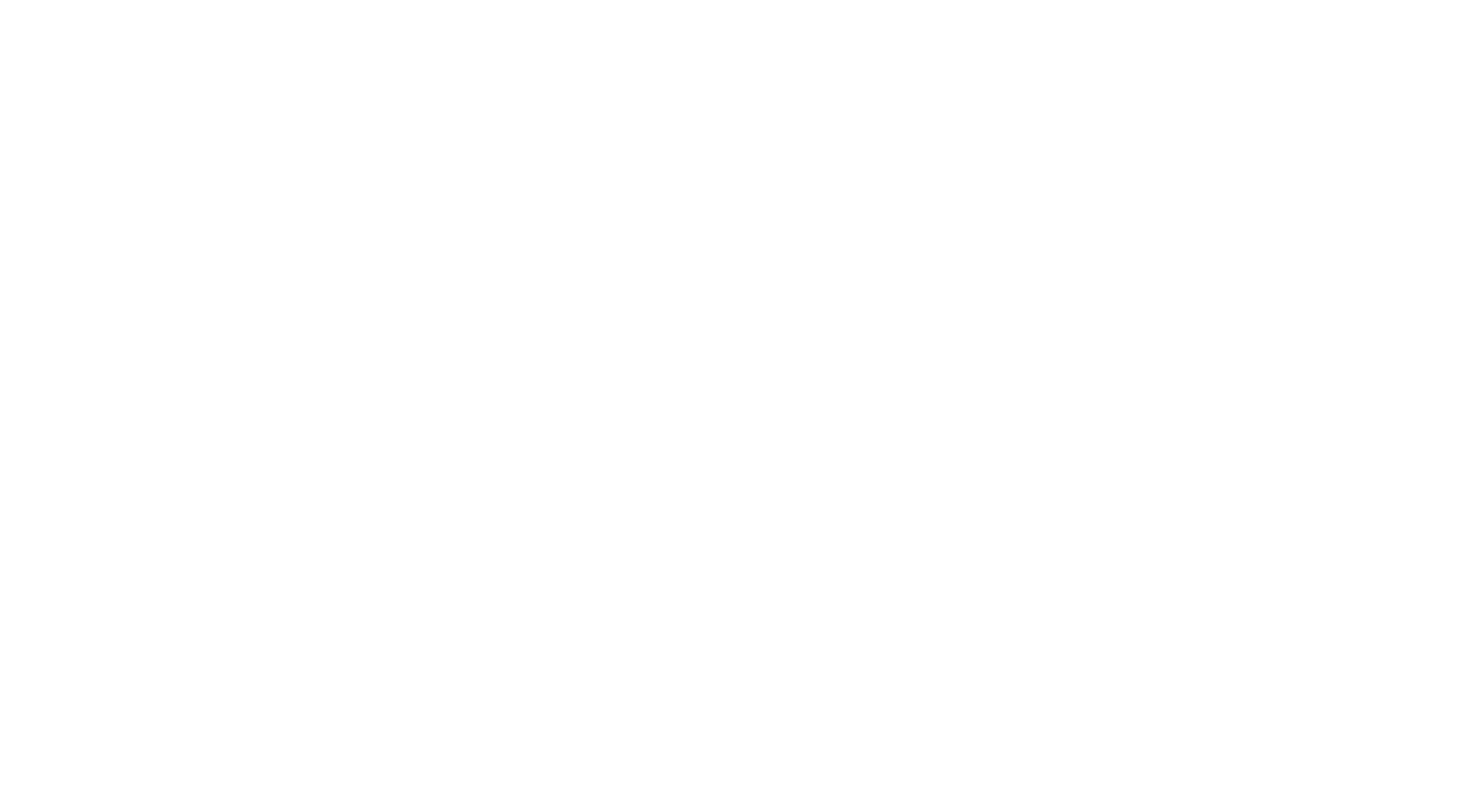
click at [1413, 0] on html at bounding box center [731, 0] width 1463 height 0
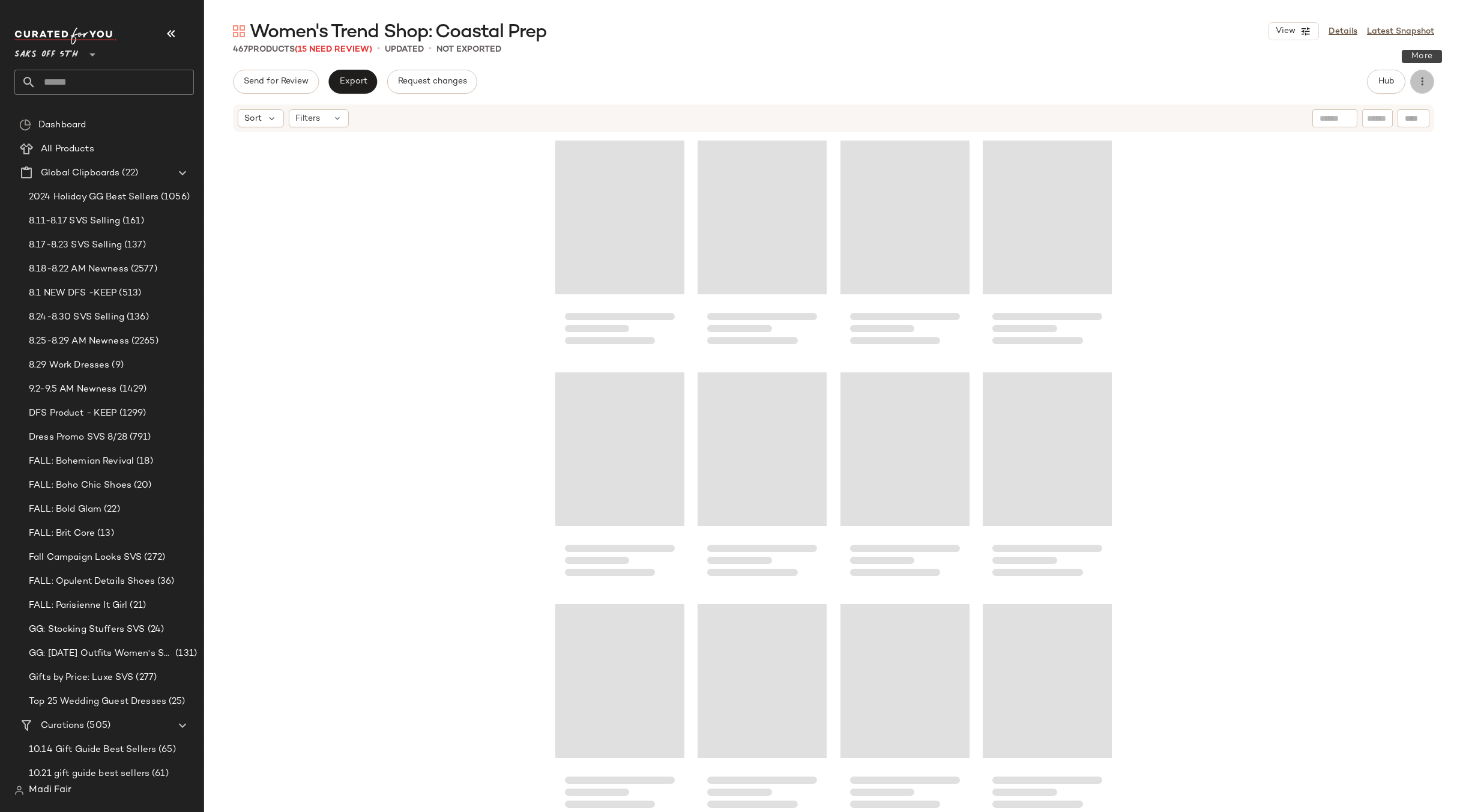
click at [1430, 86] on button "button" at bounding box center [1422, 81] width 24 height 24
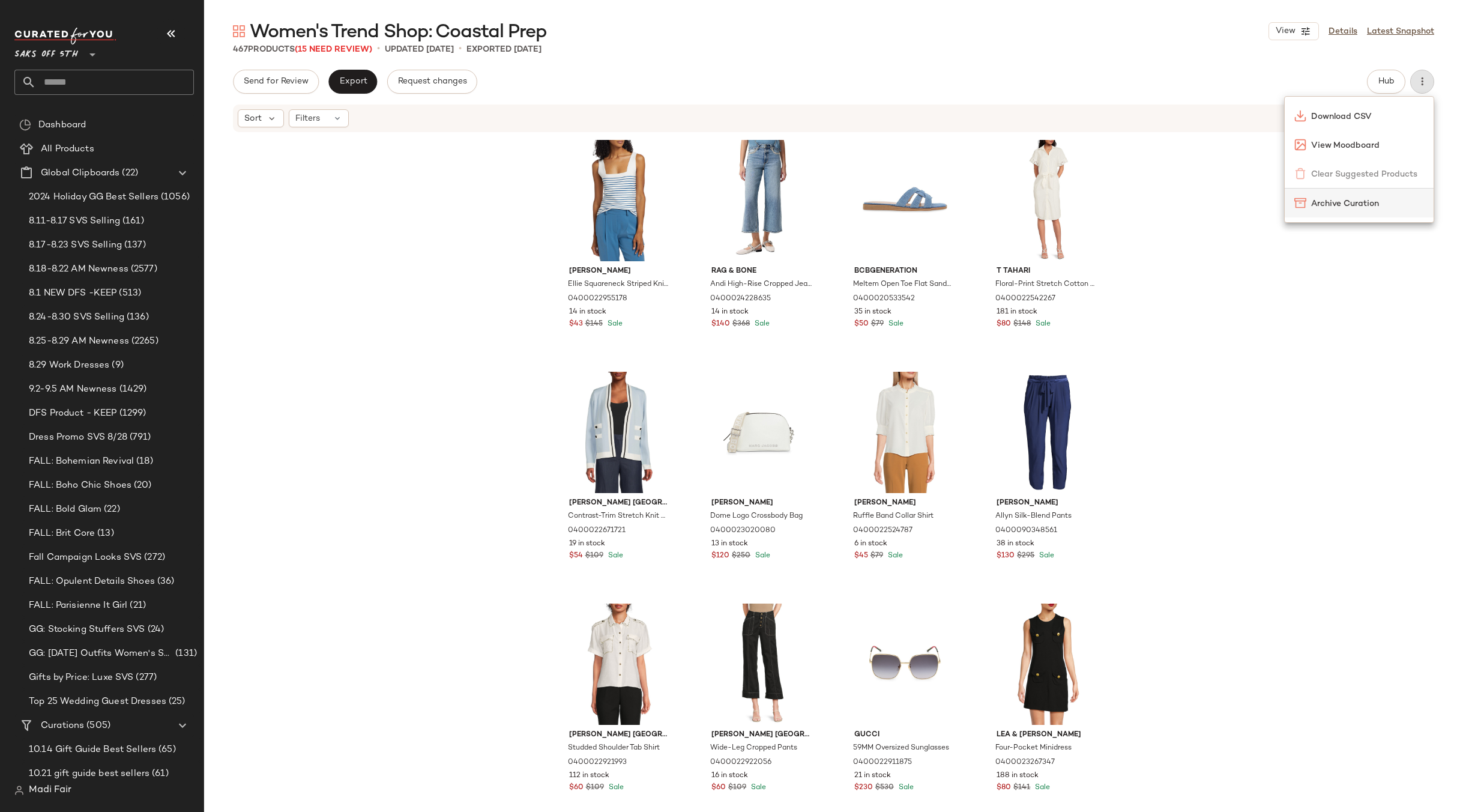
click at [1373, 205] on span "Archive Curation" at bounding box center [1368, 203] width 112 height 12
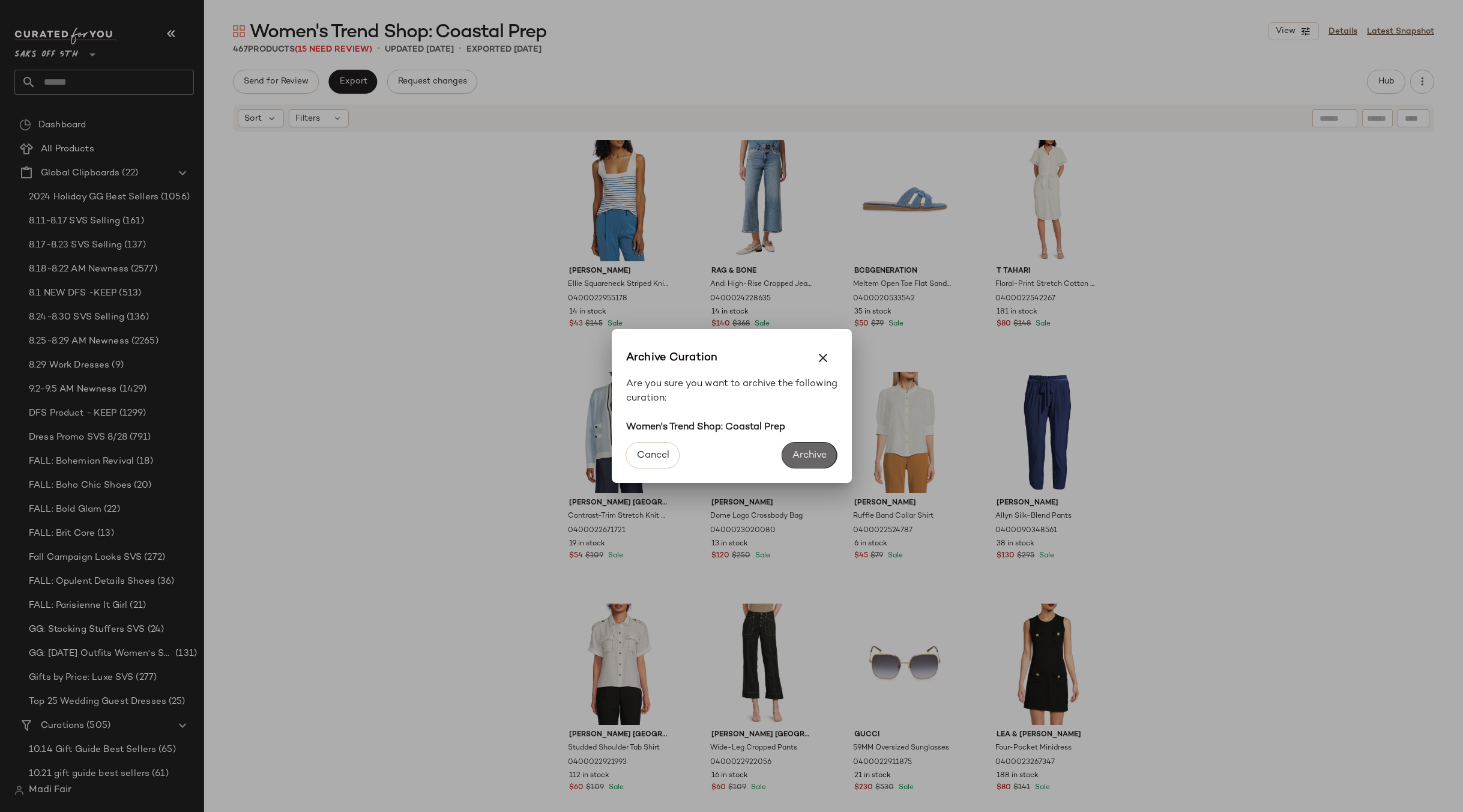
click at [806, 459] on span "Archive" at bounding box center [810, 456] width 35 height 12
